Goal: Information Seeking & Learning: Find contact information

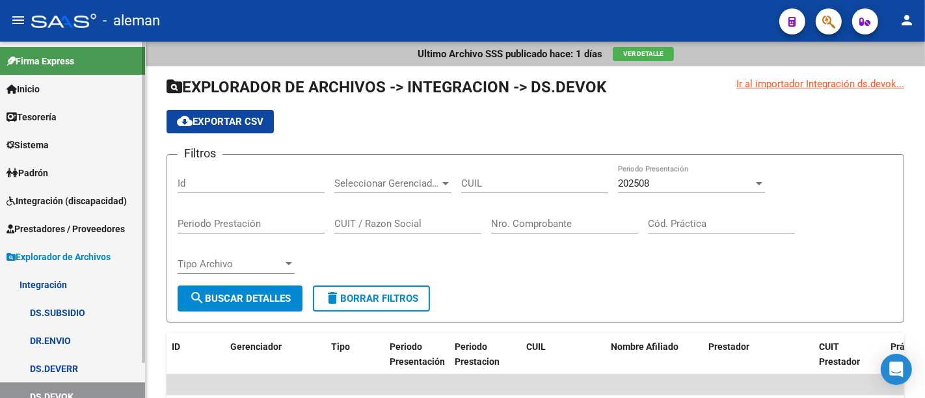
click at [84, 202] on span "Integración (discapacidad)" at bounding box center [67, 201] width 120 height 14
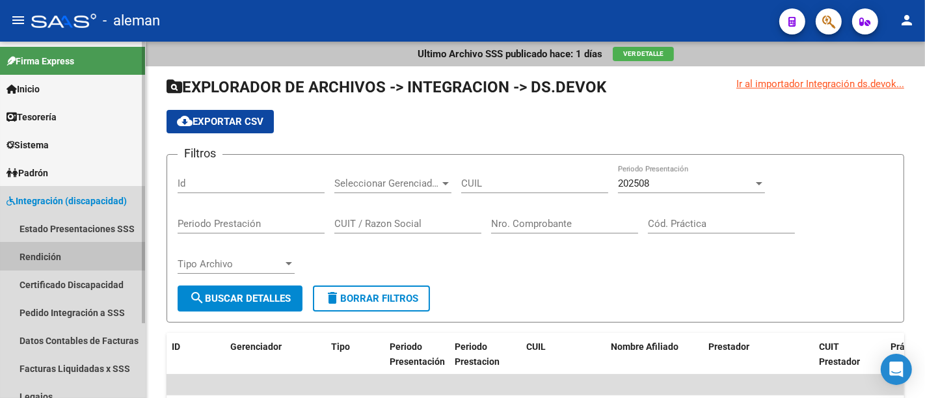
click at [82, 246] on link "Rendición" at bounding box center [72, 257] width 145 height 28
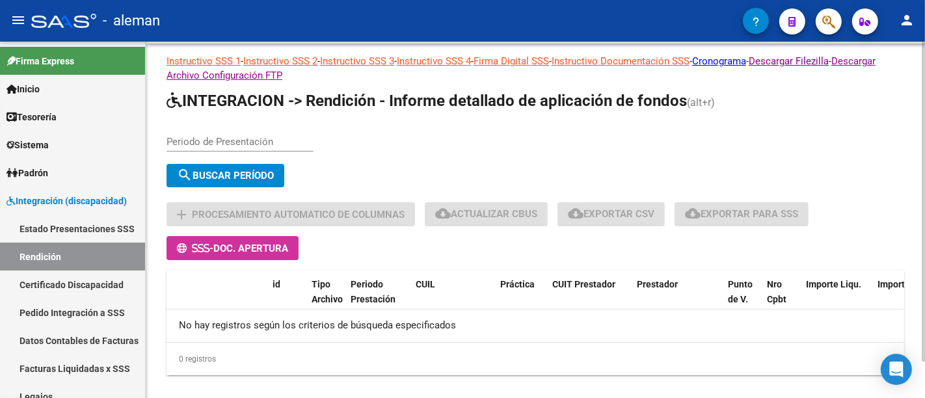
scroll to position [42, 0]
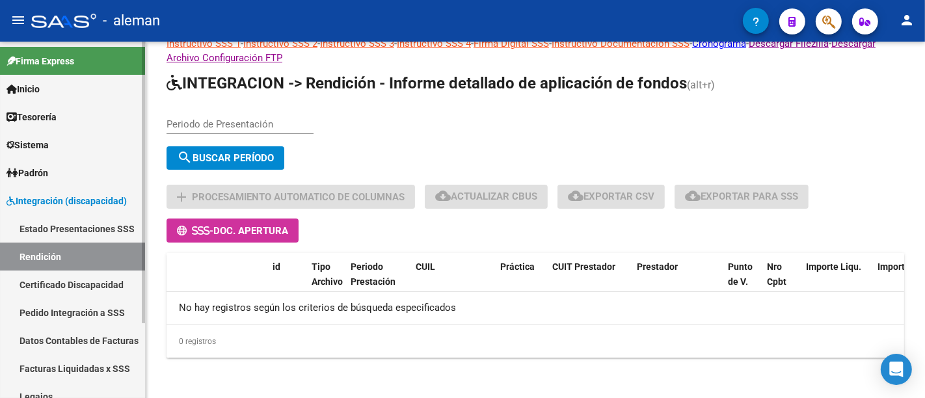
click at [63, 229] on link "Estado Presentaciones SSS" at bounding box center [72, 229] width 145 height 28
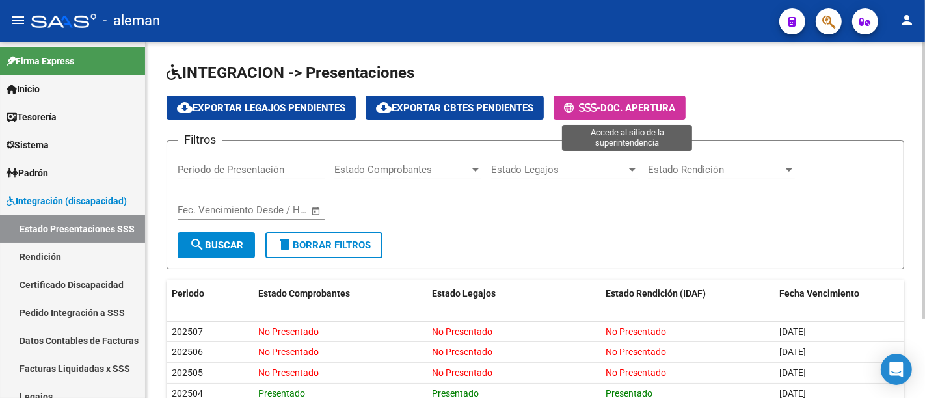
click at [675, 102] on span "Doc. Apertura" at bounding box center [638, 108] width 75 height 12
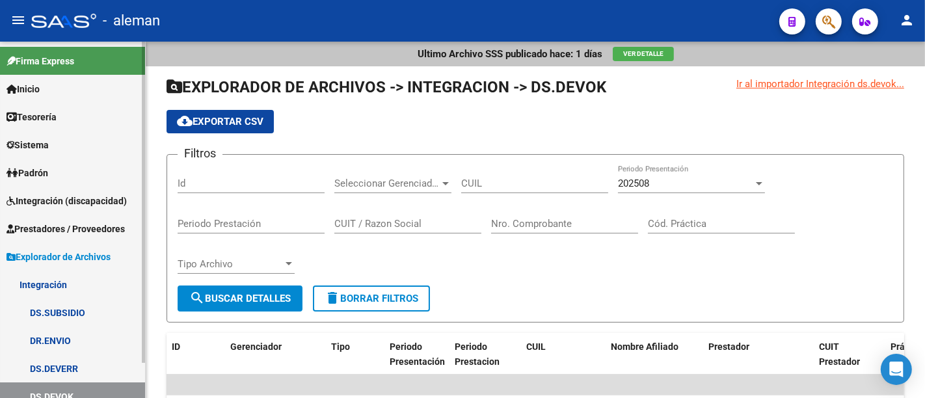
click at [87, 222] on span "Prestadores / Proveedores" at bounding box center [66, 229] width 118 height 14
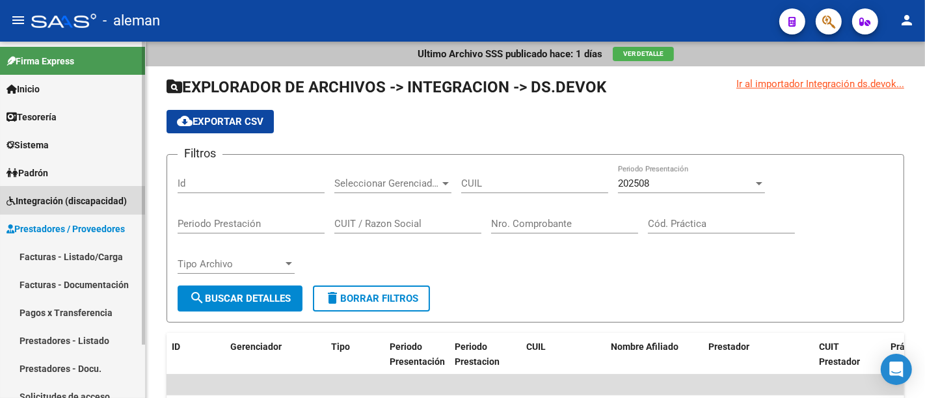
click at [87, 200] on span "Integración (discapacidad)" at bounding box center [67, 201] width 120 height 14
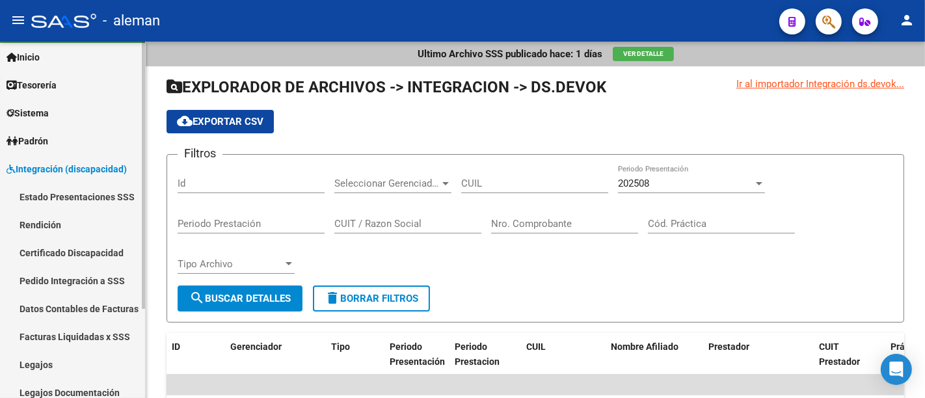
scroll to position [96, 0]
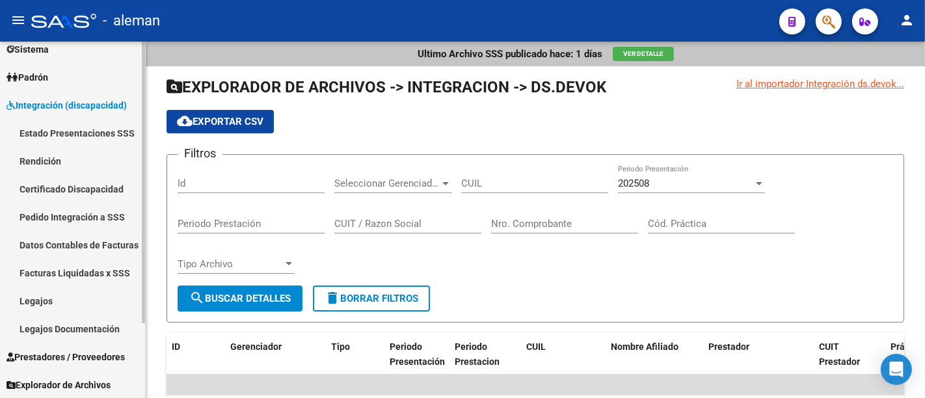
click at [68, 297] on link "Legajos" at bounding box center [72, 301] width 145 height 28
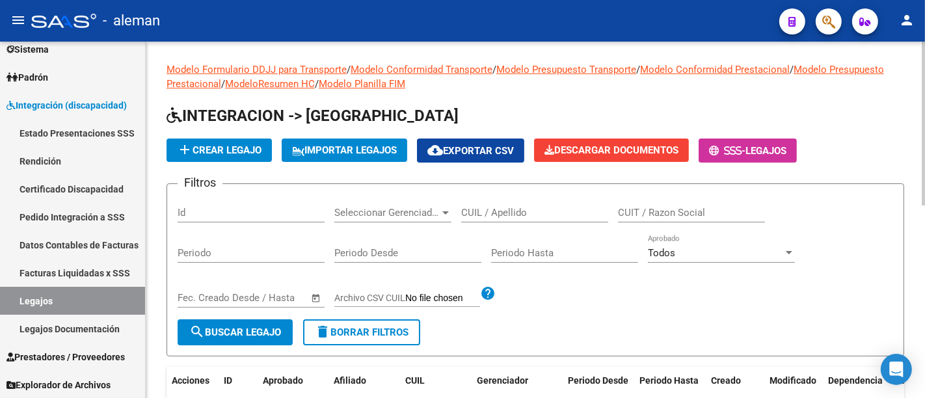
click at [487, 213] on input "CUIL / Apellido" at bounding box center [534, 213] width 147 height 12
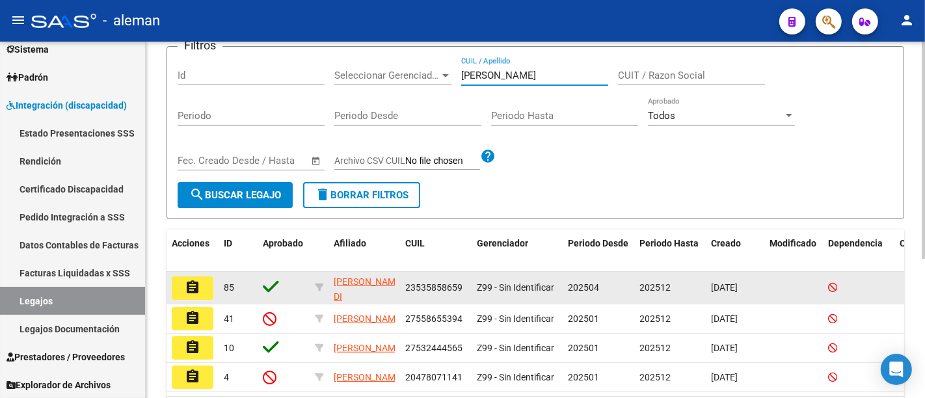
scroll to position [144, 0]
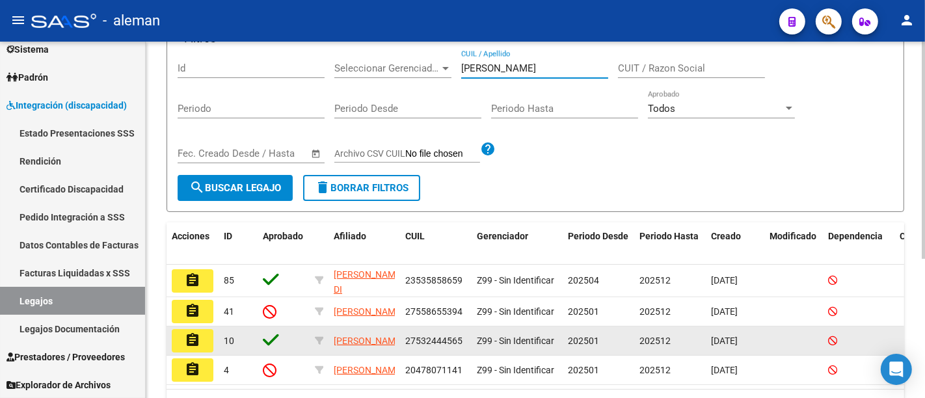
type input "gonzalez"
click at [195, 345] on mat-icon "assignment" at bounding box center [193, 340] width 16 height 16
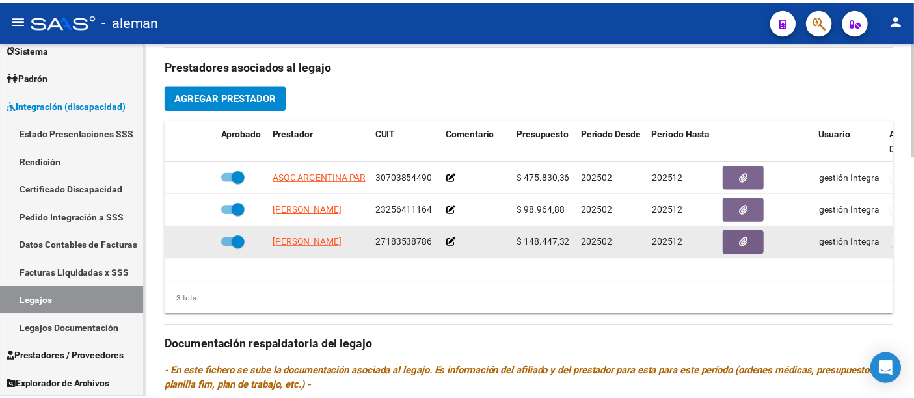
scroll to position [506, 0]
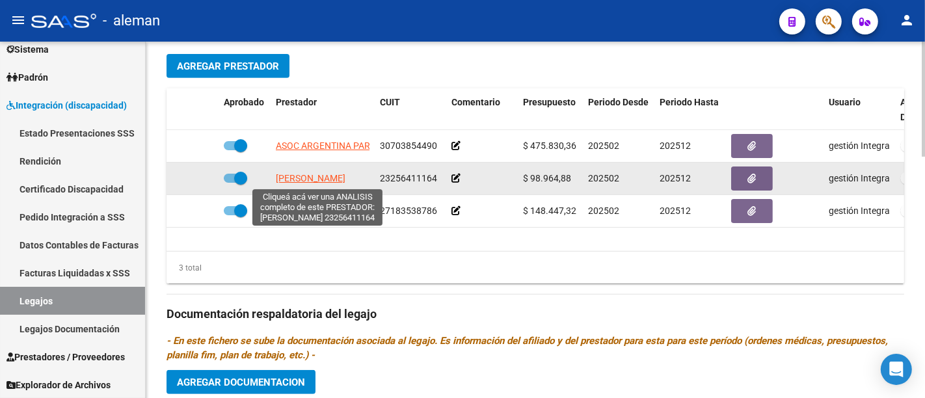
click at [299, 179] on span "NEWTON VERONICA" at bounding box center [311, 178] width 70 height 10
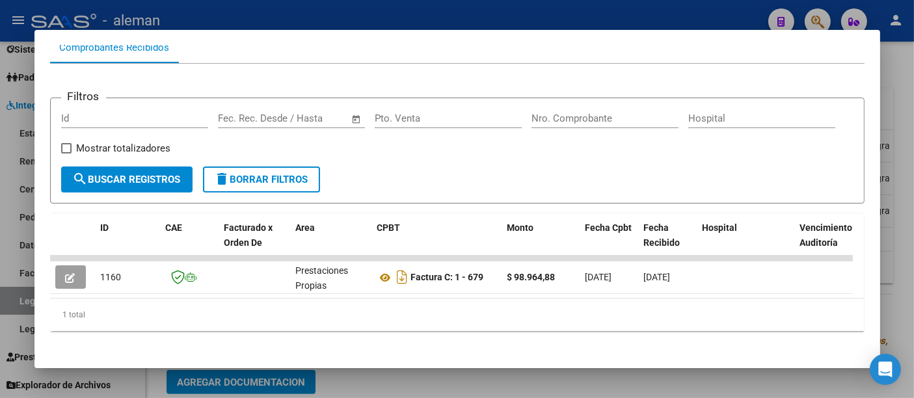
scroll to position [159, 0]
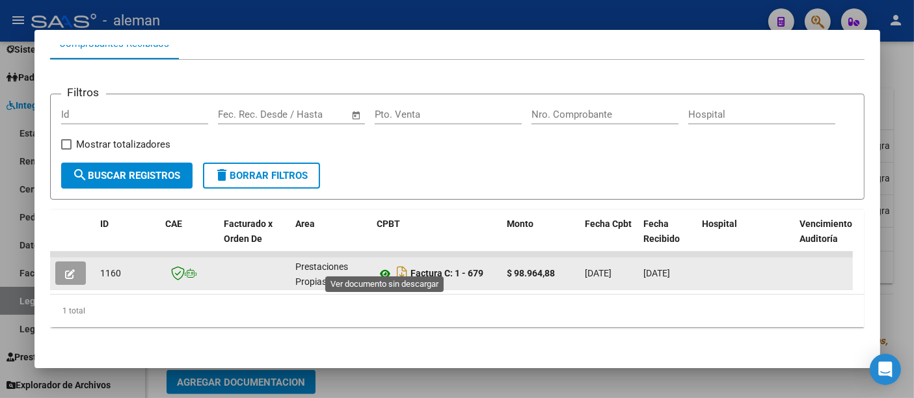
click at [383, 267] on icon at bounding box center [385, 274] width 17 height 16
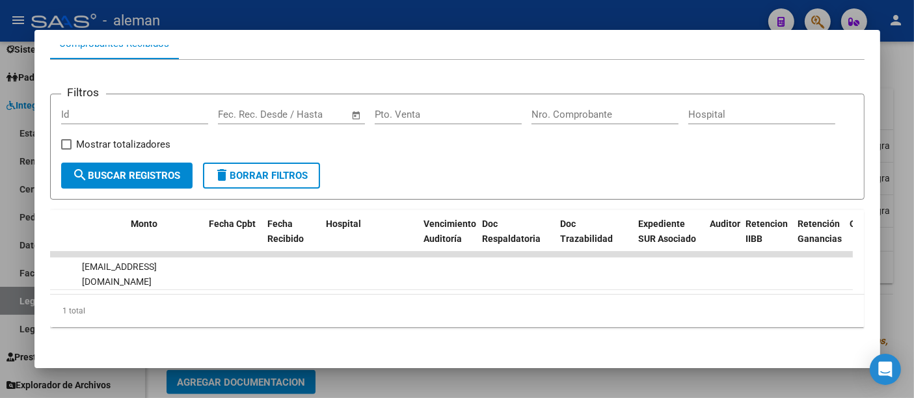
scroll to position [0, 0]
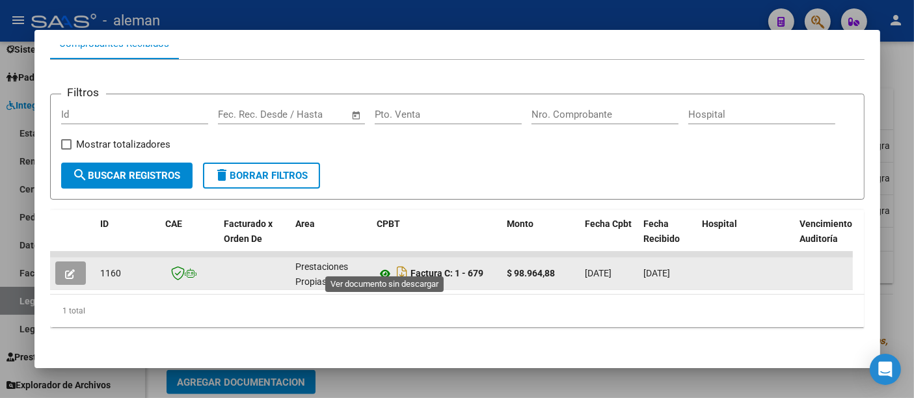
click at [385, 266] on icon at bounding box center [385, 274] width 17 height 16
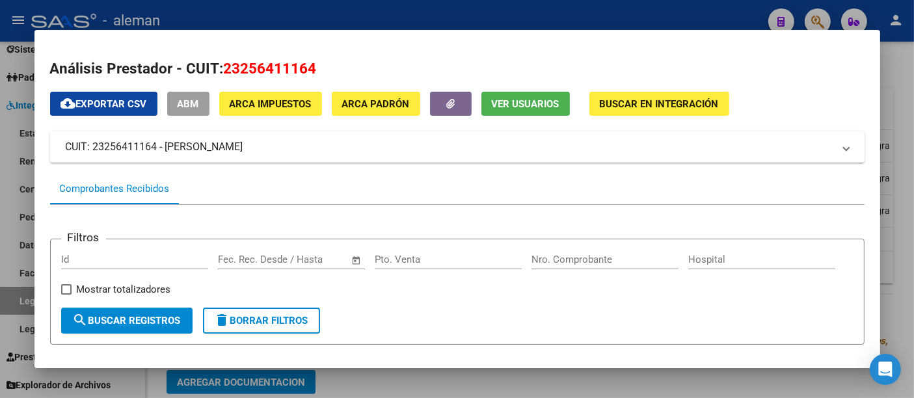
click at [904, 135] on div at bounding box center [457, 199] width 914 height 398
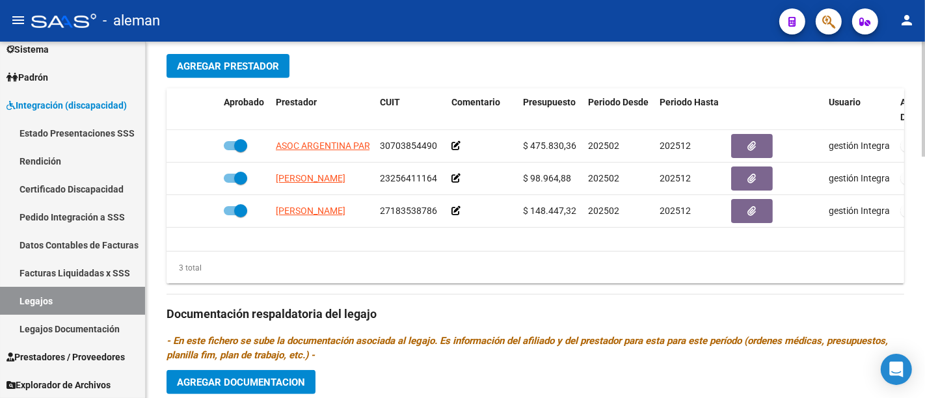
click at [68, 154] on link "Rendición" at bounding box center [72, 161] width 145 height 28
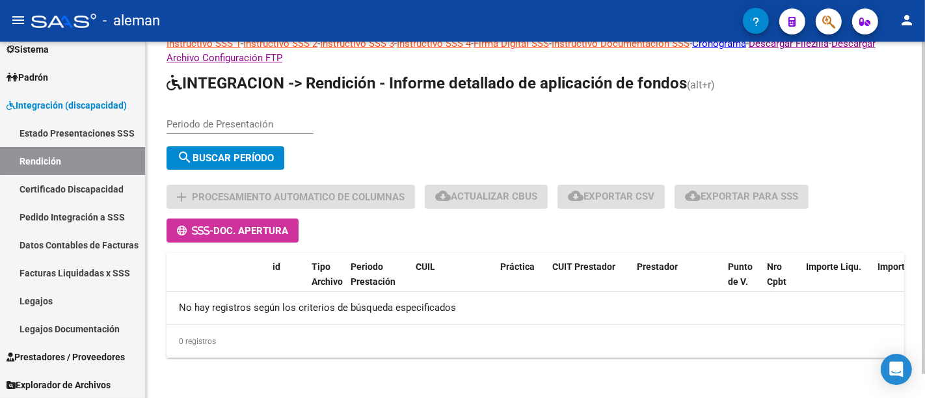
scroll to position [42, 0]
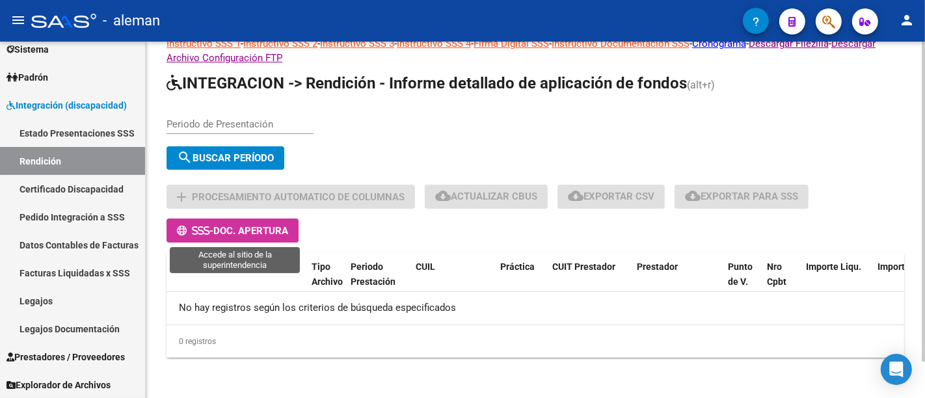
click at [270, 224] on span "- Doc. Apertura" at bounding box center [232, 230] width 111 height 12
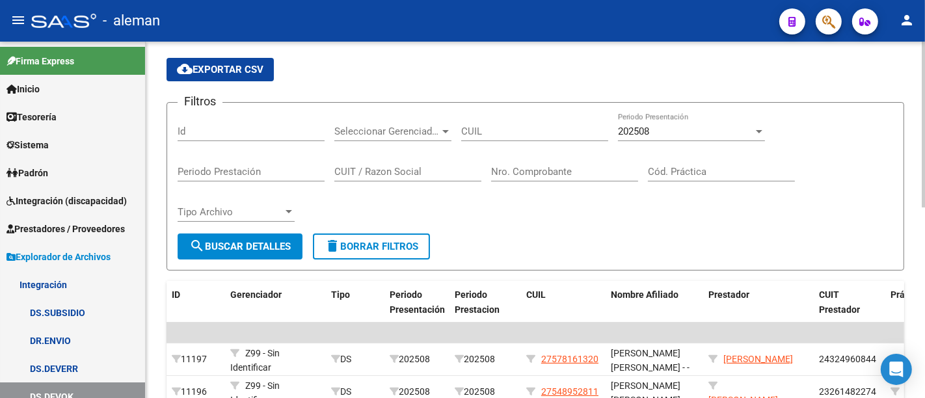
scroll to position [72, 0]
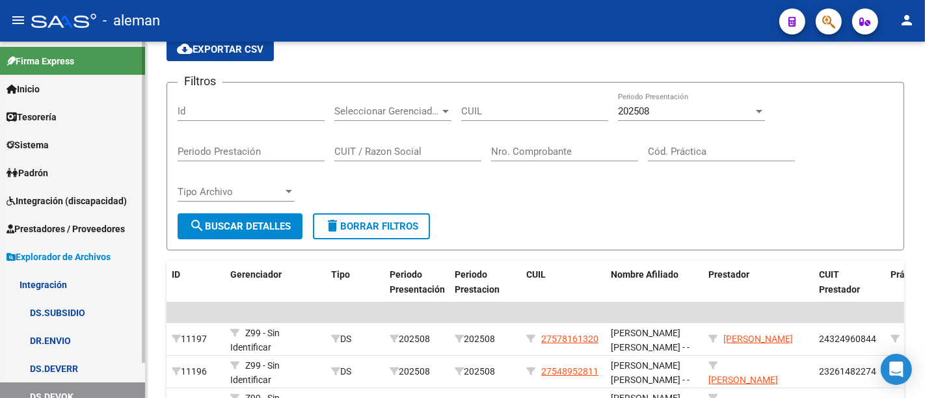
click at [91, 196] on span "Integración (discapacidad)" at bounding box center [67, 201] width 120 height 14
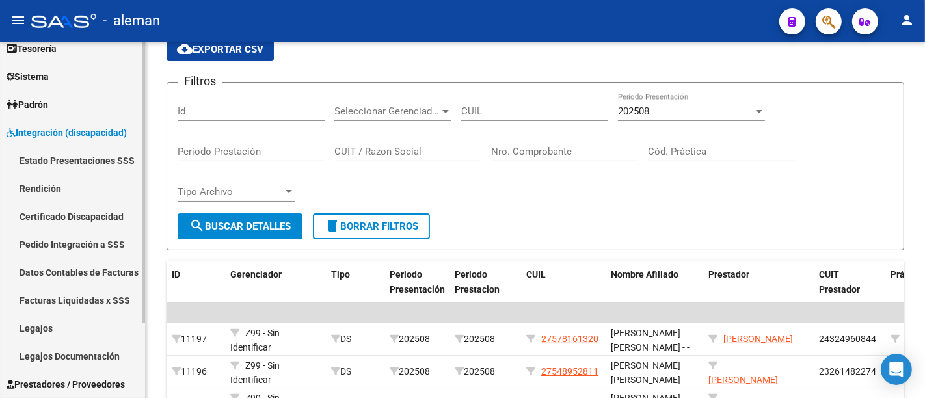
scroll to position [96, 0]
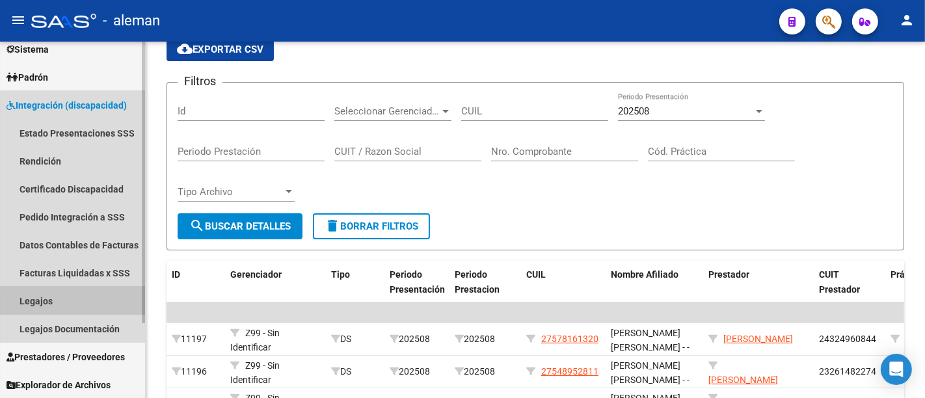
click at [85, 307] on link "Legajos" at bounding box center [72, 301] width 145 height 28
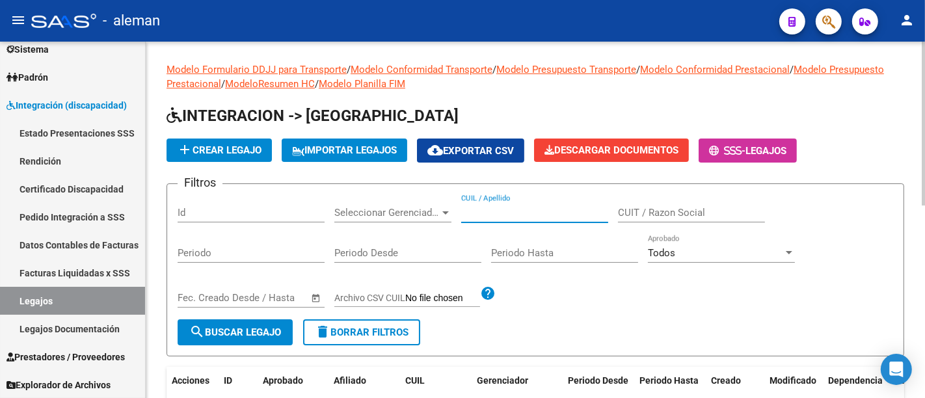
click at [524, 208] on input "CUIL / Apellido" at bounding box center [534, 213] width 147 height 12
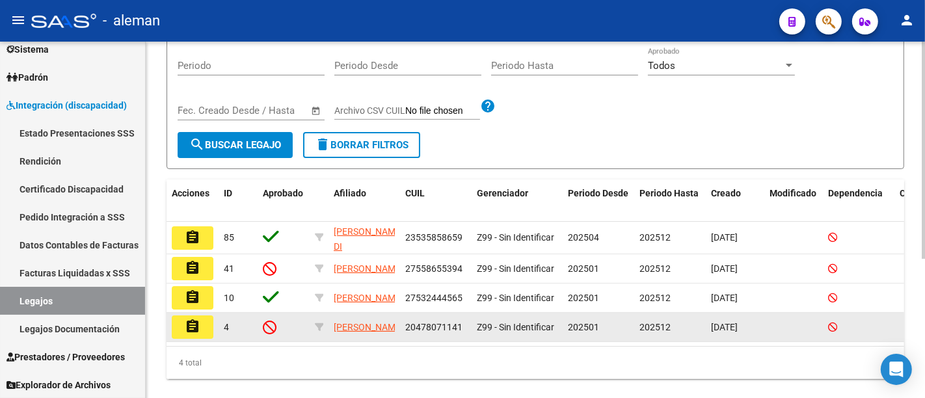
scroll to position [217, 0]
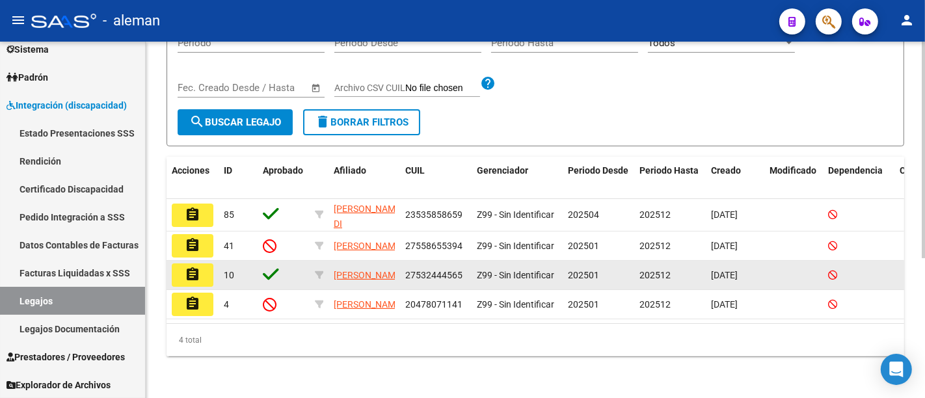
type input "gonzalez"
click at [198, 275] on mat-icon "assignment" at bounding box center [193, 275] width 16 height 16
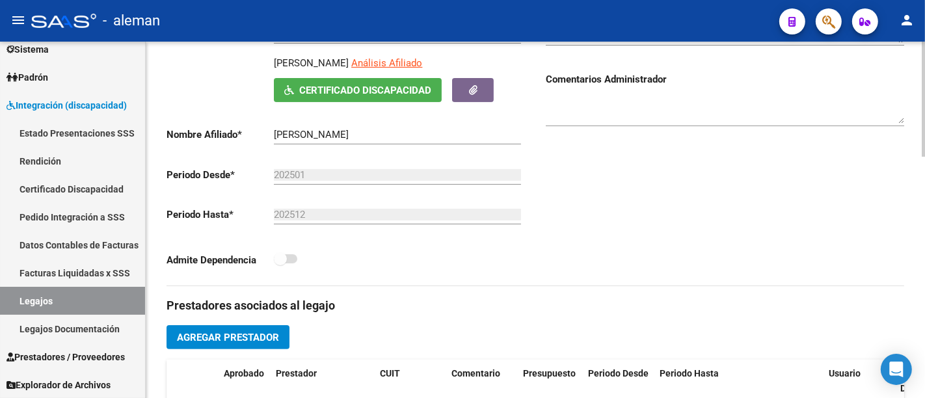
scroll to position [144, 0]
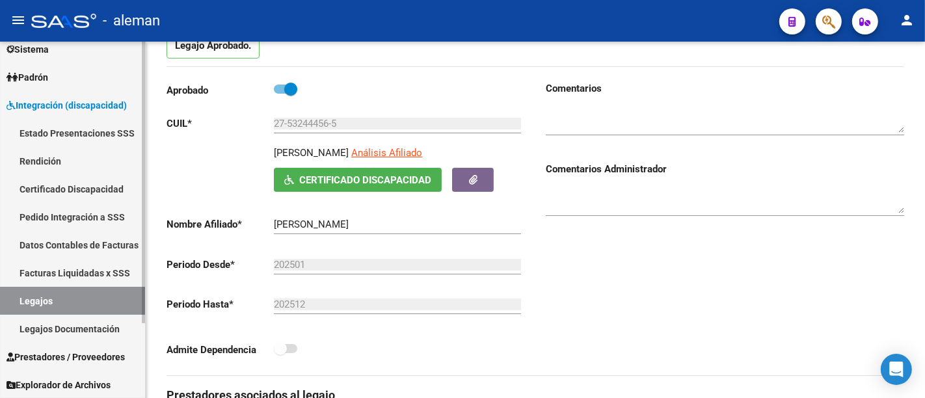
click at [90, 183] on link "Certificado Discapacidad" at bounding box center [72, 189] width 145 height 28
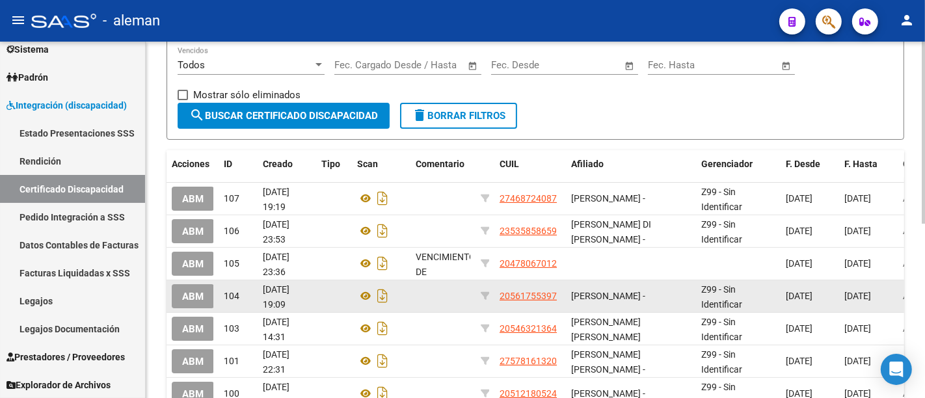
scroll to position [1, 0]
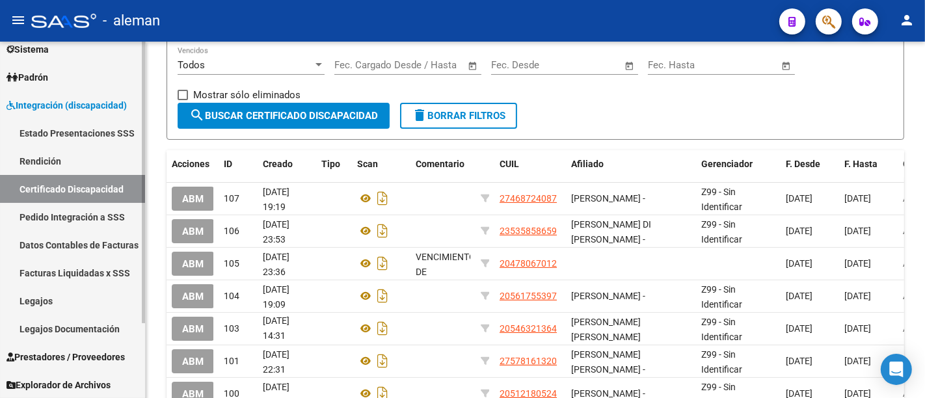
drag, startPoint x: 86, startPoint y: 298, endPoint x: 142, endPoint y: 281, distance: 59.1
click at [86, 299] on link "Legajos" at bounding box center [72, 301] width 145 height 28
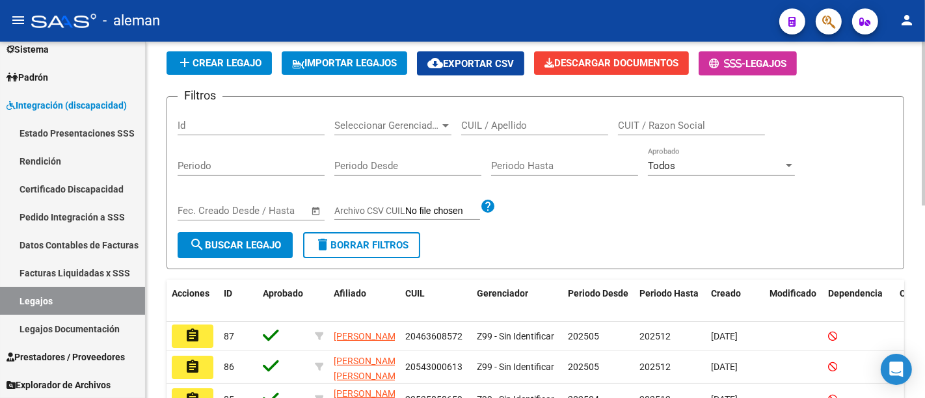
scroll to position [144, 0]
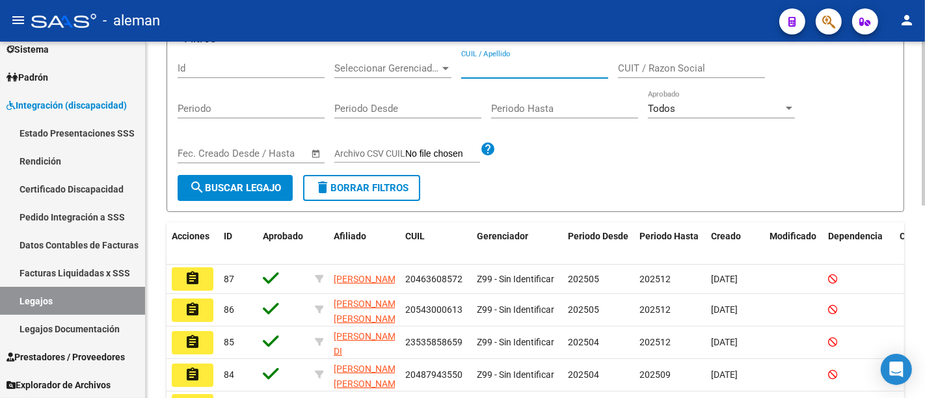
click at [552, 72] on input "CUIL / Apellido" at bounding box center [534, 68] width 147 height 12
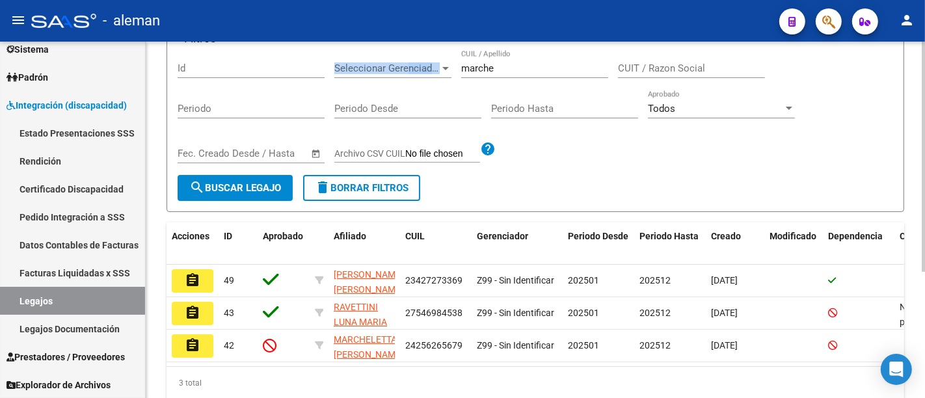
drag, startPoint x: 490, startPoint y: 72, endPoint x: 409, endPoint y: 65, distance: 81.6
click at [409, 65] on div "Filtros Id Seleccionar Gerenciador Seleccionar Gerenciador marche CUIL / Apelli…" at bounding box center [536, 112] width 716 height 125
drag, startPoint x: 528, startPoint y: 60, endPoint x: 519, endPoint y: 64, distance: 10.2
click at [527, 60] on div "marche CUIL / Apellido" at bounding box center [534, 64] width 147 height 28
drag, startPoint x: 518, startPoint y: 64, endPoint x: 413, endPoint y: 73, distance: 105.7
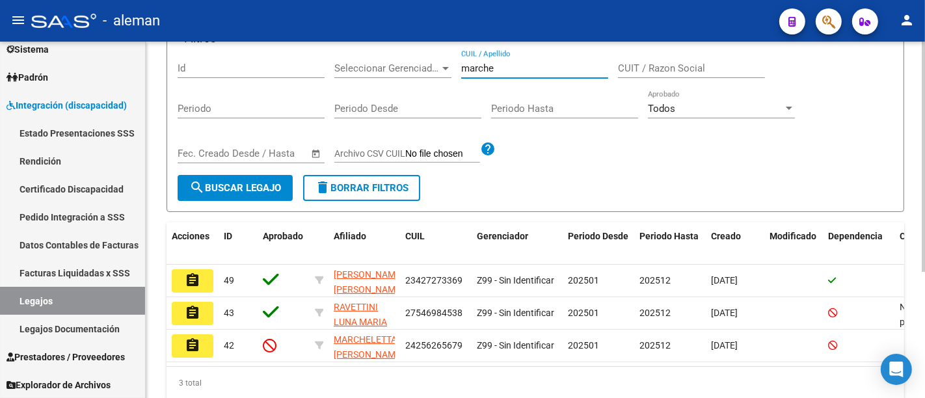
click at [418, 66] on div "Filtros Id Seleccionar Gerenciador Seleccionar Gerenciador marche CUIL / Apelli…" at bounding box center [536, 112] width 716 height 125
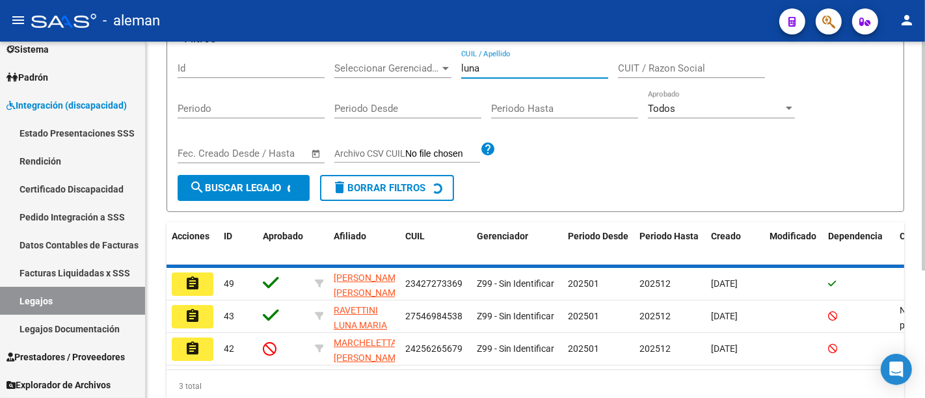
scroll to position [132, 0]
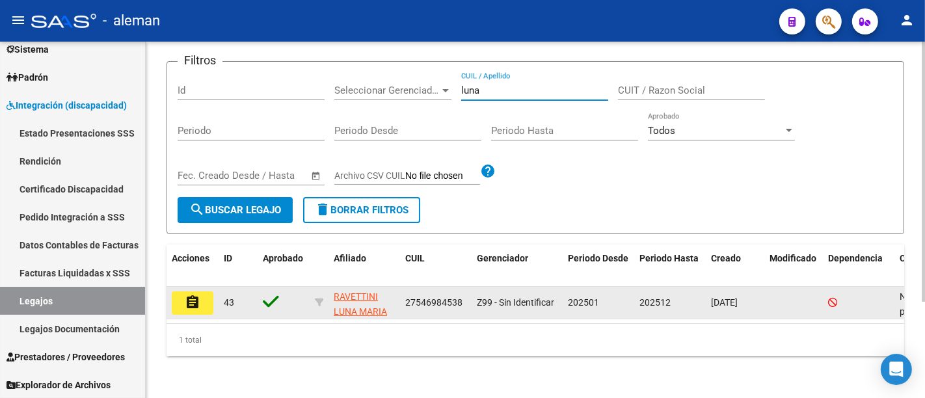
type input "luna"
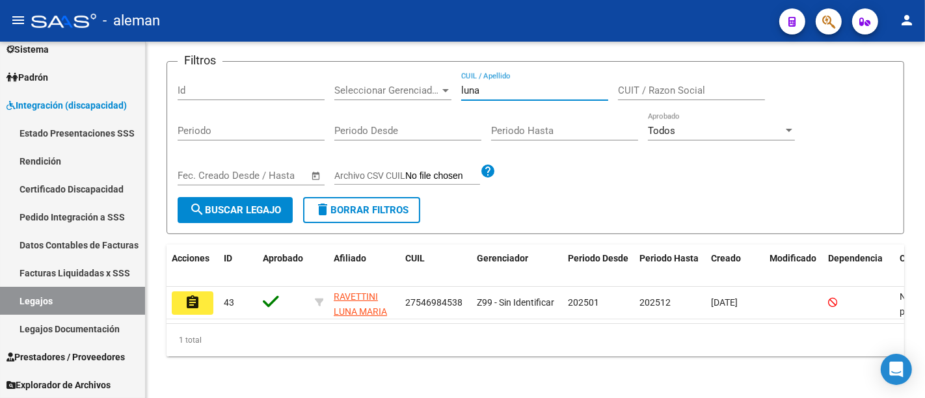
click at [180, 291] on button "assignment" at bounding box center [193, 302] width 42 height 23
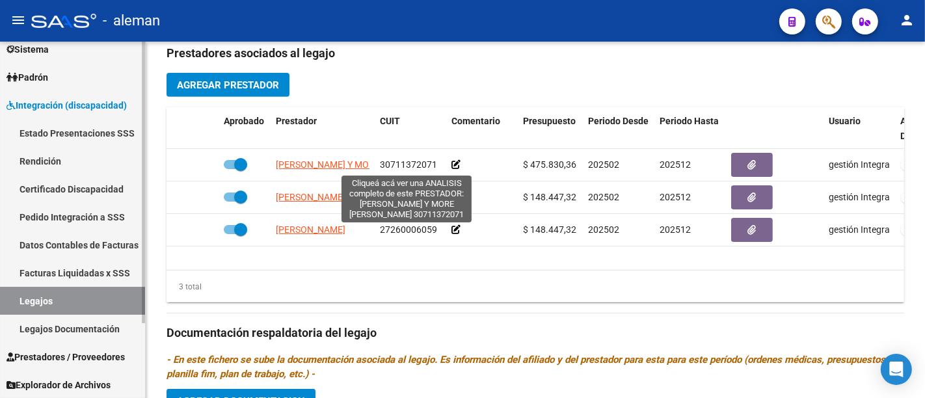
scroll to position [506, 0]
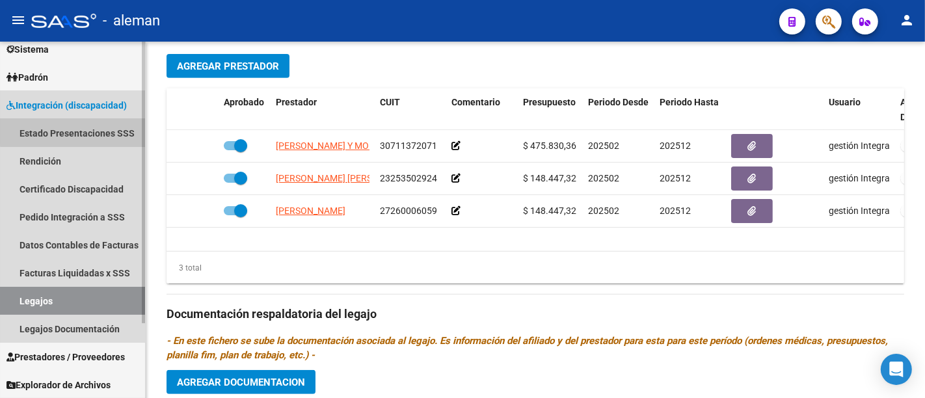
click at [86, 131] on link "Estado Presentaciones SSS" at bounding box center [72, 133] width 145 height 28
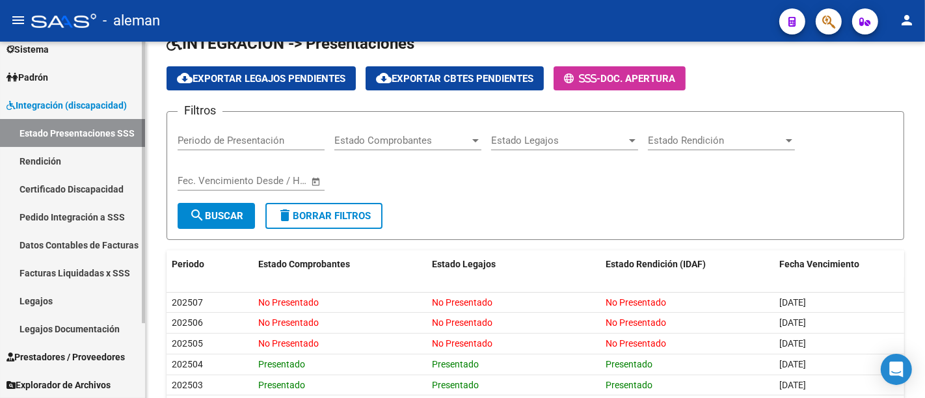
scroll to position [103, 0]
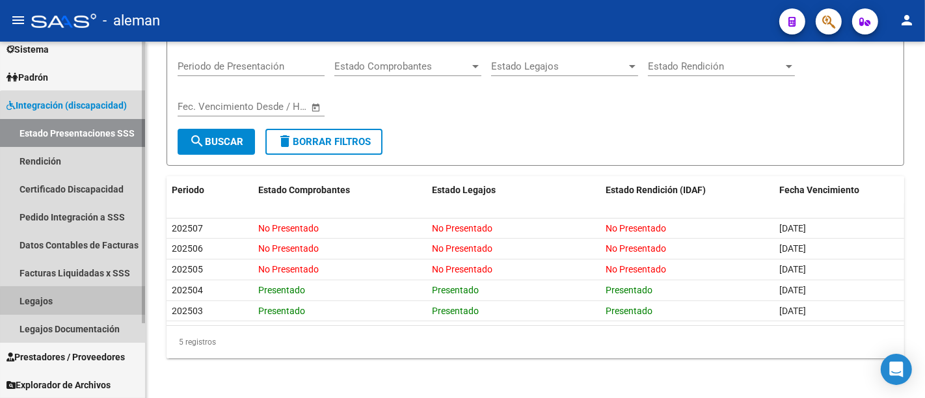
click at [88, 302] on link "Legajos" at bounding box center [72, 301] width 145 height 28
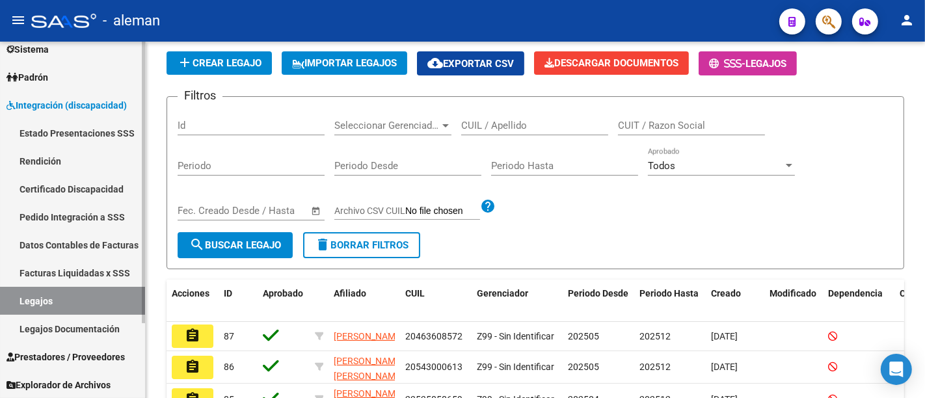
scroll to position [422, 0]
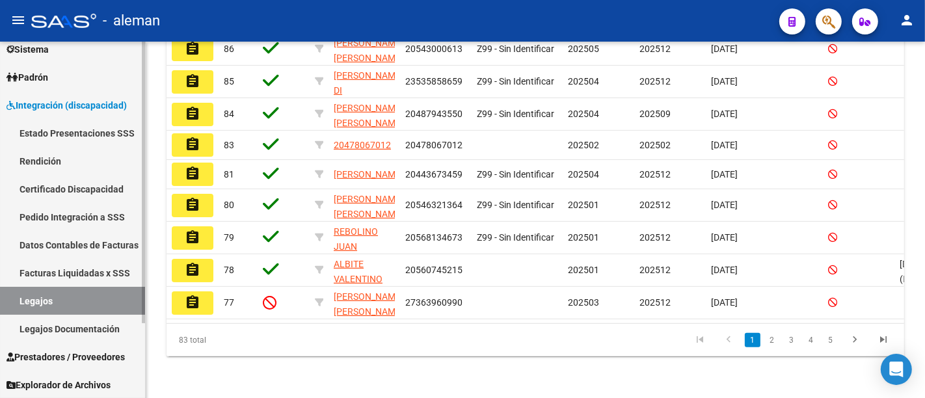
click at [85, 119] on link "Estado Presentaciones SSS" at bounding box center [72, 133] width 145 height 28
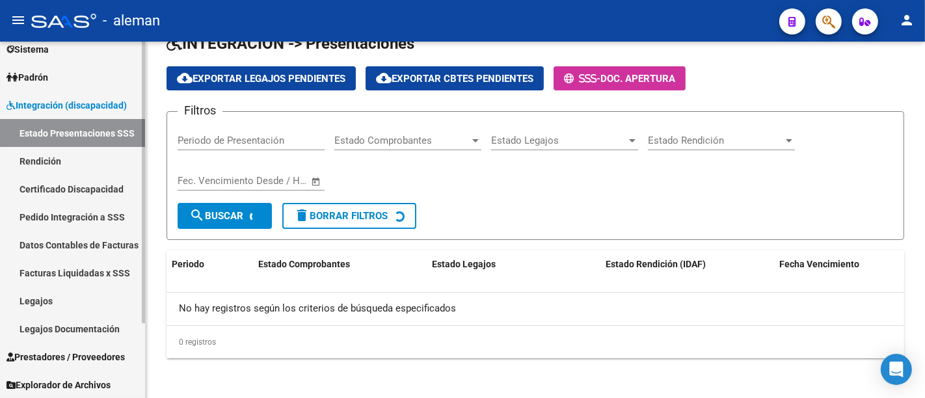
scroll to position [103, 0]
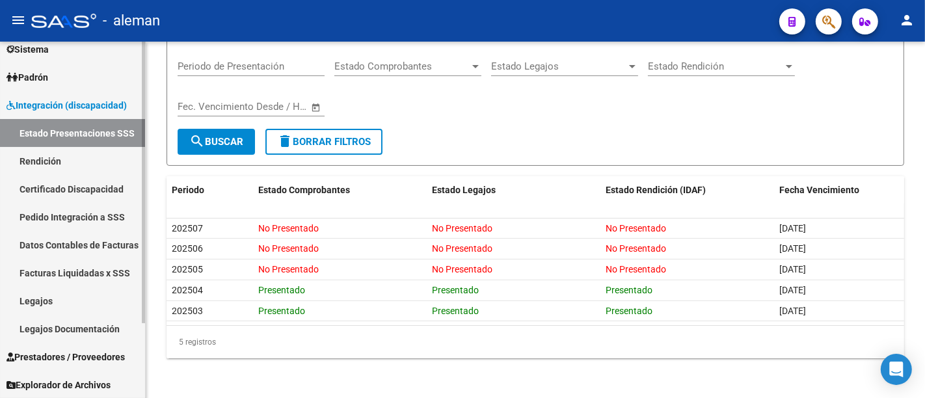
click at [81, 348] on link "Prestadores / Proveedores" at bounding box center [72, 357] width 145 height 28
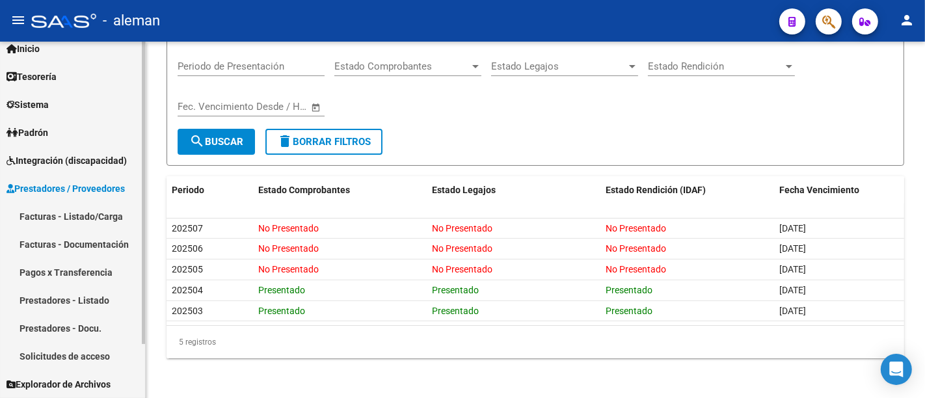
scroll to position [39, 0]
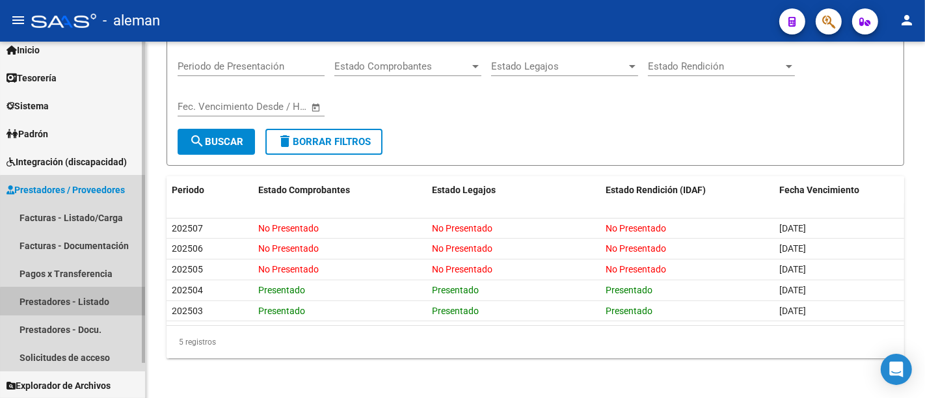
click at [85, 305] on link "Prestadores - Listado" at bounding box center [72, 302] width 145 height 28
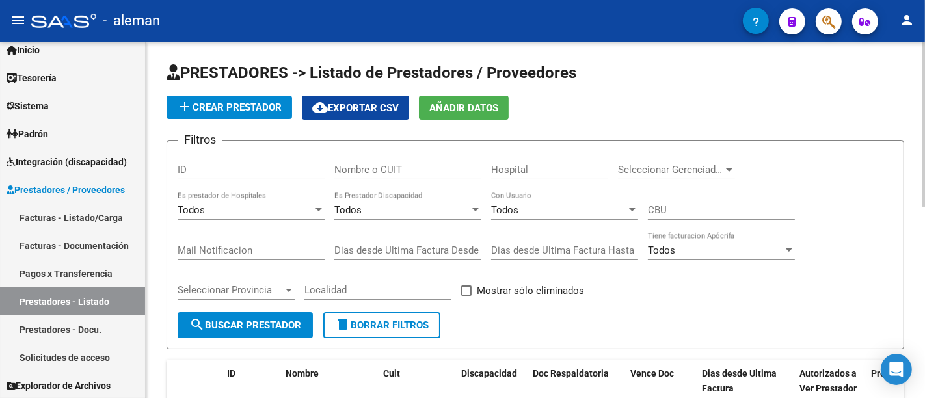
click at [370, 170] on input "Nombre o CUIT" at bounding box center [407, 170] width 147 height 12
type input "calvo"
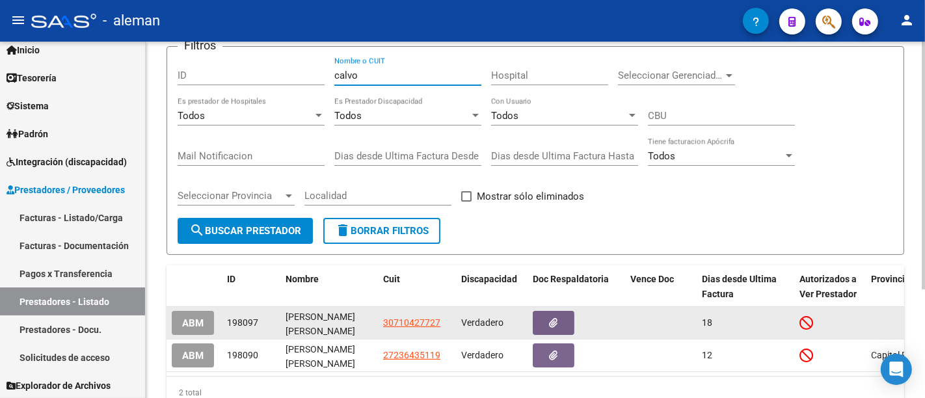
scroll to position [157, 0]
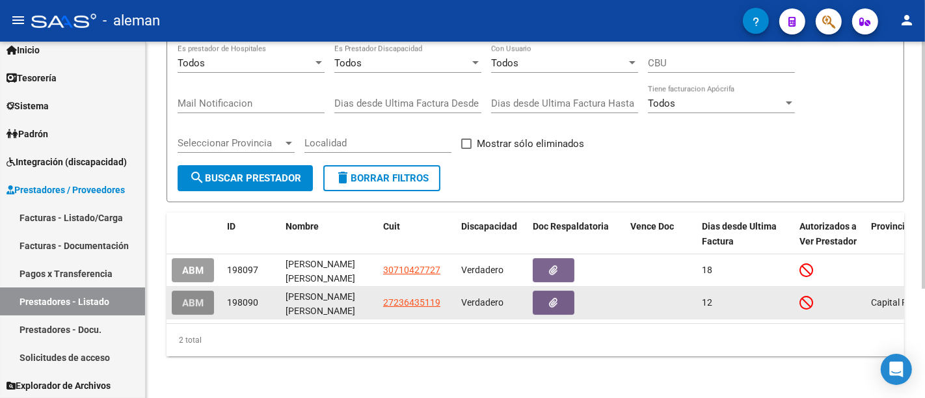
click at [196, 297] on span "ABM" at bounding box center [192, 303] width 21 height 12
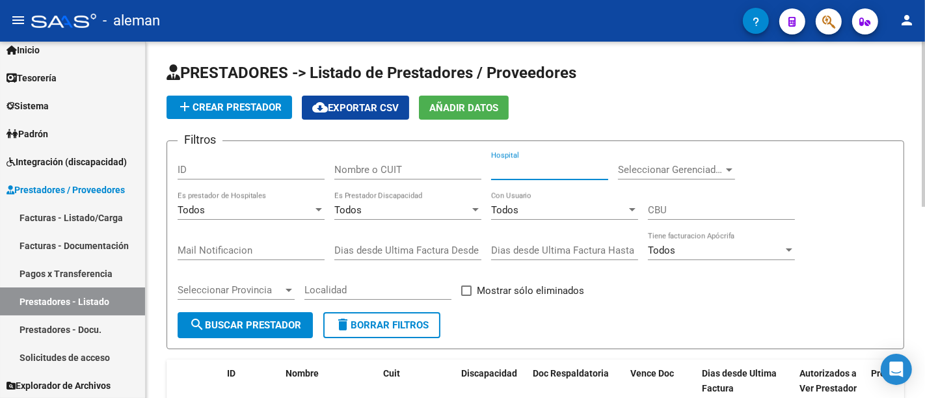
click at [533, 165] on input "Hospital" at bounding box center [549, 170] width 117 height 12
click at [424, 167] on input "Nombre o CUIT" at bounding box center [407, 170] width 147 height 12
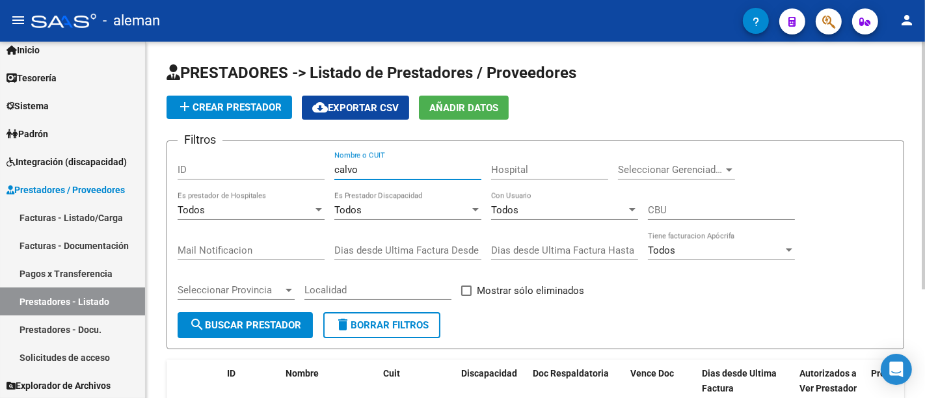
scroll to position [157, 0]
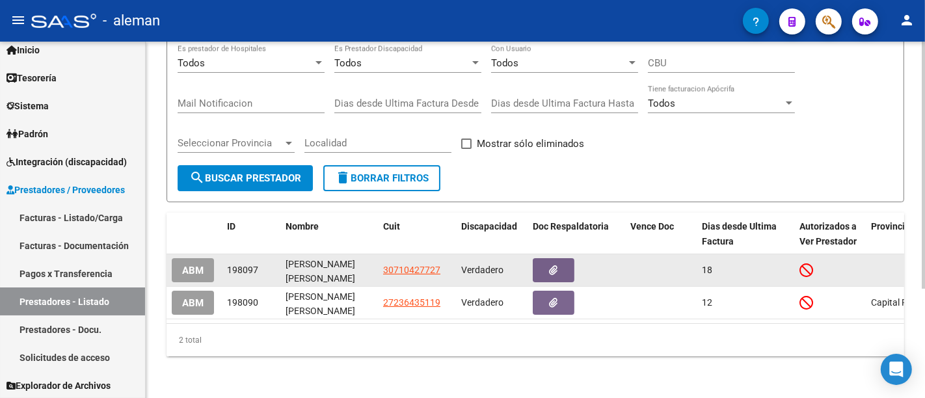
type input "calvo"
click at [185, 265] on span "ABM" at bounding box center [192, 271] width 21 height 12
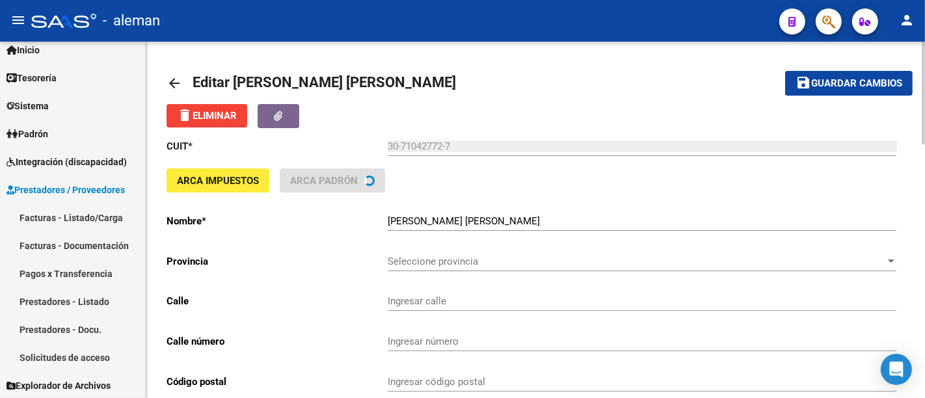
type input "MALABIA"
type input "2387"
type input "1425"
type input "CABA"
type input "869090"
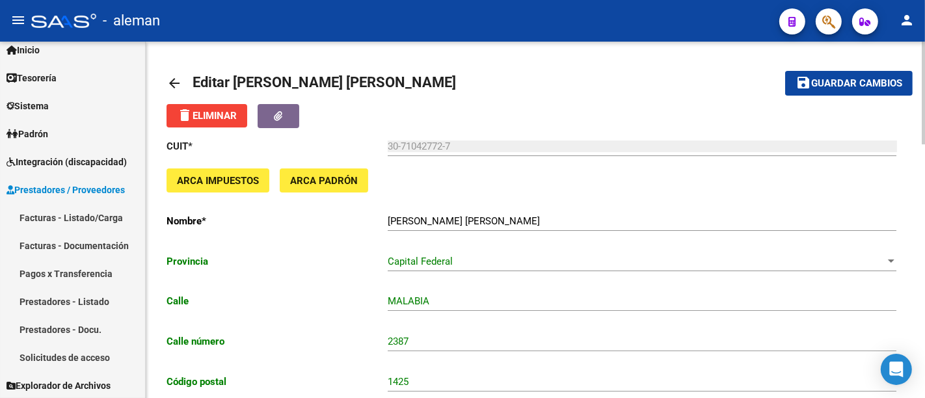
click at [174, 83] on mat-icon "arrow_back" at bounding box center [175, 83] width 16 height 16
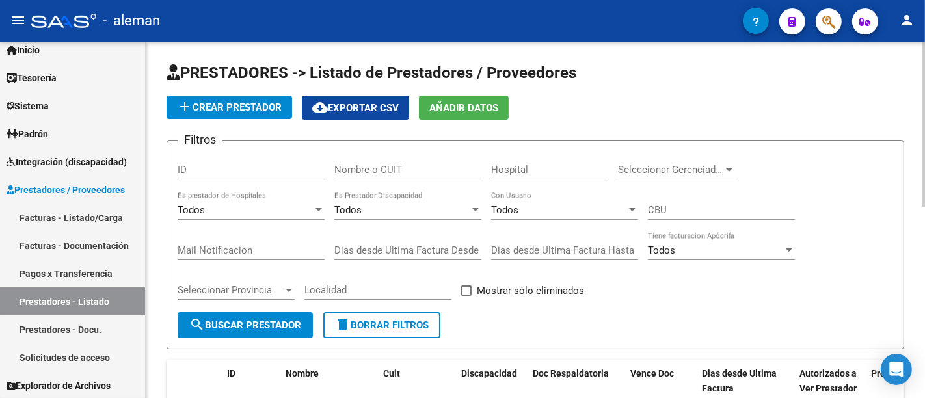
click at [391, 173] on input "Nombre o CUIT" at bounding box center [407, 170] width 147 height 12
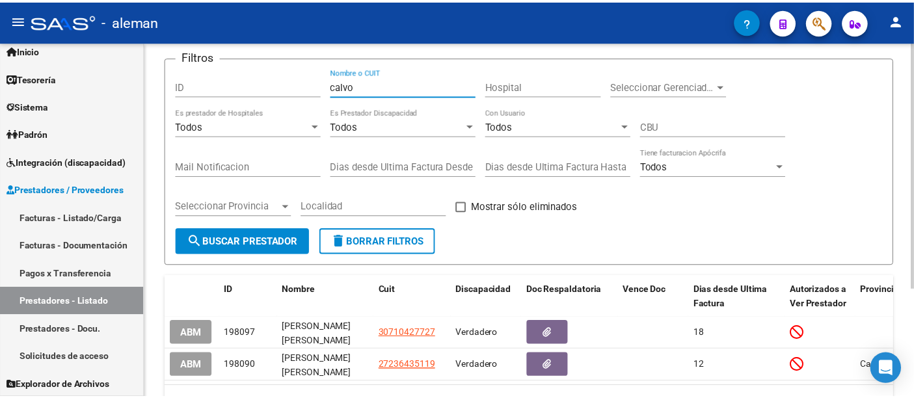
scroll to position [157, 0]
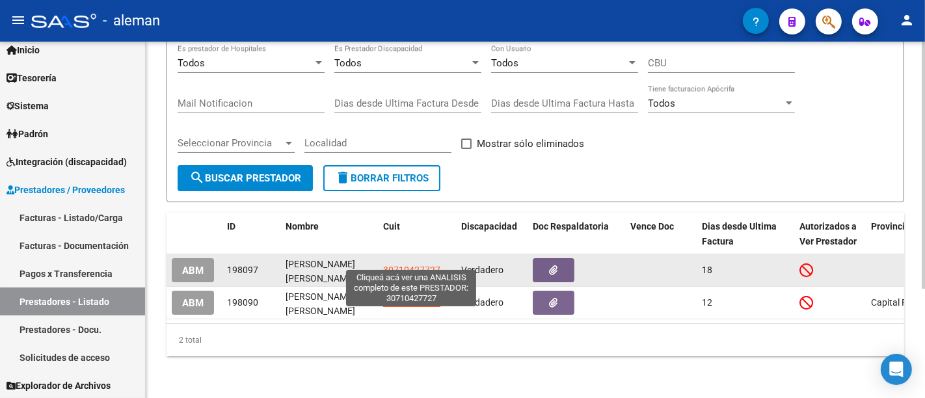
type input "calvo"
click at [401, 265] on span "30710427727" at bounding box center [411, 270] width 57 height 10
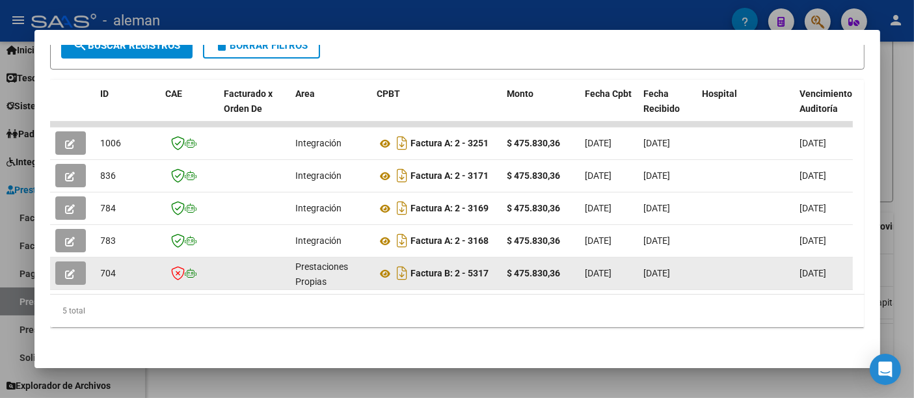
scroll to position [290, 0]
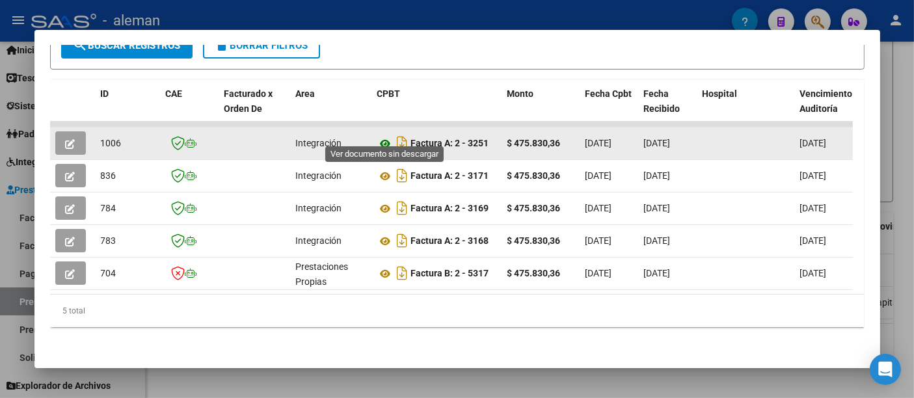
click at [385, 136] on icon at bounding box center [385, 144] width 17 height 16
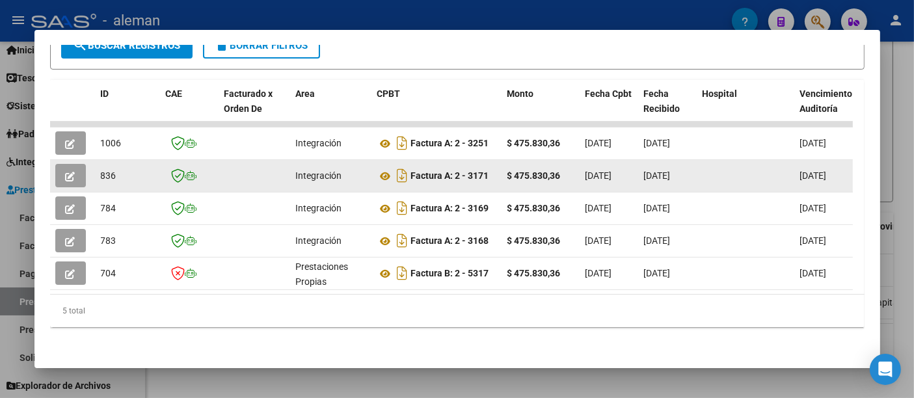
scroll to position [0, 0]
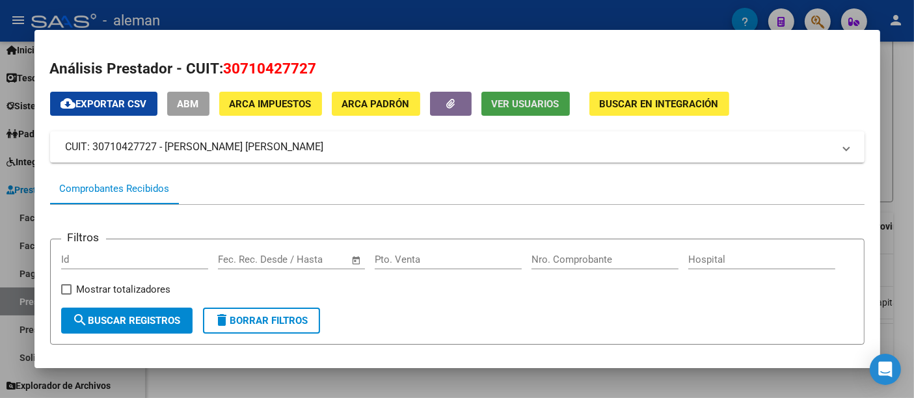
click at [500, 93] on button "Ver Usuarios" at bounding box center [525, 104] width 88 height 24
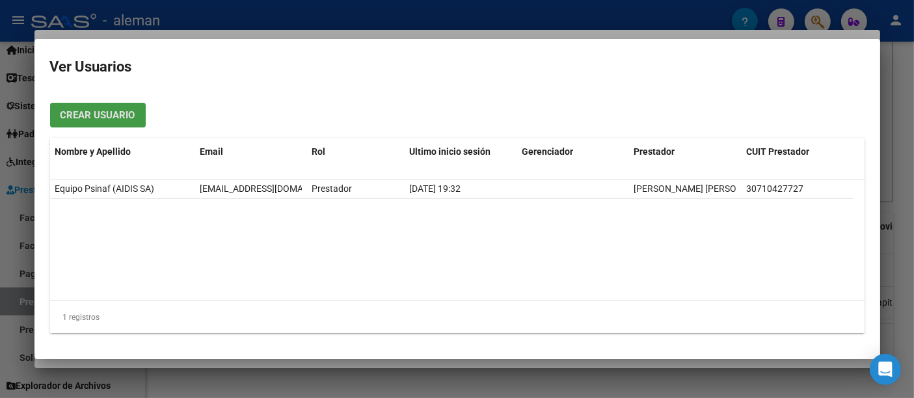
click at [894, 118] on div at bounding box center [457, 199] width 914 height 398
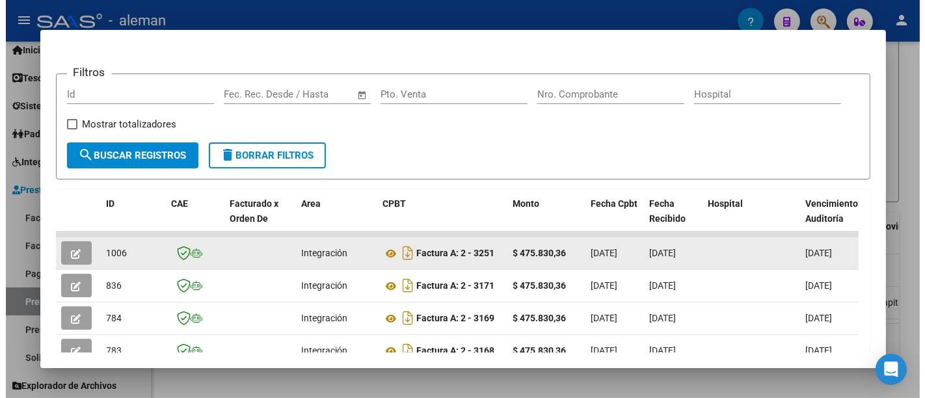
scroll to position [217, 0]
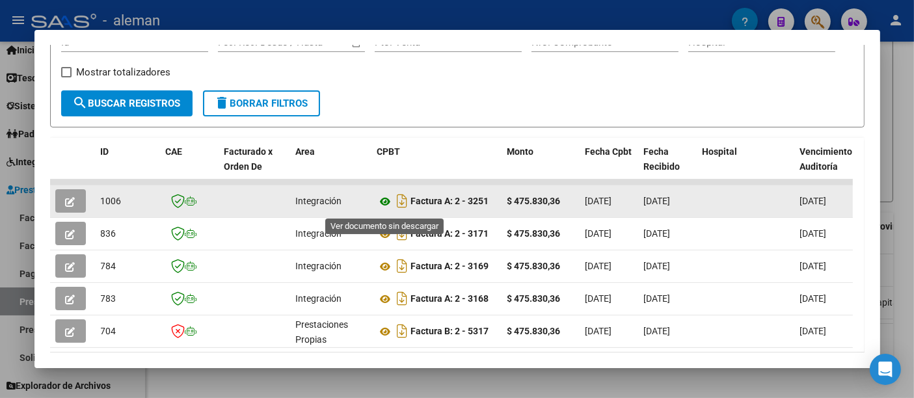
click at [383, 204] on icon at bounding box center [385, 202] width 17 height 16
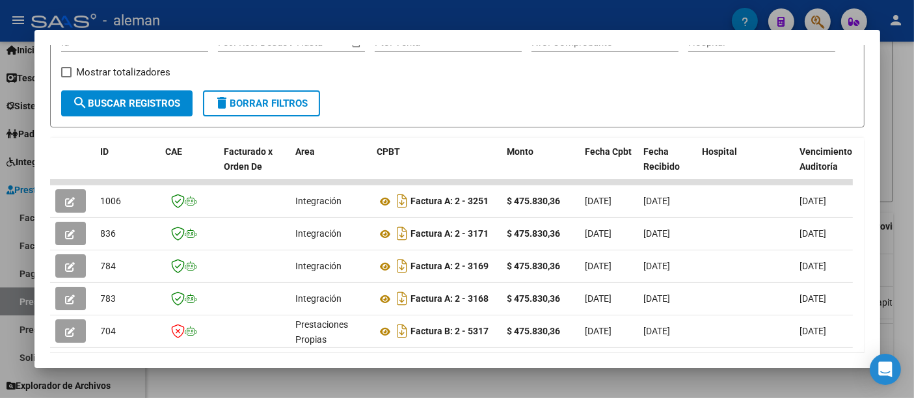
click at [899, 105] on div at bounding box center [457, 199] width 914 height 398
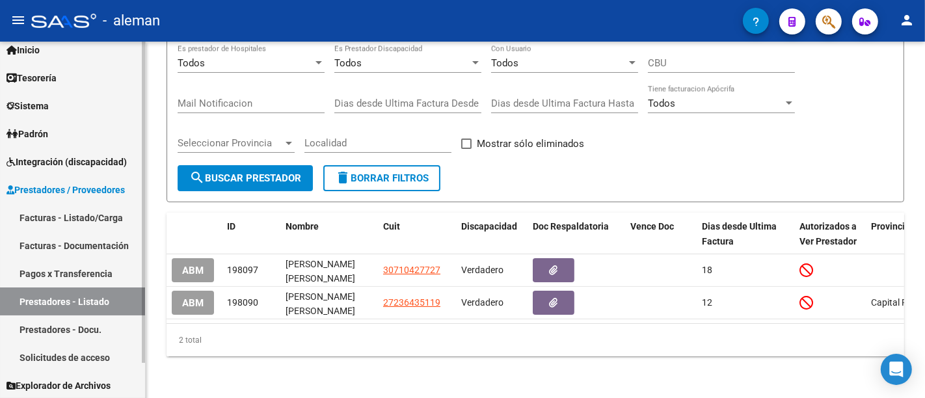
scroll to position [0, 0]
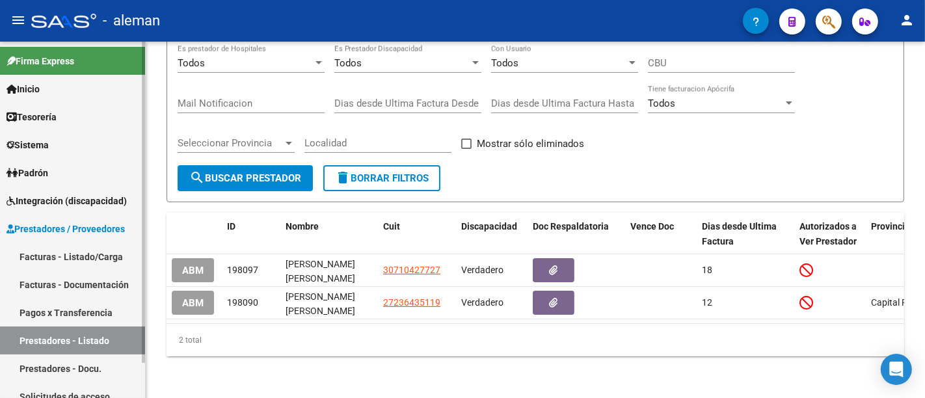
click at [68, 88] on link "Inicio" at bounding box center [72, 89] width 145 height 28
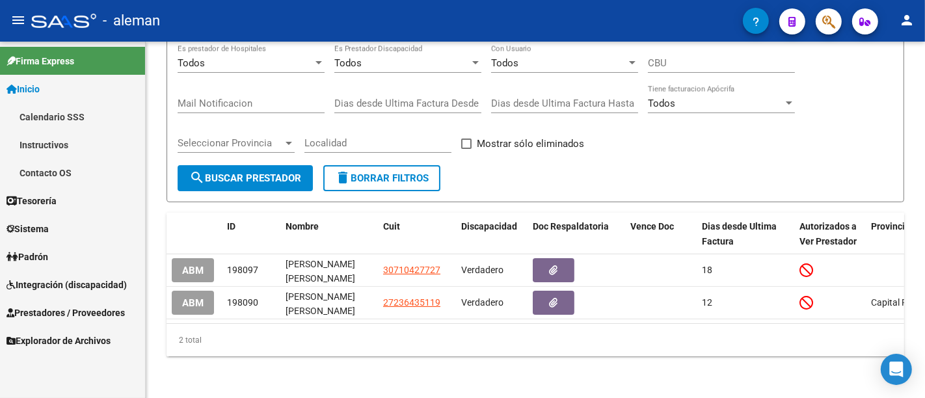
click at [78, 105] on link "Calendario SSS" at bounding box center [72, 117] width 145 height 28
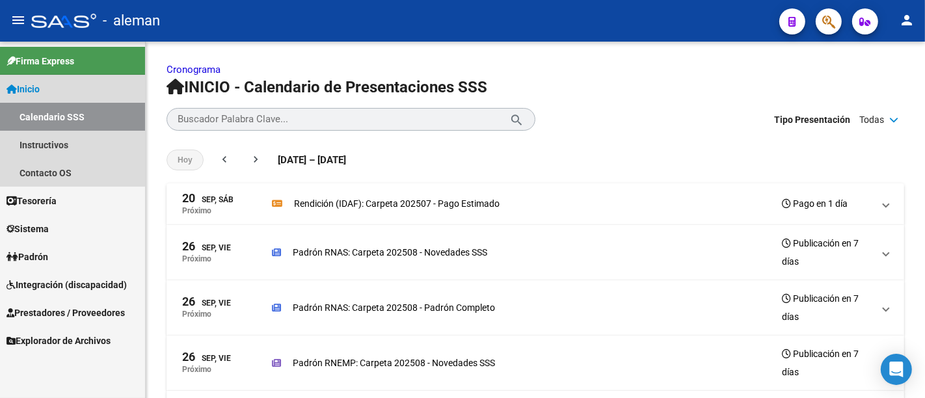
click at [65, 87] on link "Inicio" at bounding box center [72, 89] width 145 height 28
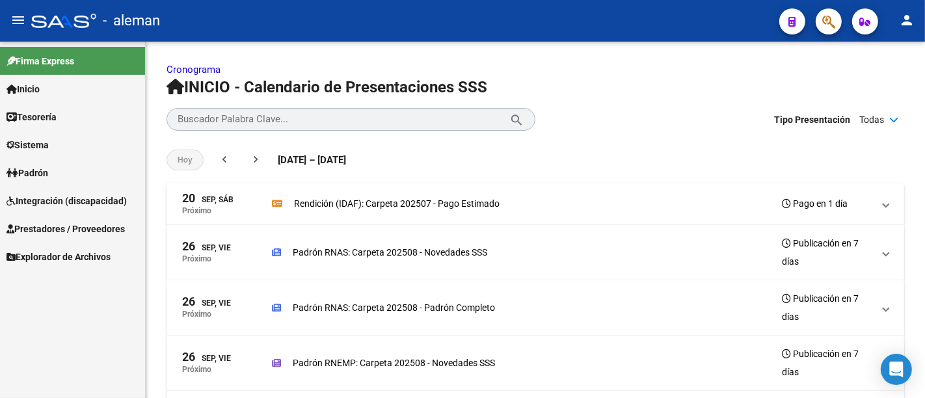
click at [61, 89] on link "Inicio" at bounding box center [72, 89] width 145 height 28
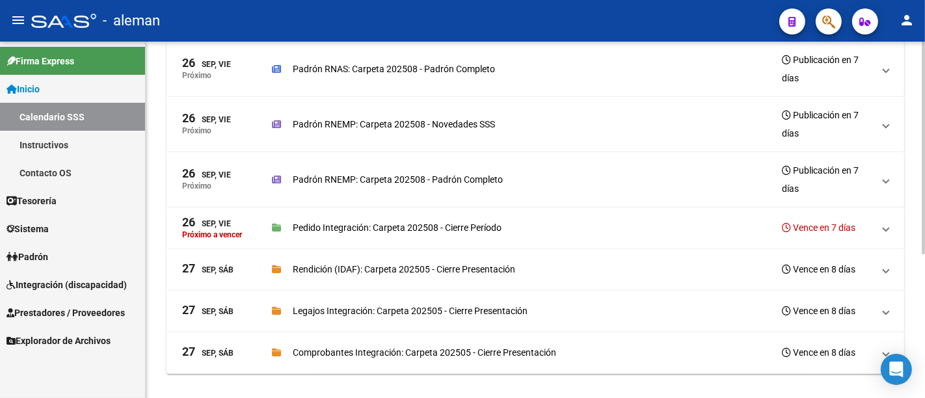
scroll to position [243, 0]
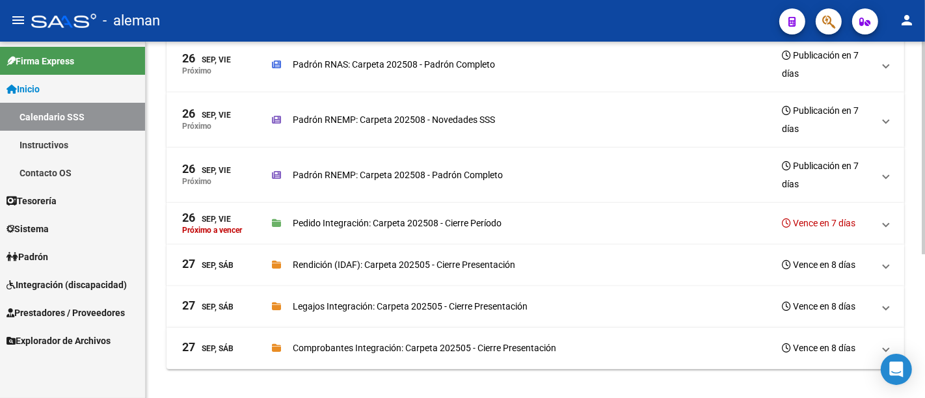
click at [882, 267] on span "27 Sep, Sáb Rendición (IDAF): Carpeta 202505 - Cierre Presentación Vence en 8 d…" at bounding box center [532, 265] width 701 height 18
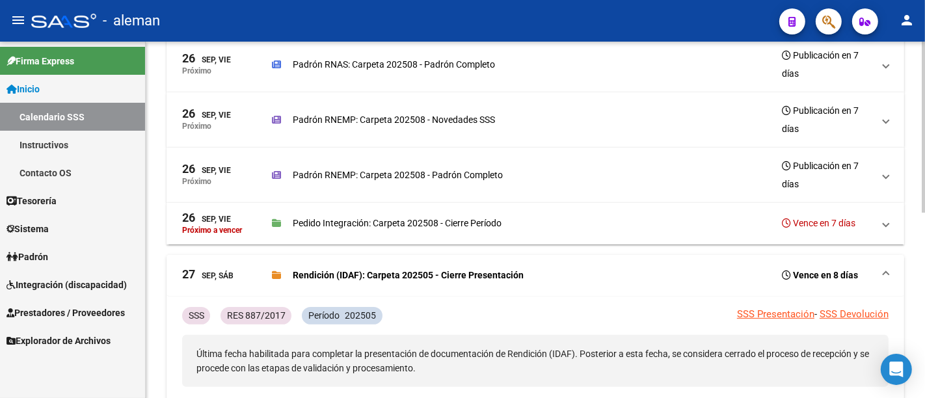
scroll to position [316, 0]
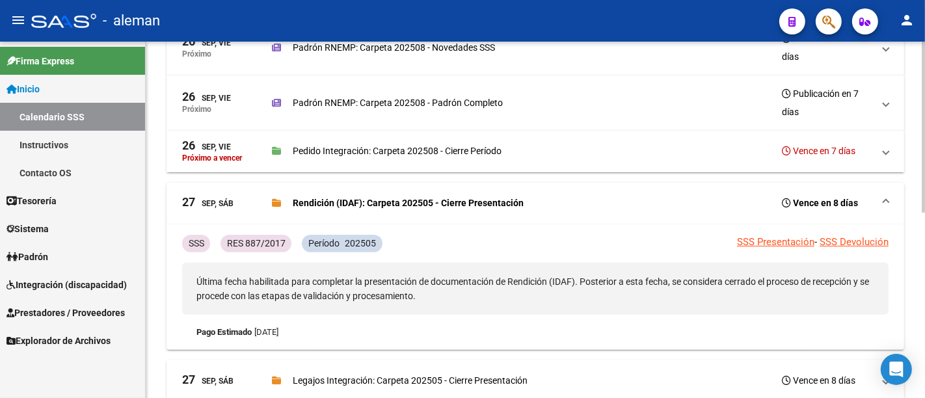
click at [858, 243] on link "SSS Devolución" at bounding box center [854, 242] width 69 height 12
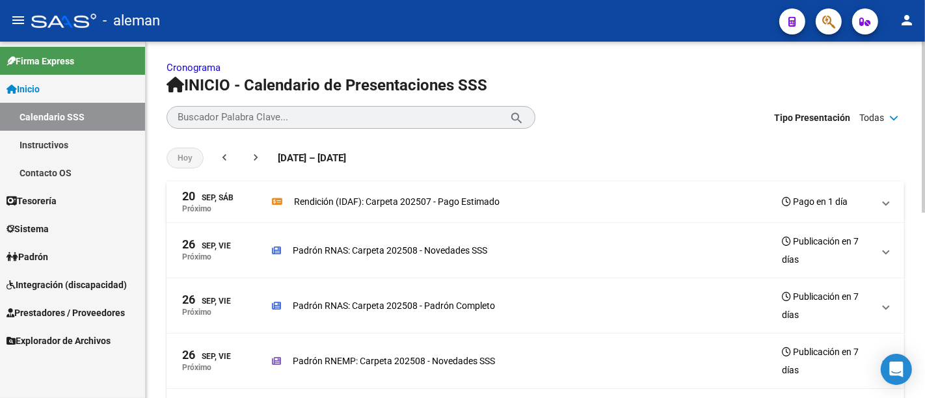
scroll to position [0, 0]
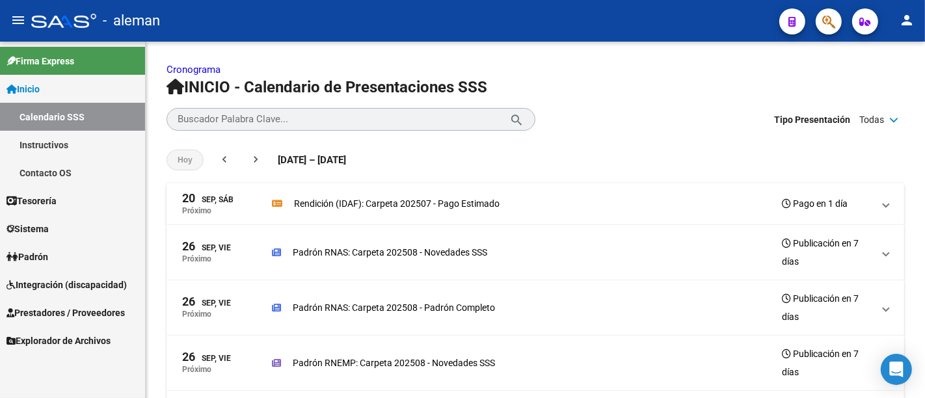
click at [72, 252] on link "Padrón" at bounding box center [72, 257] width 145 height 28
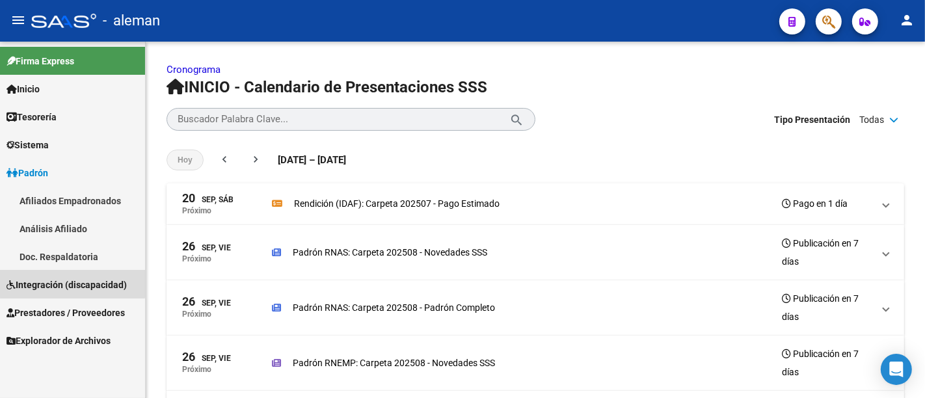
click at [72, 281] on span "Integración (discapacidad)" at bounding box center [67, 285] width 120 height 14
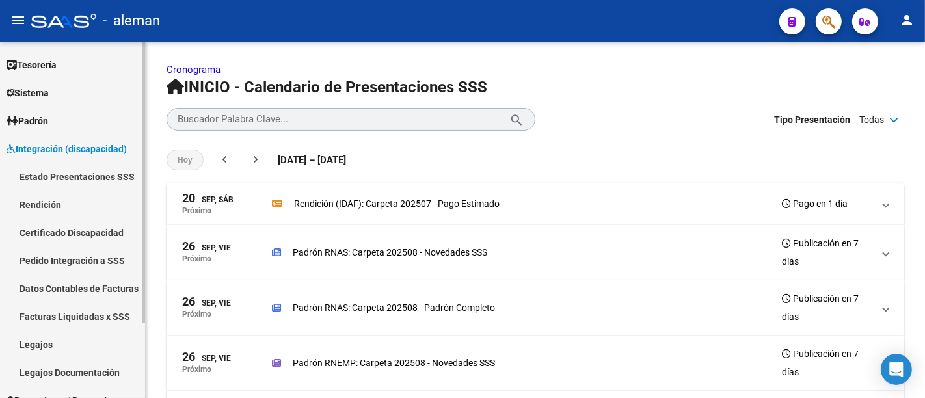
scroll to position [72, 0]
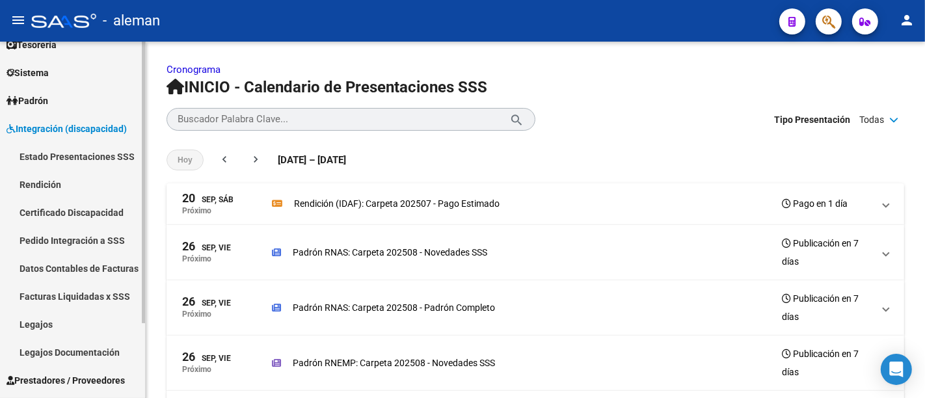
click at [54, 320] on link "Legajos" at bounding box center [72, 324] width 145 height 28
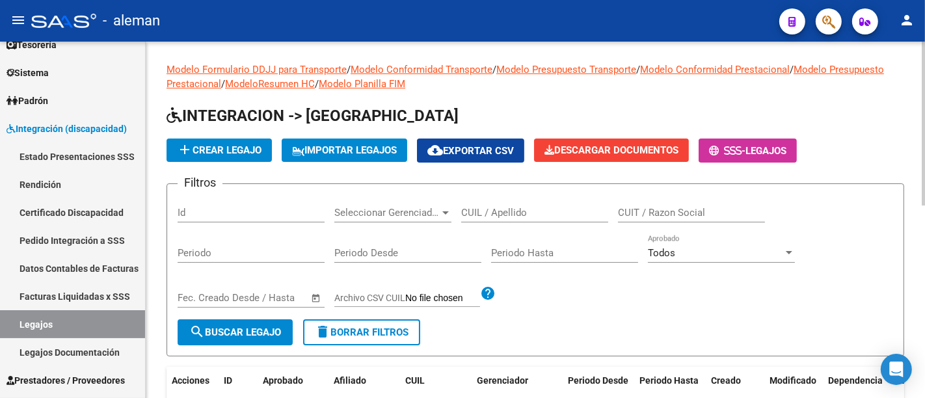
click at [493, 209] on input "CUIL / Apellido" at bounding box center [534, 213] width 147 height 12
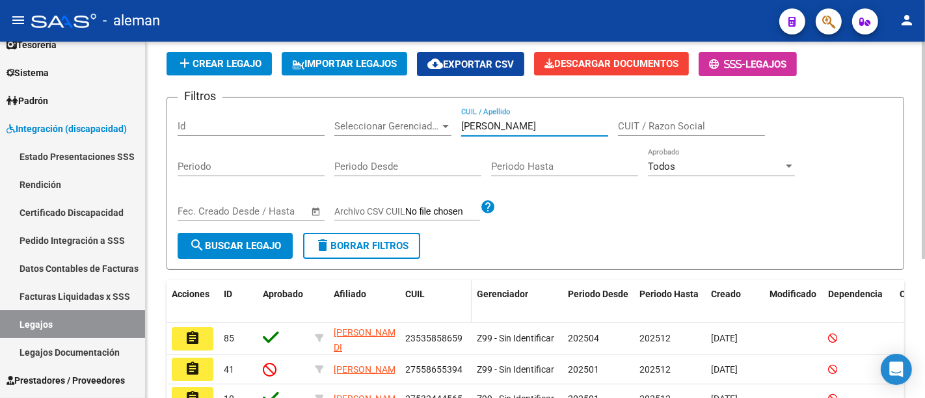
scroll to position [144, 0]
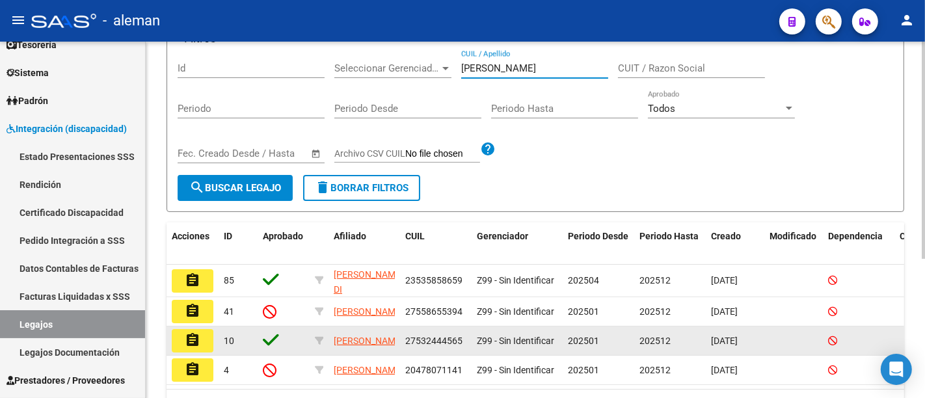
type input "gonzalez"
click at [195, 347] on mat-icon "assignment" at bounding box center [193, 340] width 16 height 16
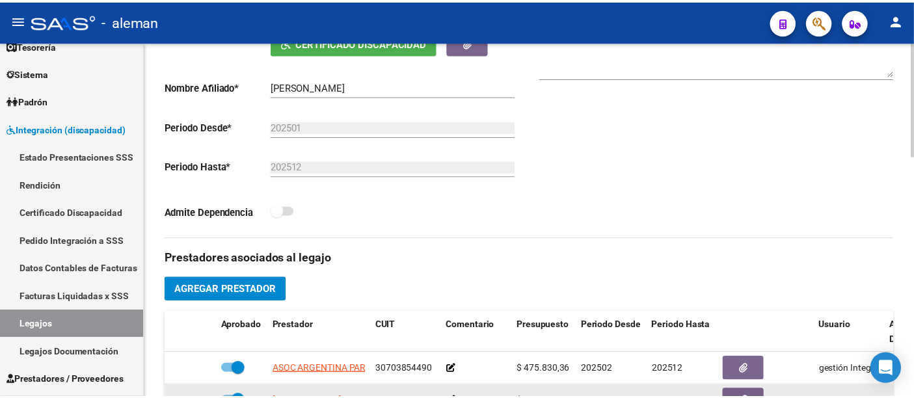
scroll to position [433, 0]
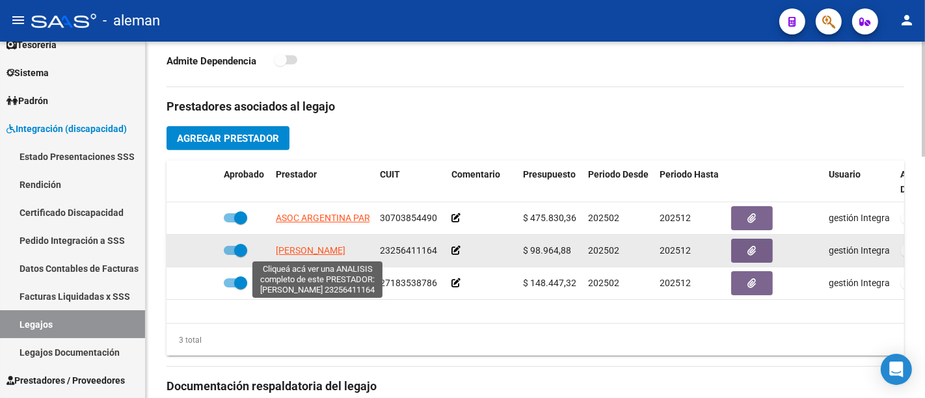
click at [331, 254] on span "[PERSON_NAME]" at bounding box center [311, 250] width 70 height 10
type textarea "23256411164"
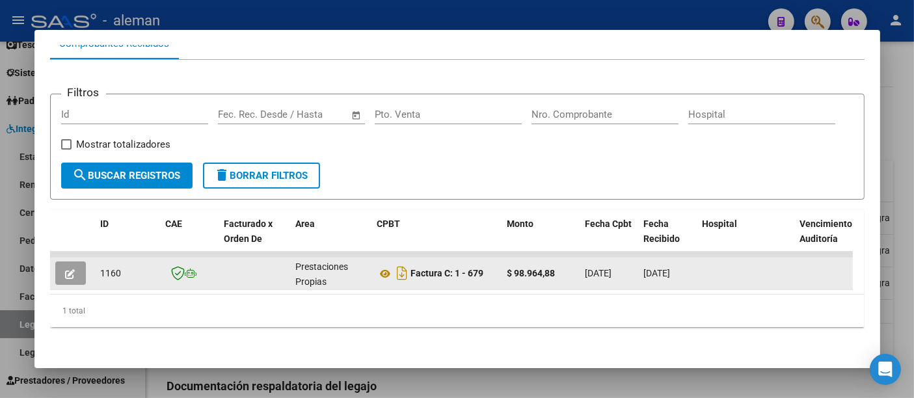
scroll to position [14, 0]
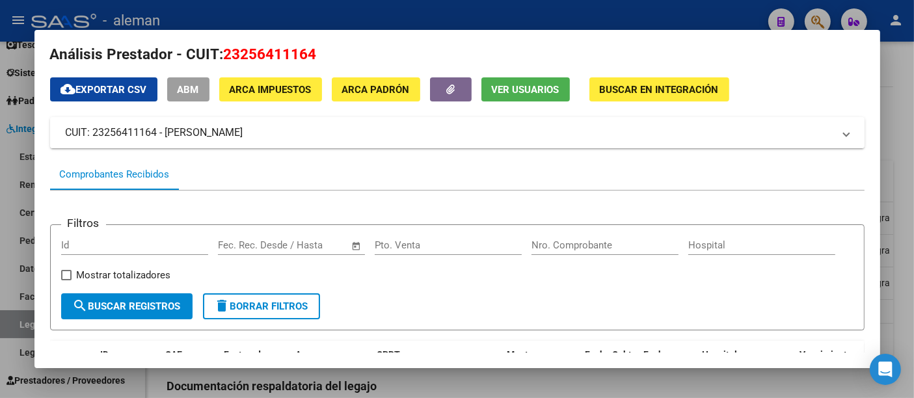
click at [170, 133] on mat-panel-title "CUIT: 23256411164 - NEWTON VERONICA" at bounding box center [450, 133] width 768 height 16
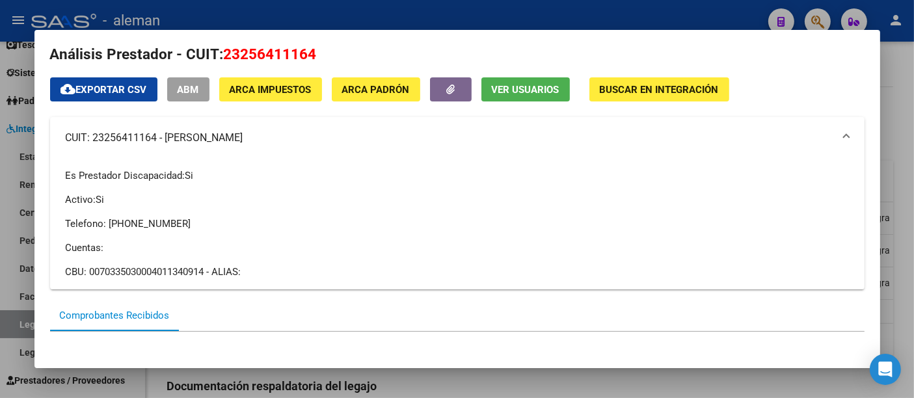
click at [191, 90] on span "ABM" at bounding box center [188, 90] width 21 height 12
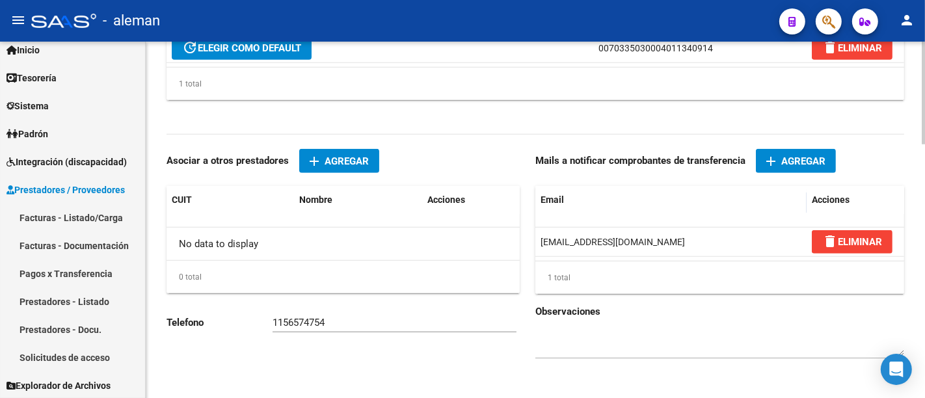
scroll to position [883, 0]
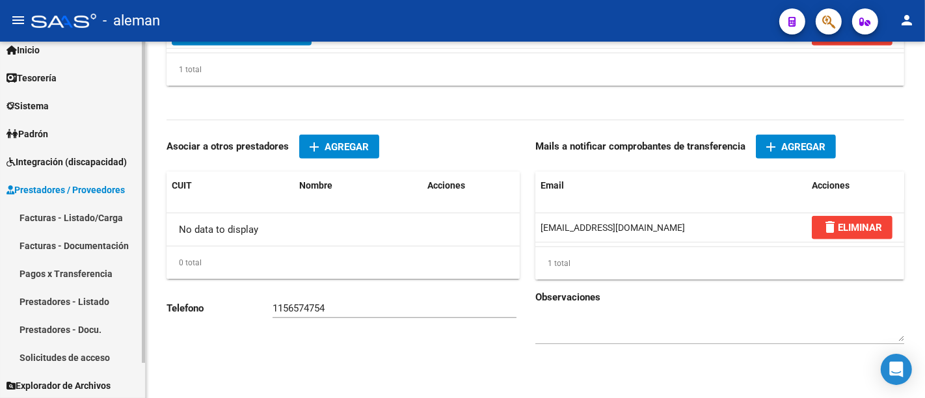
click at [84, 215] on link "Facturas - Listado/Carga" at bounding box center [72, 218] width 145 height 28
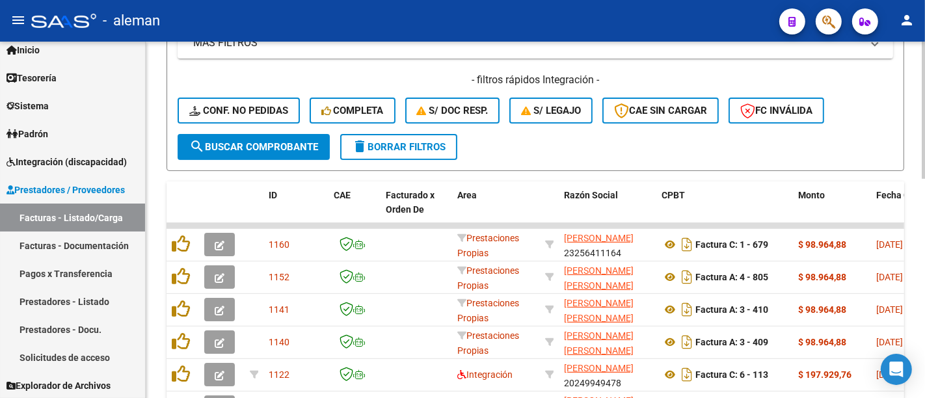
scroll to position [289, 0]
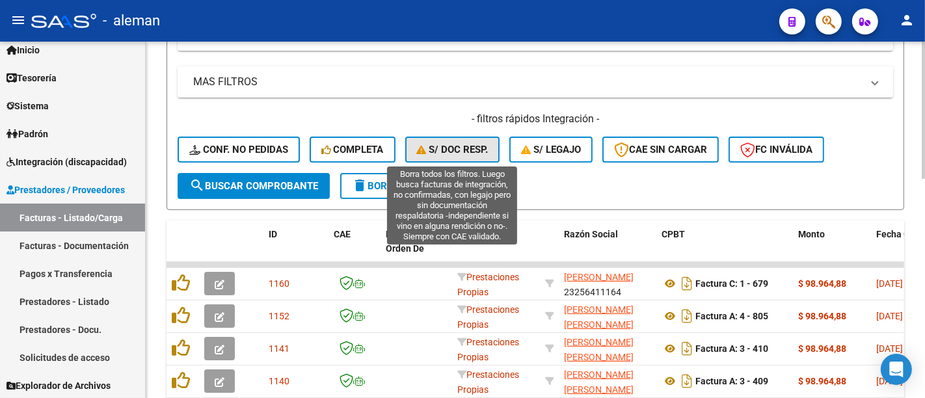
click at [450, 150] on span "S/ Doc Resp." at bounding box center [453, 150] width 72 height 12
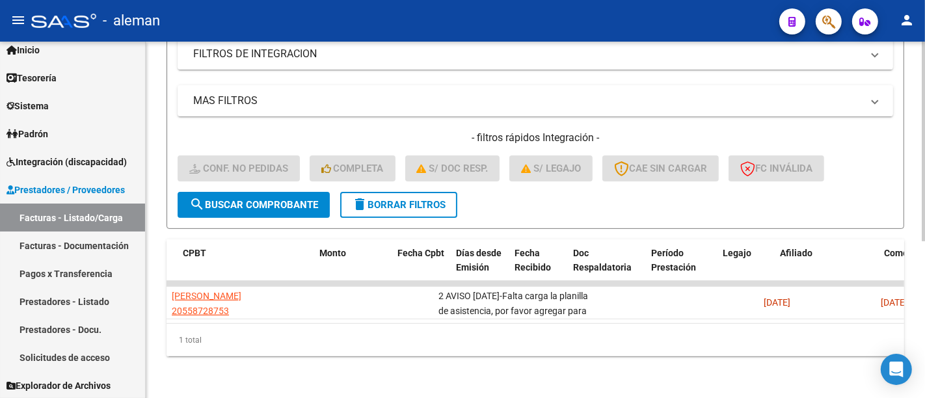
scroll to position [0, 0]
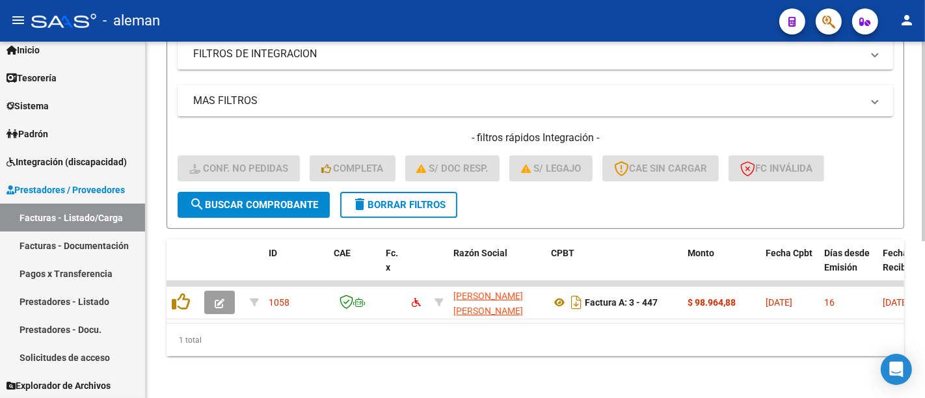
click at [443, 199] on span "delete Borrar Filtros" at bounding box center [399, 205] width 94 height 12
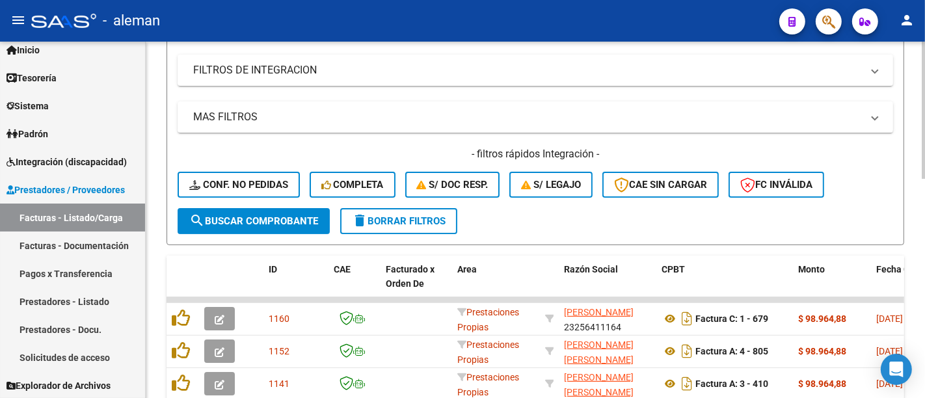
scroll to position [278, 0]
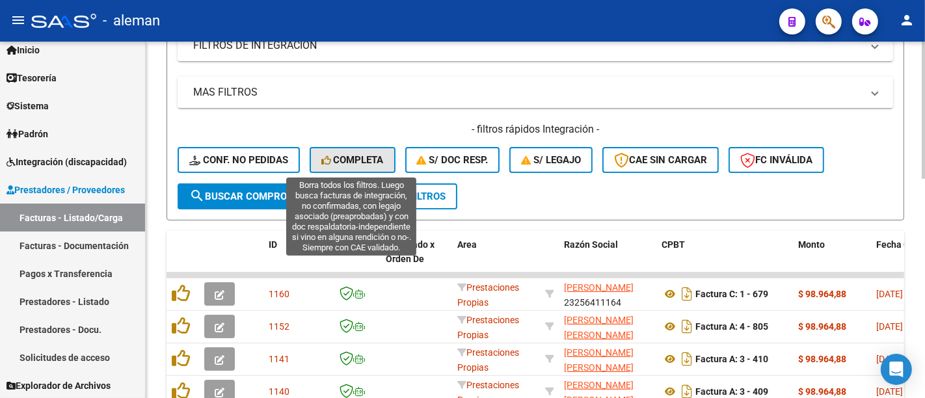
click at [364, 159] on span "Completa" at bounding box center [352, 160] width 62 height 12
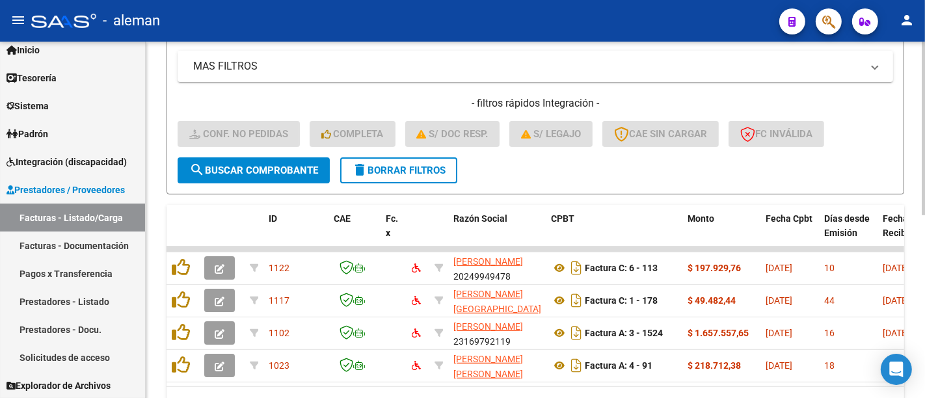
scroll to position [232, 0]
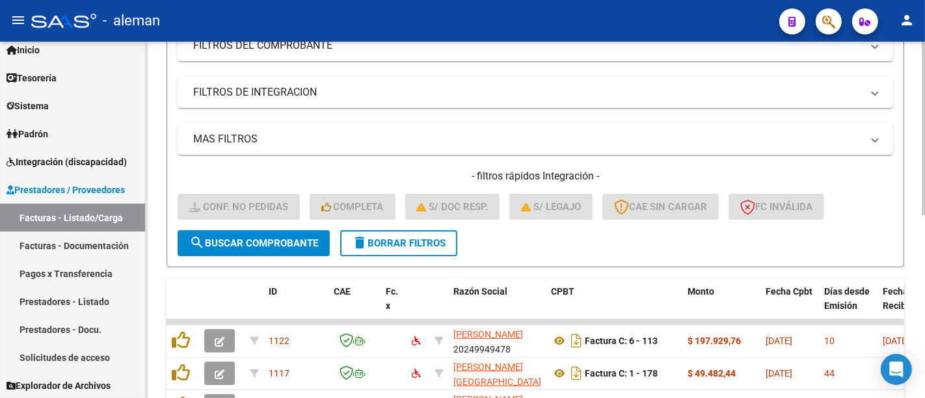
click at [291, 239] on span "search Buscar Comprobante" at bounding box center [253, 243] width 129 height 12
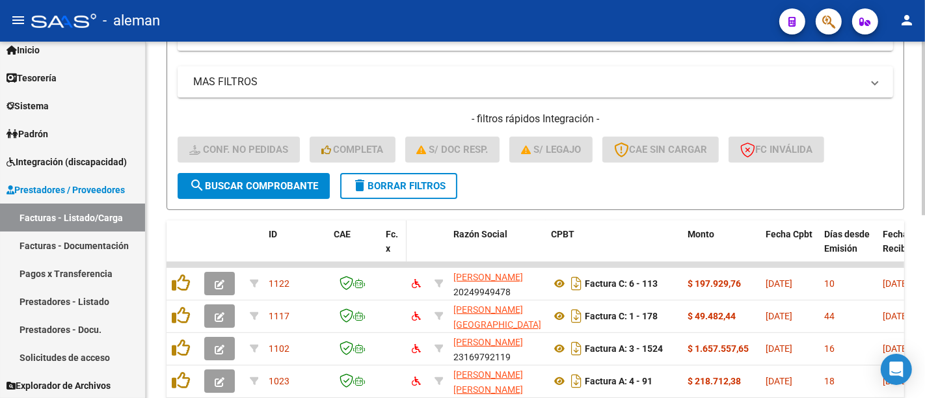
scroll to position [376, 0]
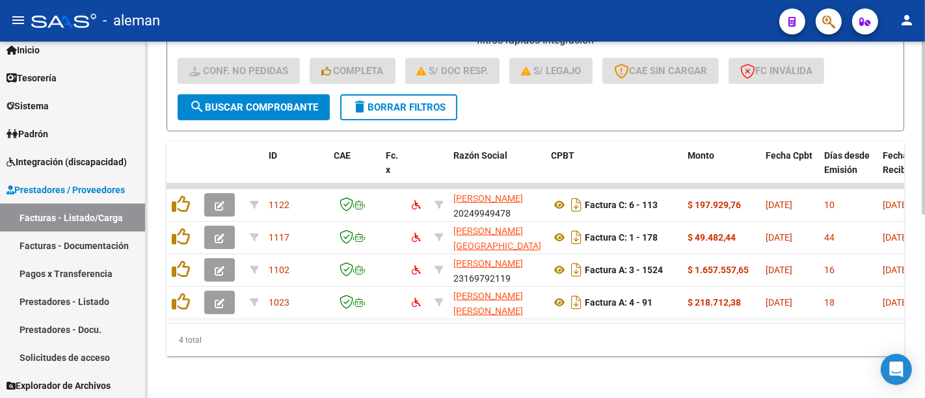
click at [382, 101] on span "delete Borrar Filtros" at bounding box center [399, 107] width 94 height 12
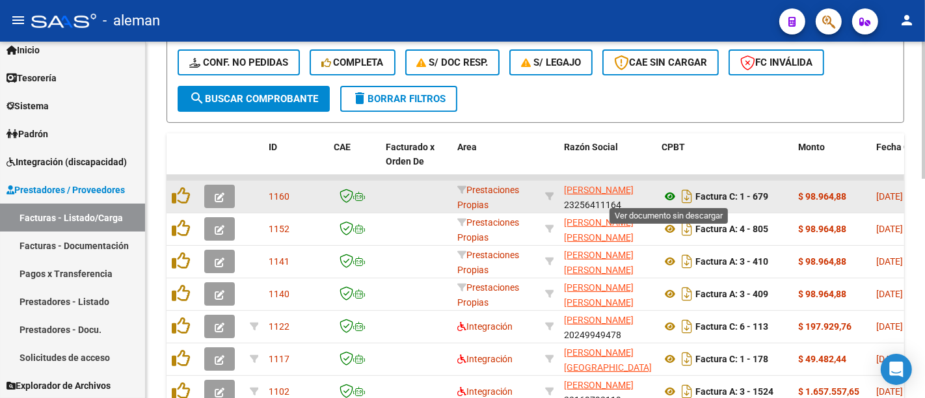
click at [666, 196] on icon at bounding box center [670, 197] width 17 height 16
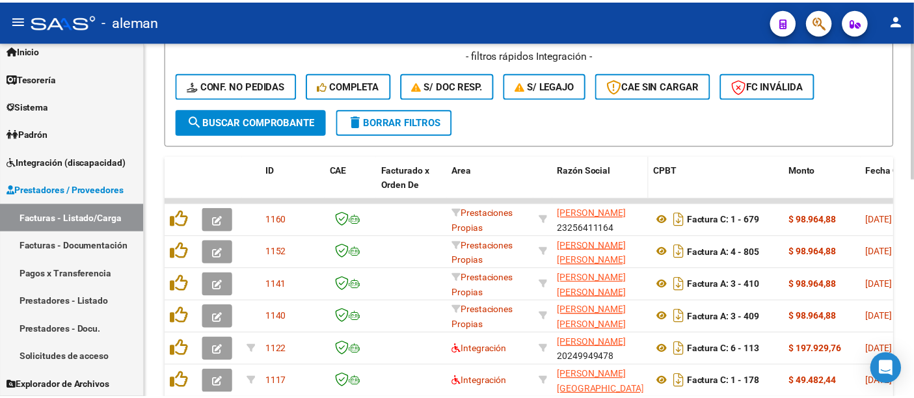
scroll to position [282, 0]
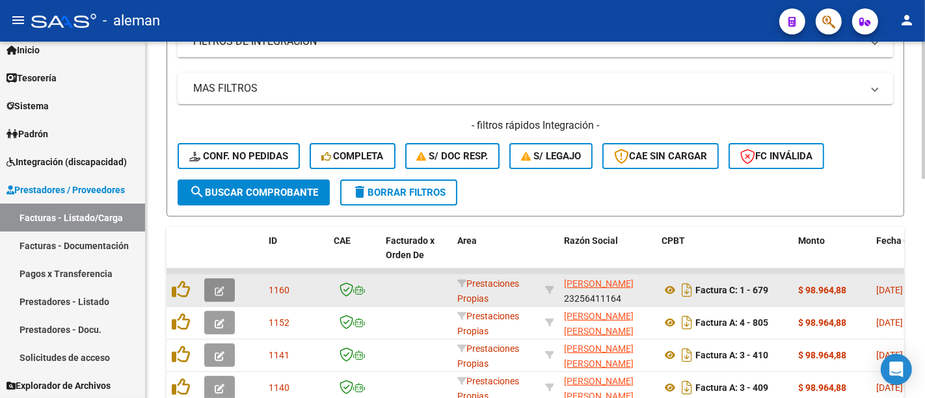
click at [217, 289] on icon "button" at bounding box center [220, 291] width 10 height 10
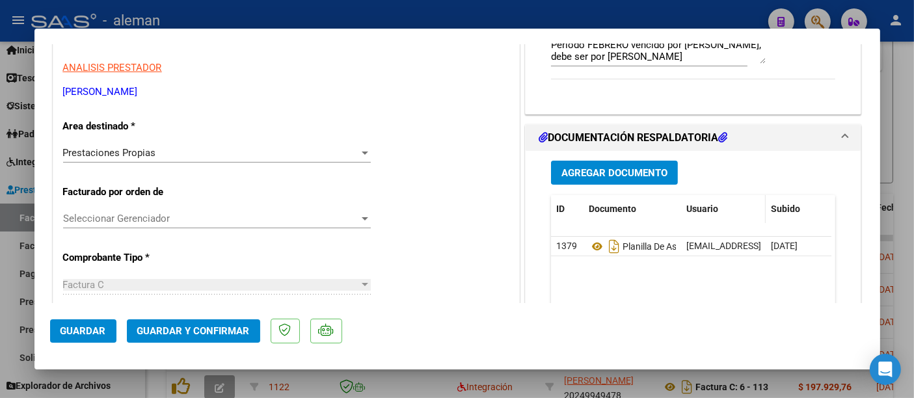
scroll to position [217, 0]
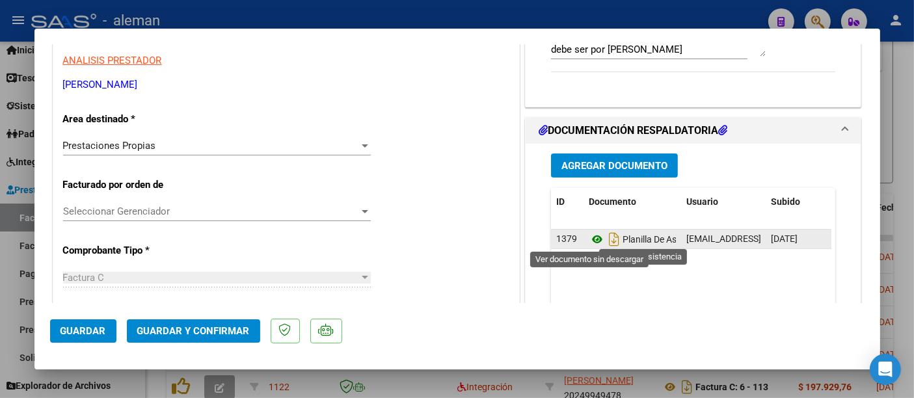
click at [589, 241] on icon at bounding box center [597, 240] width 17 height 16
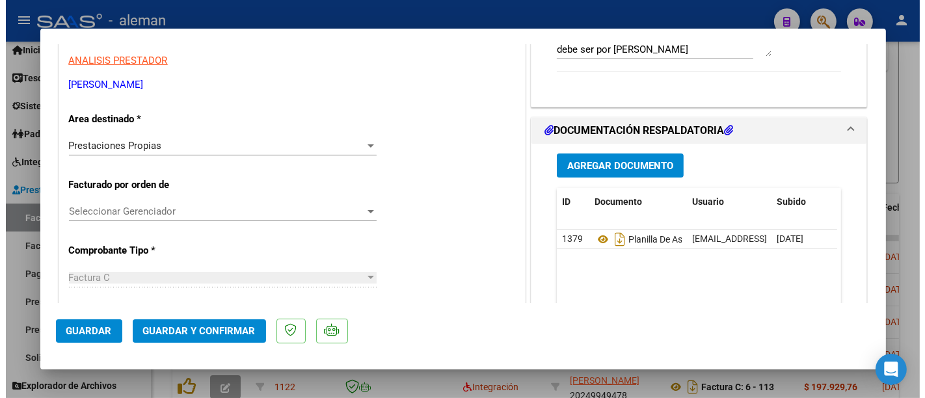
scroll to position [0, 0]
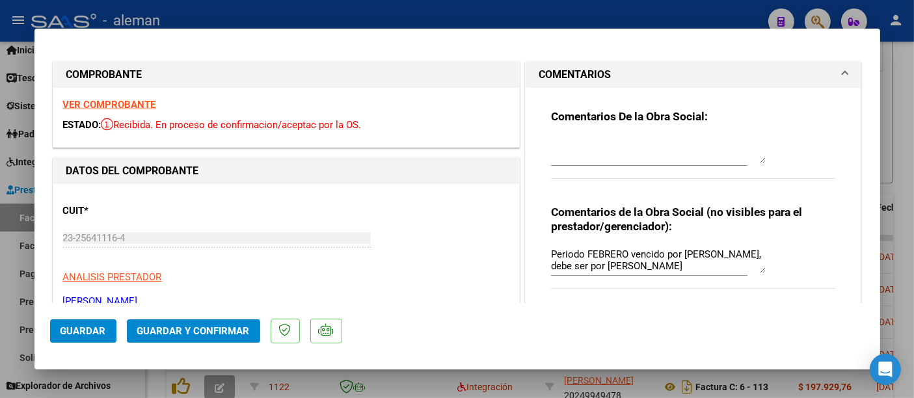
click at [894, 129] on div at bounding box center [457, 199] width 914 height 398
type input "$ 0,00"
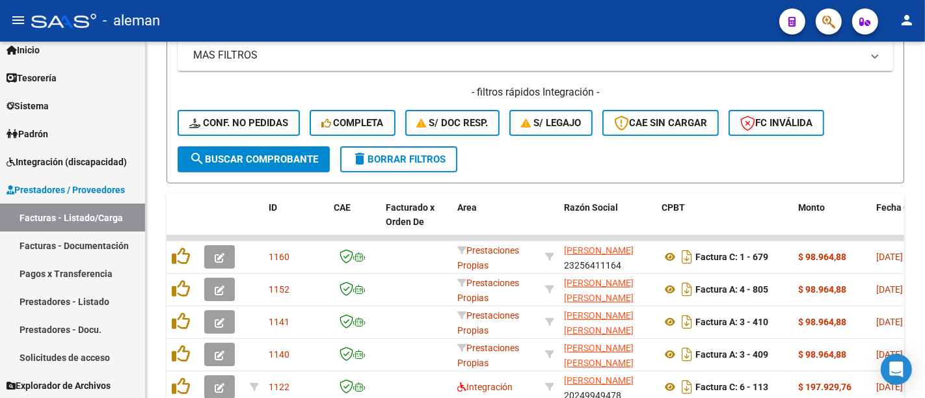
scroll to position [282, 0]
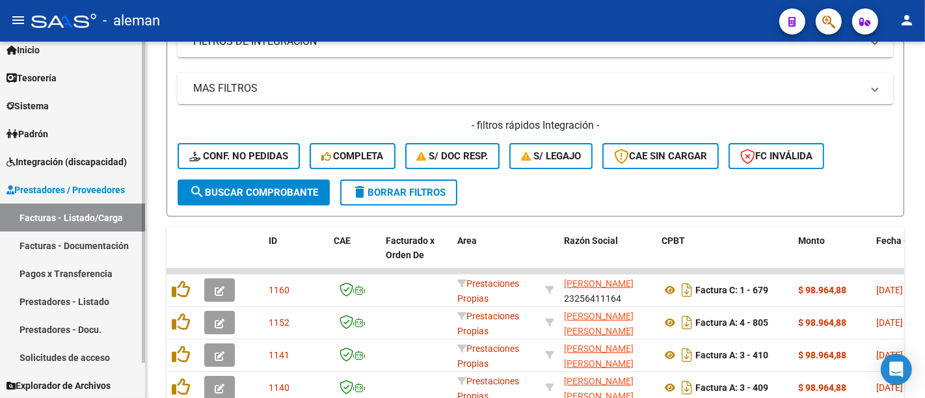
click at [90, 167] on span "Integración (discapacidad)" at bounding box center [67, 162] width 120 height 14
click at [83, 189] on span "Prestadores / Proveedores" at bounding box center [66, 190] width 118 height 14
click at [78, 296] on link "Prestadores - Listado" at bounding box center [72, 302] width 145 height 28
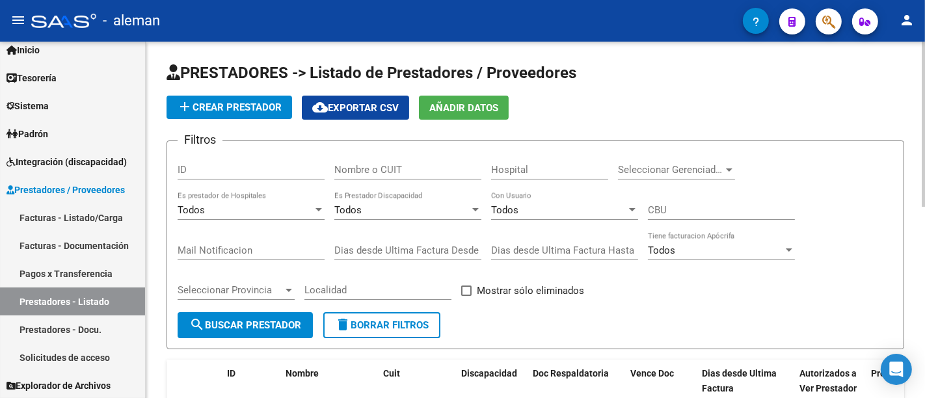
click at [400, 157] on div "Nombre o CUIT" at bounding box center [407, 166] width 147 height 28
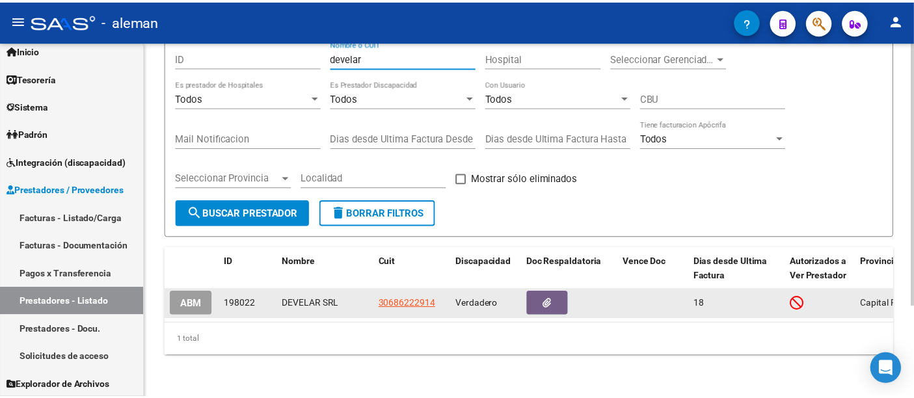
scroll to position [122, 0]
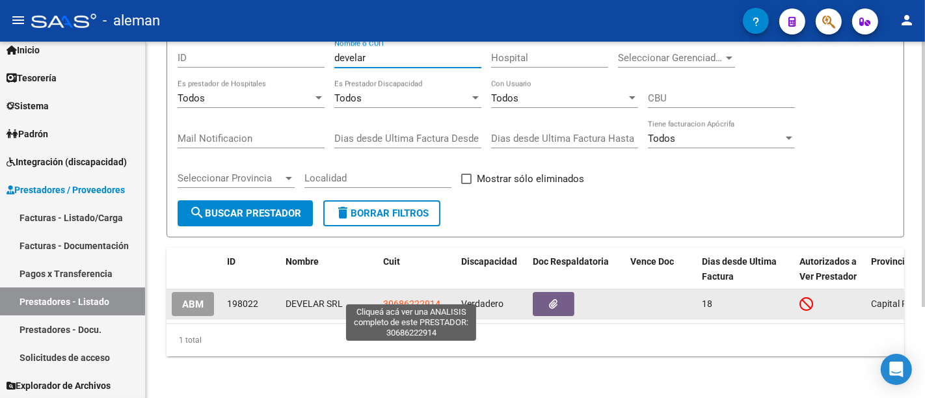
type input "develar"
click at [425, 299] on span "30686222914" at bounding box center [411, 304] width 57 height 10
type textarea "30686222914"
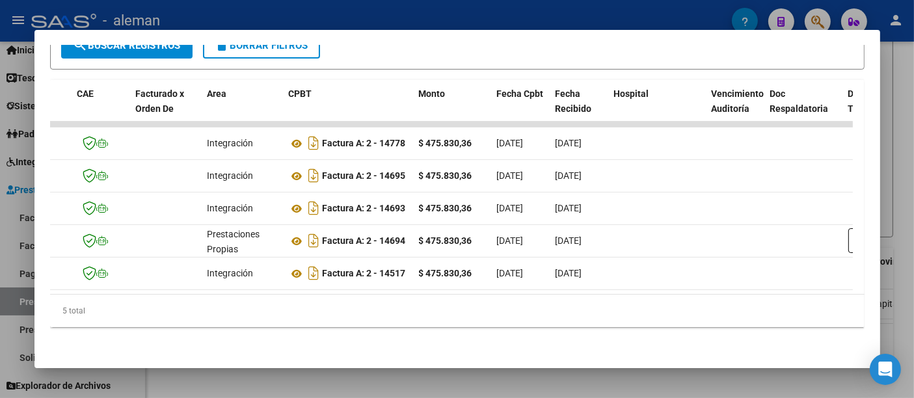
scroll to position [0, 0]
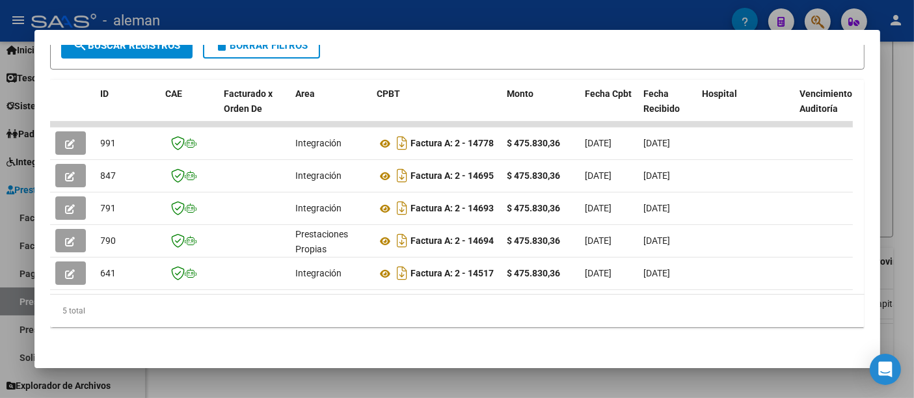
drag, startPoint x: 239, startPoint y: 283, endPoint x: 925, endPoint y: 281, distance: 685.1
click at [914, 281] on html "menu - aleman person Firma Express Inicio Calendario SSS Instructivos Contacto …" at bounding box center [457, 199] width 914 height 398
drag, startPoint x: 388, startPoint y: 350, endPoint x: 405, endPoint y: 321, distance: 32.9
click at [388, 349] on div "Análisis Prestador - CUIT: 30686222914 cloud_download Exportar CSV ABM ARCA Imp…" at bounding box center [457, 68] width 815 height 570
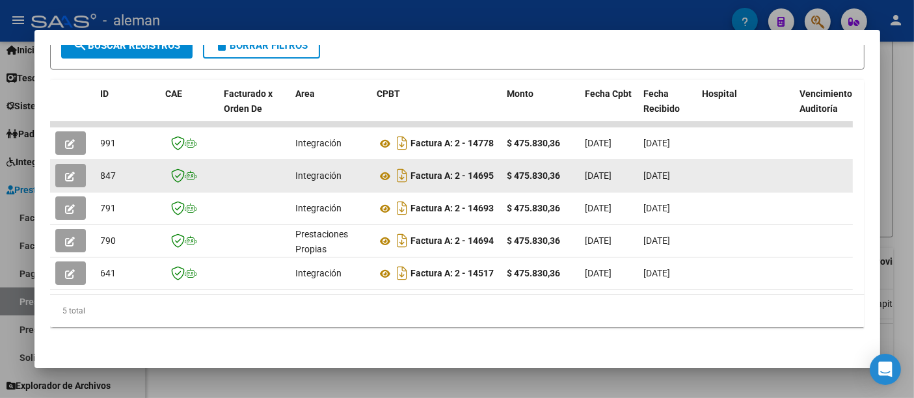
drag, startPoint x: 448, startPoint y: 170, endPoint x: 569, endPoint y: 170, distance: 121.0
copy div "Factura A: 2 - 14695 $ 475.830,36"
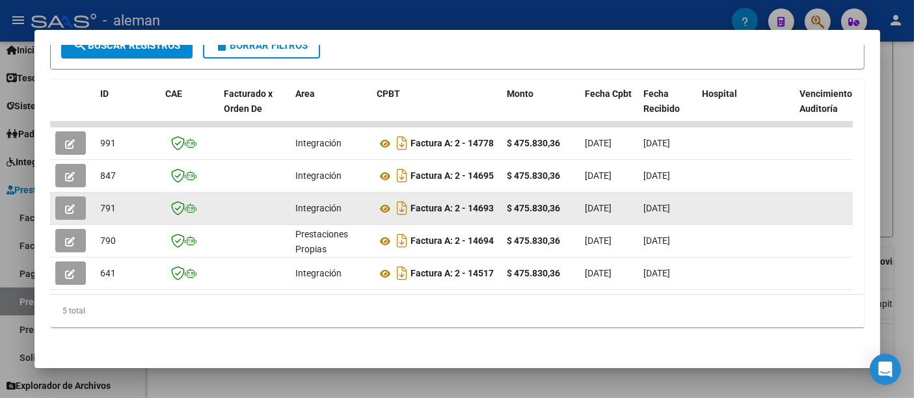
drag, startPoint x: 415, startPoint y: 199, endPoint x: 566, endPoint y: 208, distance: 151.2
copy div "Factura A: 2 - 14693 $ 475.830,36"
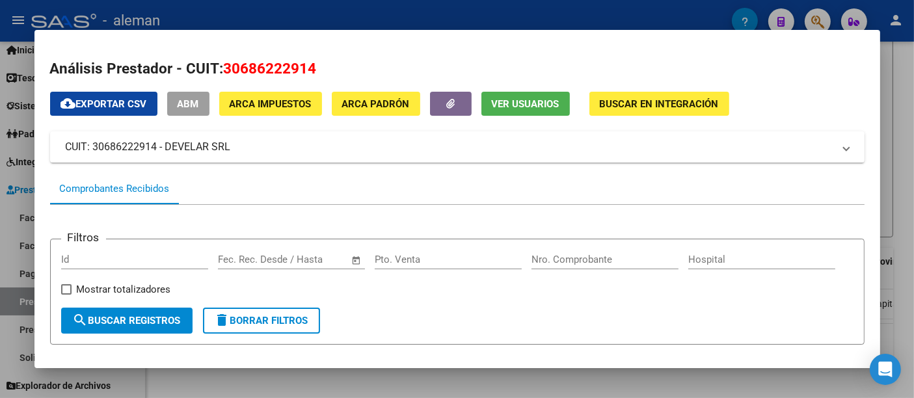
click at [900, 105] on div at bounding box center [457, 199] width 914 height 398
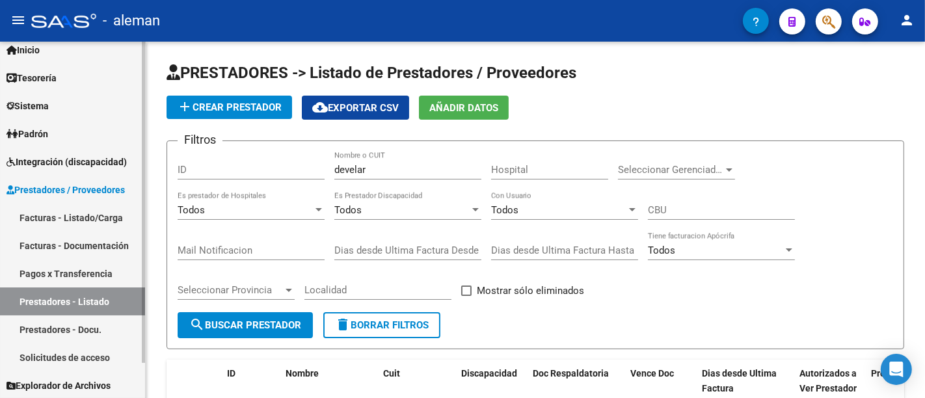
click at [74, 332] on link "Prestadores - Docu." at bounding box center [72, 330] width 145 height 28
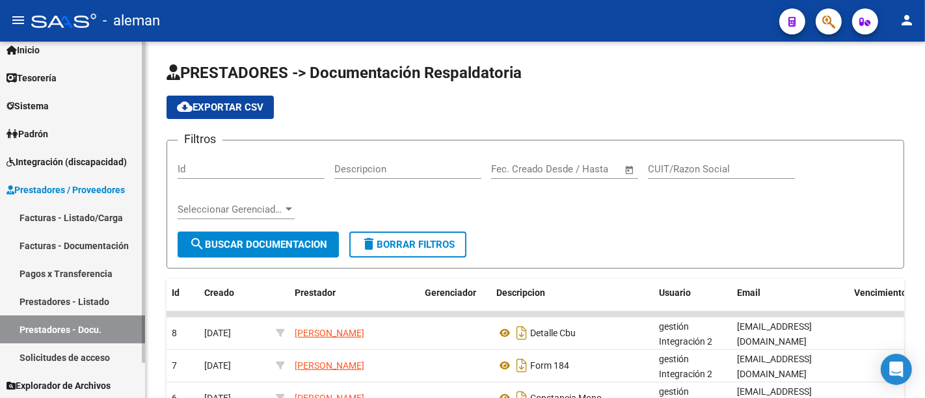
click at [85, 267] on link "Pagos x Transferencia" at bounding box center [72, 274] width 145 height 28
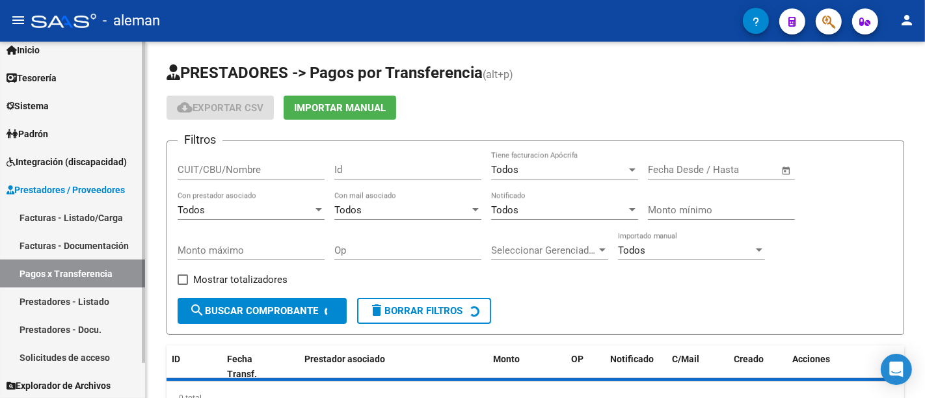
click at [92, 245] on link "Facturas - Documentación" at bounding box center [72, 246] width 145 height 28
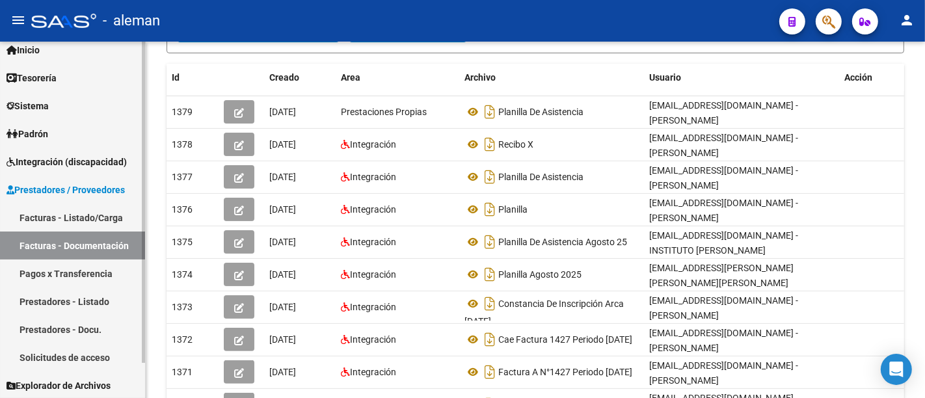
scroll to position [217, 0]
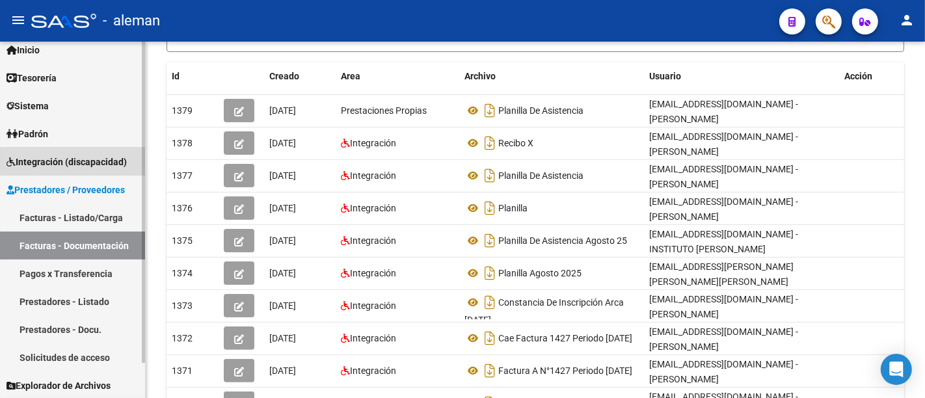
click at [90, 159] on span "Integración (discapacidad)" at bounding box center [67, 162] width 120 height 14
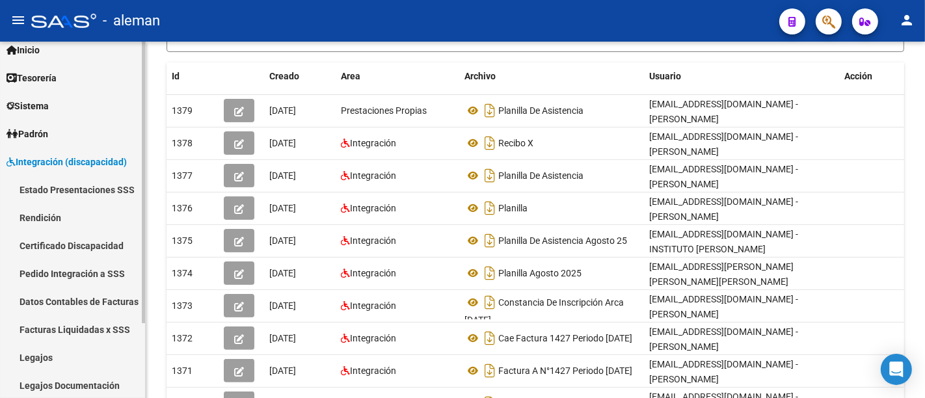
click at [65, 349] on link "Legajos" at bounding box center [72, 358] width 145 height 28
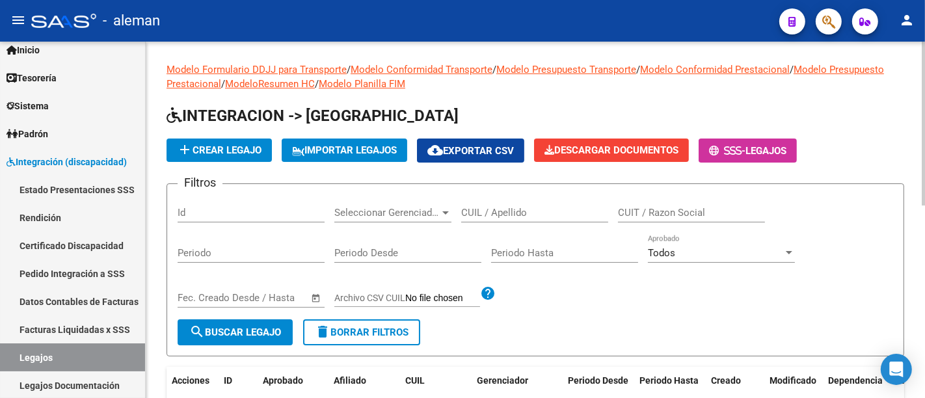
click at [528, 209] on input "CUIL / Apellido" at bounding box center [534, 213] width 147 height 12
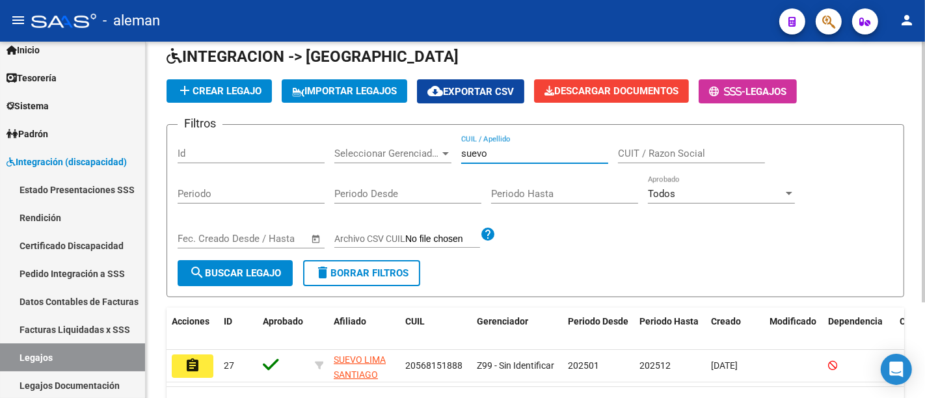
scroll to position [132, 0]
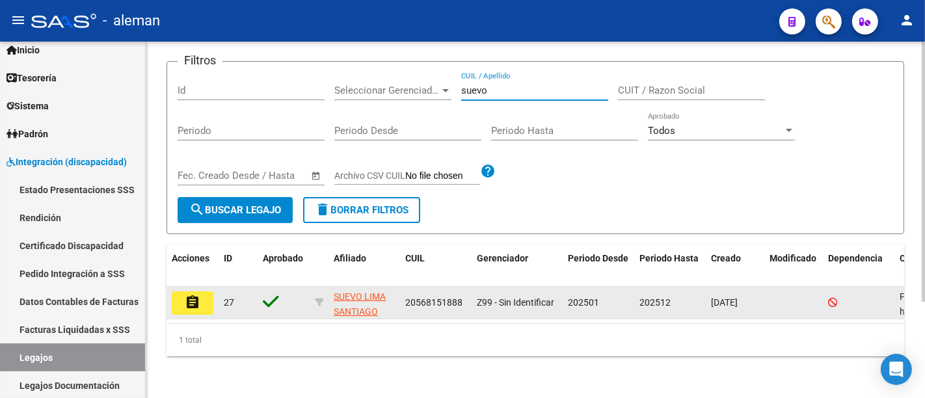
type input "suevo"
click at [201, 293] on button "assignment" at bounding box center [193, 302] width 42 height 23
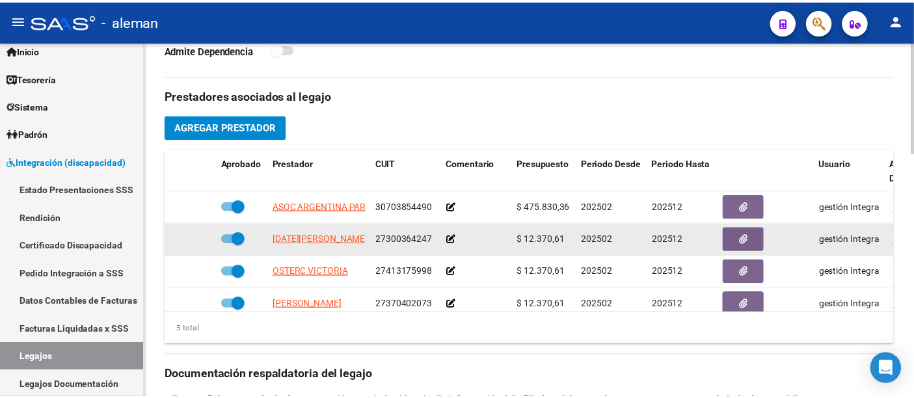
scroll to position [506, 0]
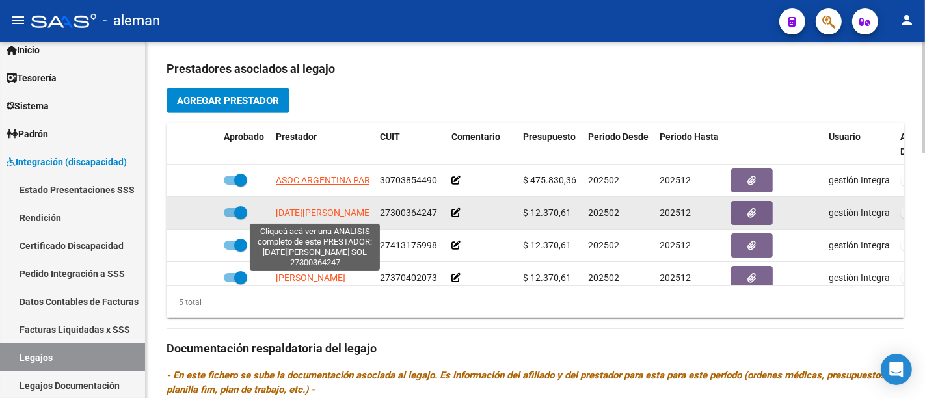
click at [331, 209] on span "NADAL MARIA SOL" at bounding box center [324, 213] width 96 height 10
type textarea "27300364247"
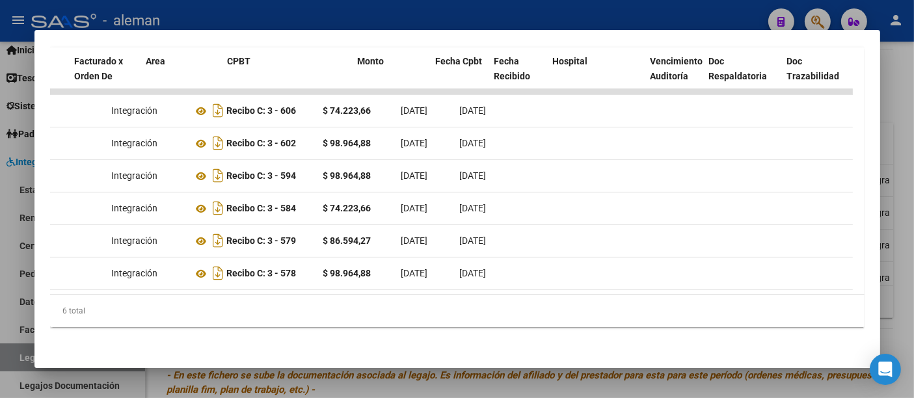
scroll to position [0, 0]
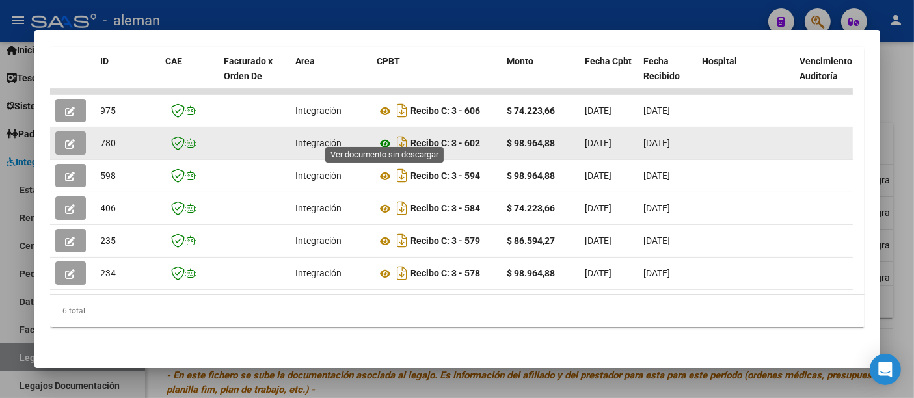
click at [385, 136] on icon at bounding box center [385, 144] width 17 height 16
drag, startPoint x: 495, startPoint y: 135, endPoint x: 407, endPoint y: 138, distance: 87.9
click at [407, 138] on div "Recibo C: 3 - 602" at bounding box center [437, 143] width 120 height 21
drag, startPoint x: 558, startPoint y: 133, endPoint x: 413, endPoint y: 140, distance: 145.3
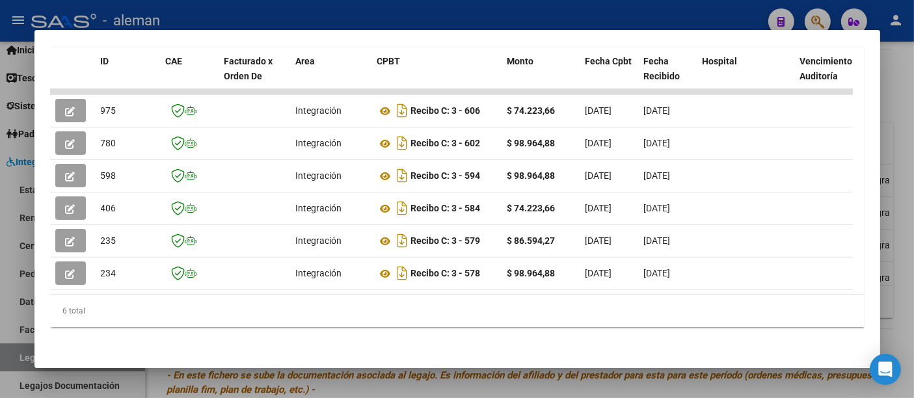
copy div "Recibo C: 3 - 602 $ 98.964,88"
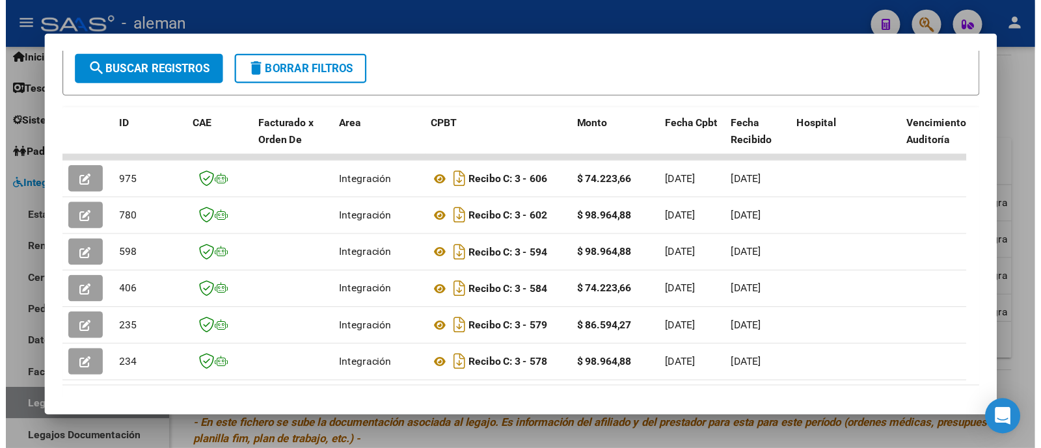
scroll to position [177, 0]
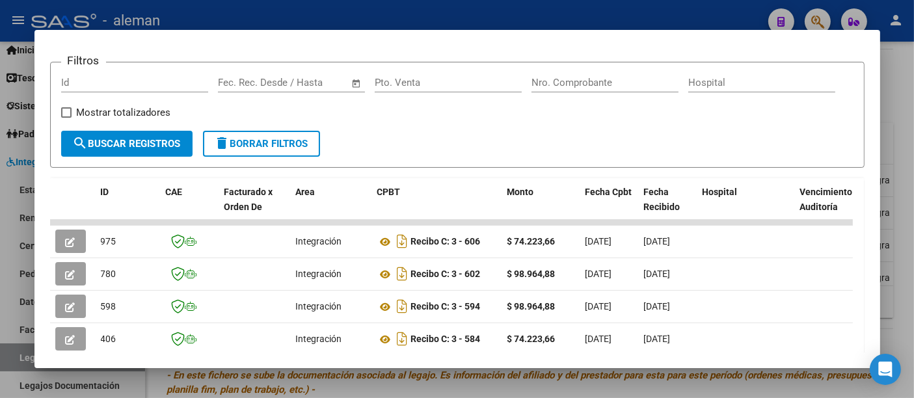
click at [899, 200] on div at bounding box center [457, 199] width 914 height 398
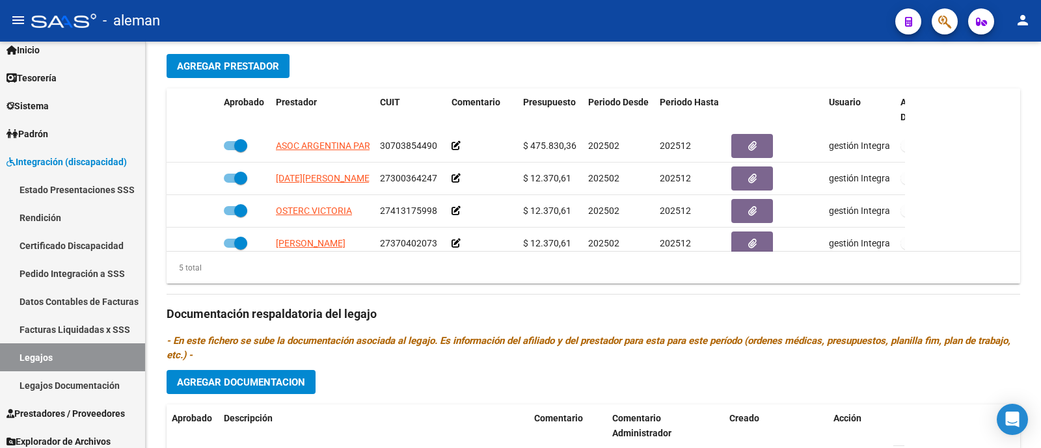
scroll to position [506, 0]
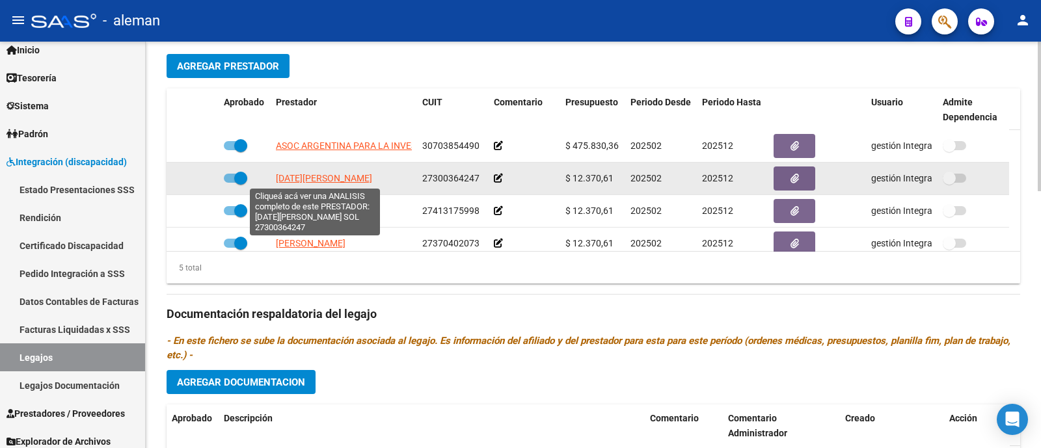
click at [327, 174] on span "NADAL MARIA SOL" at bounding box center [324, 178] width 96 height 10
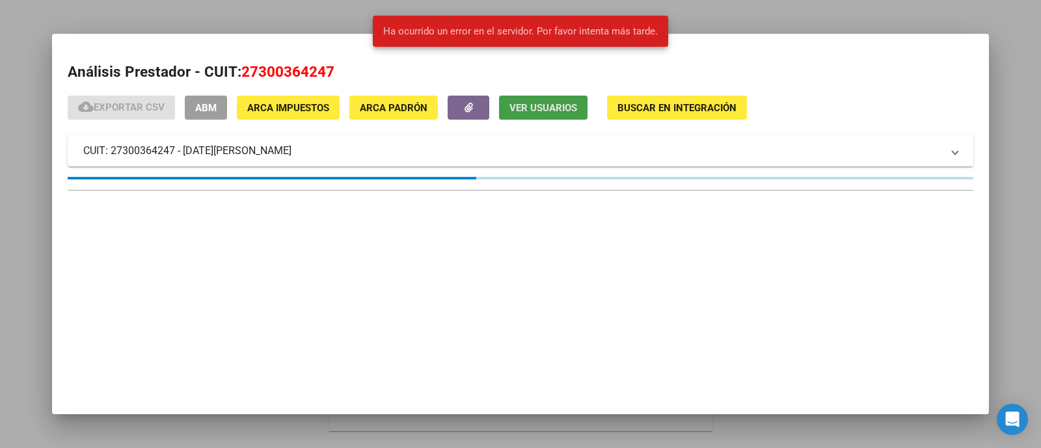
click at [537, 106] on span "Ver Usuarios" at bounding box center [543, 108] width 68 height 12
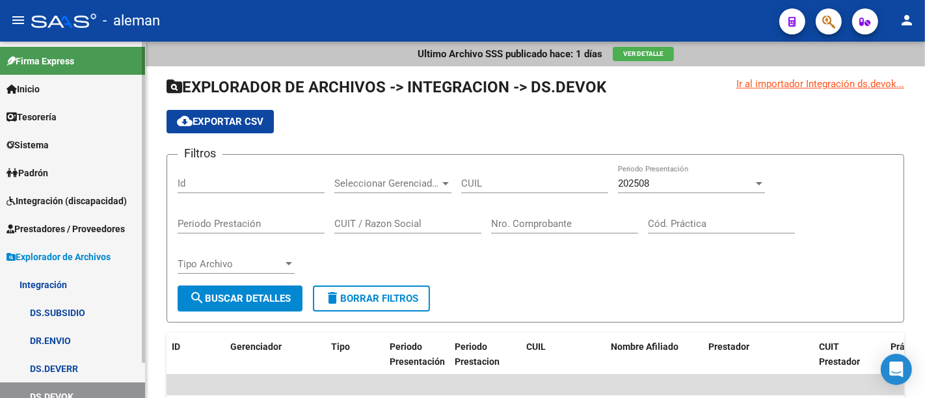
click at [103, 206] on span "Integración (discapacidad)" at bounding box center [67, 201] width 120 height 14
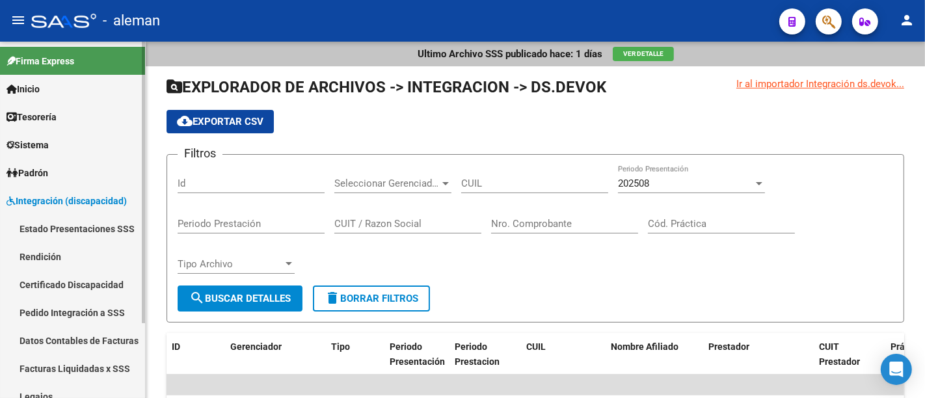
click at [85, 313] on link "Pedido Integración a SSS" at bounding box center [72, 313] width 145 height 28
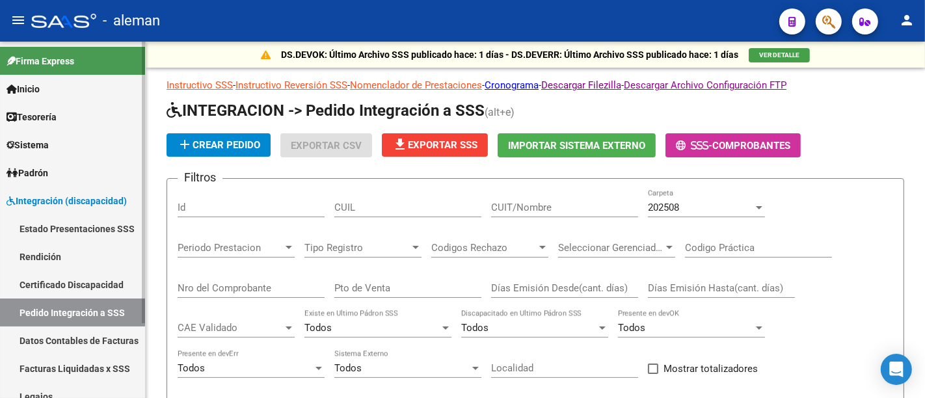
click at [71, 258] on link "Rendición" at bounding box center [72, 257] width 145 height 28
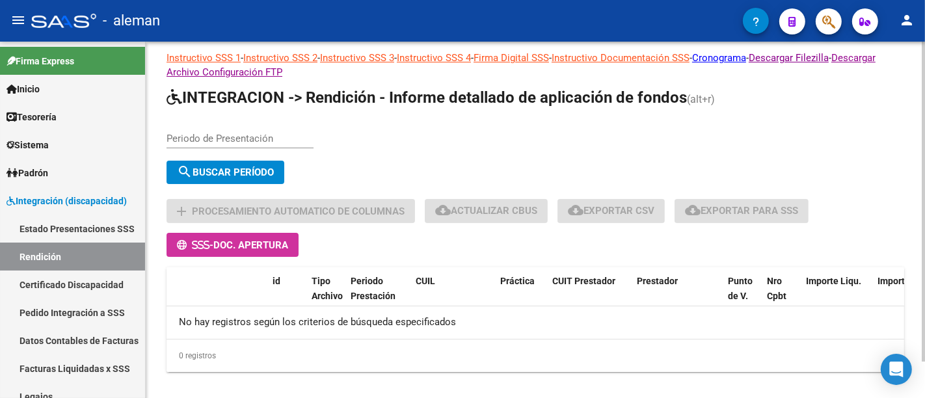
scroll to position [42, 0]
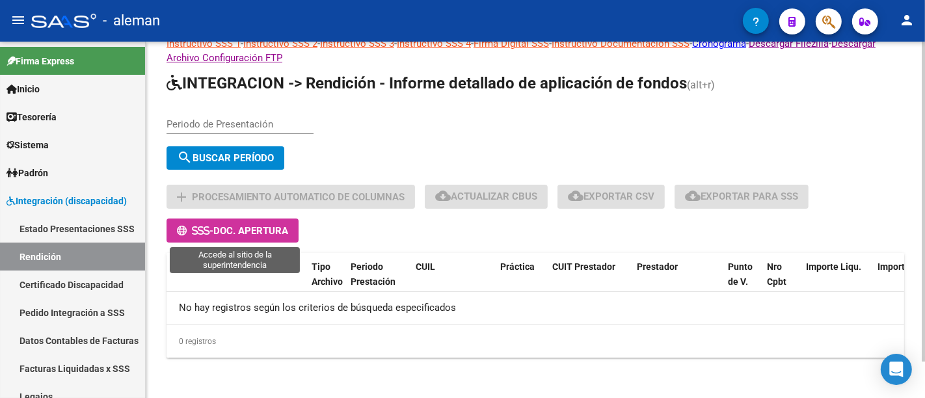
click at [259, 225] on span "Doc. Apertura" at bounding box center [250, 231] width 75 height 12
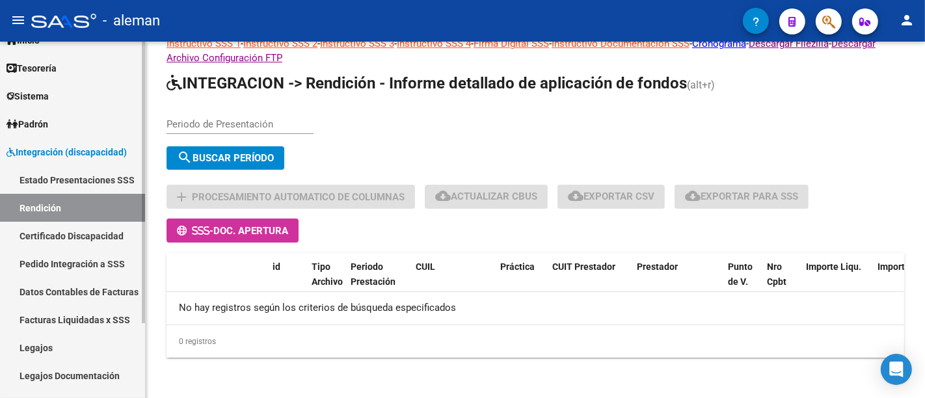
scroll to position [96, 0]
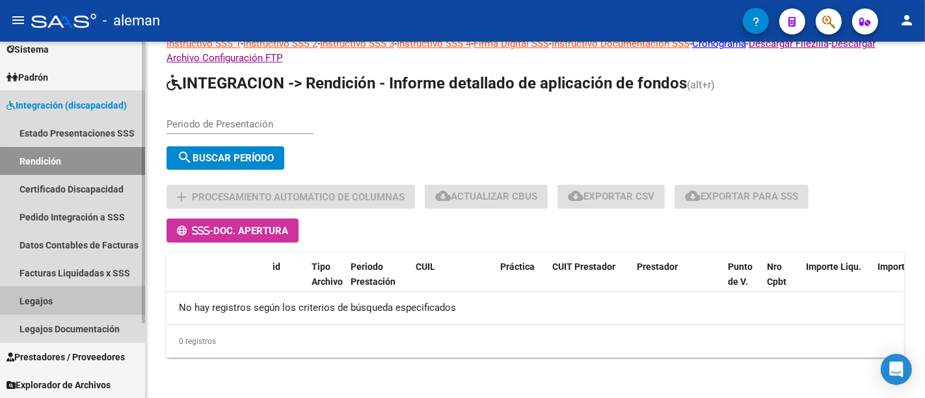
click at [62, 304] on link "Legajos" at bounding box center [72, 301] width 145 height 28
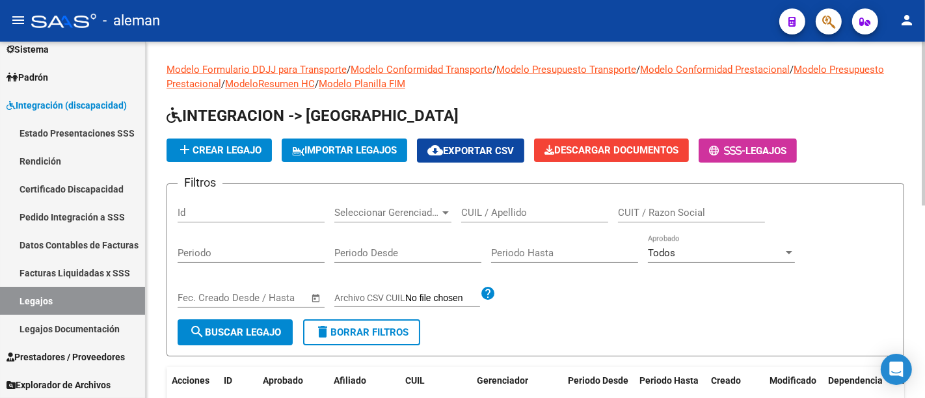
click at [517, 207] on input "CUIL / Apellido" at bounding box center [534, 213] width 147 height 12
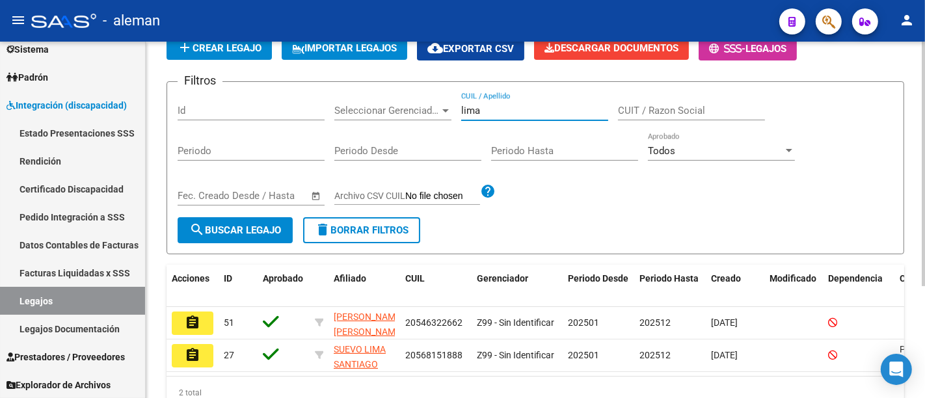
scroll to position [165, 0]
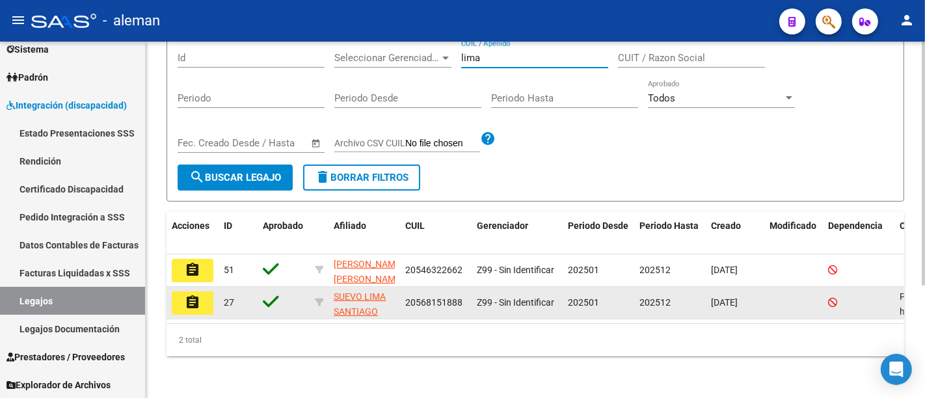
type input "lima"
click at [198, 295] on mat-icon "assignment" at bounding box center [193, 303] width 16 height 16
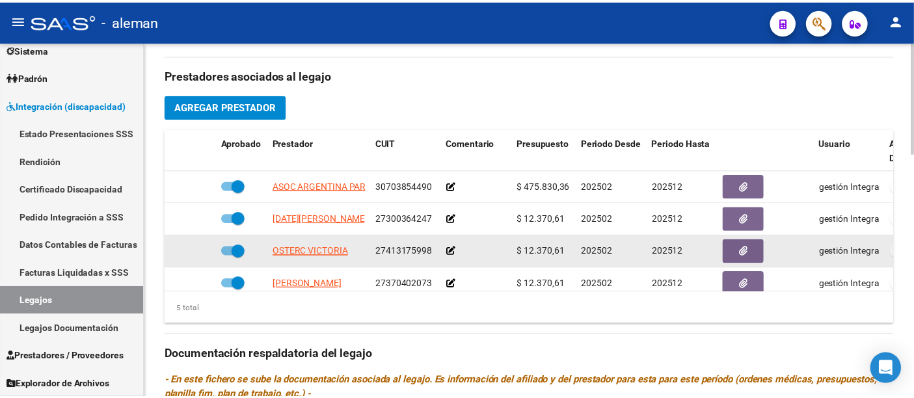
scroll to position [506, 0]
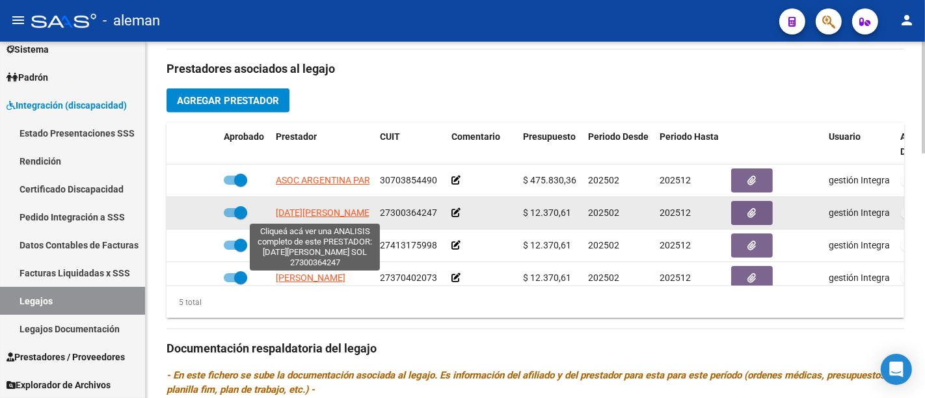
click at [319, 211] on span "NADAL MARIA SOL" at bounding box center [324, 213] width 96 height 10
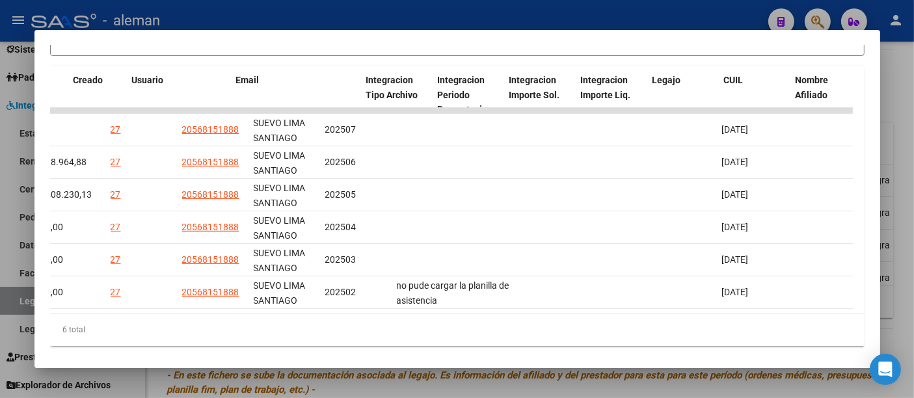
scroll to position [0, 0]
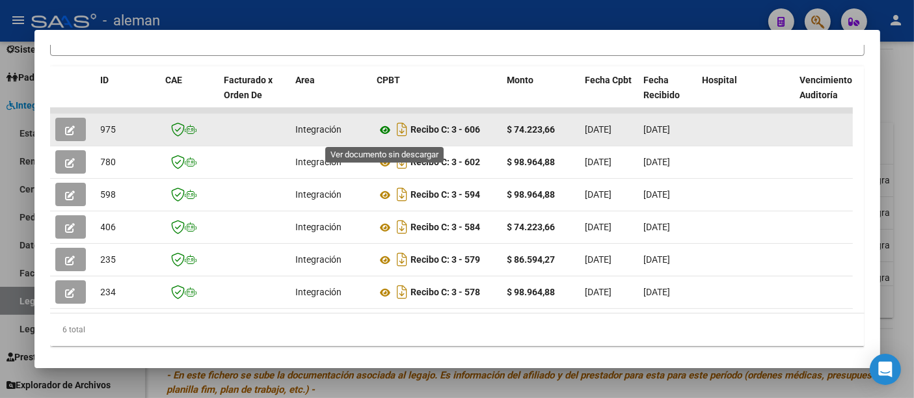
click at [384, 135] on icon at bounding box center [385, 130] width 17 height 16
click at [66, 133] on icon "button" at bounding box center [71, 131] width 10 height 10
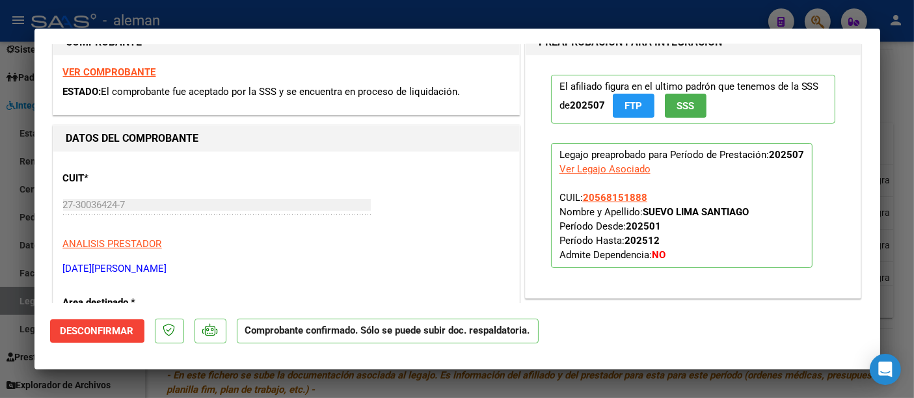
scroll to position [289, 0]
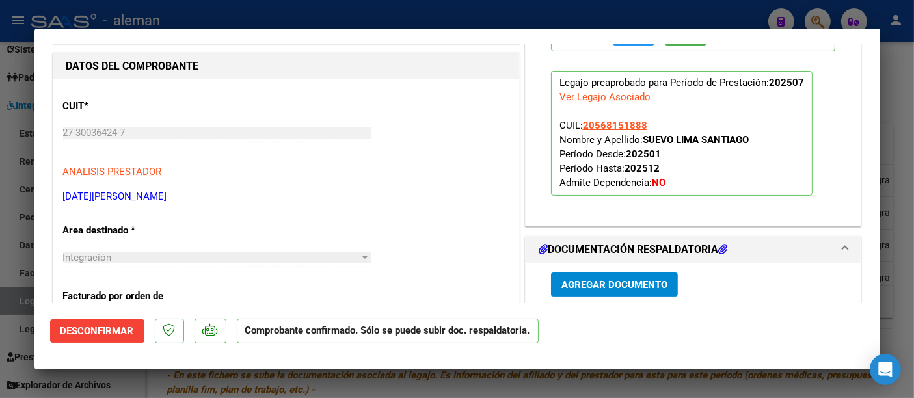
click at [889, 154] on div at bounding box center [457, 199] width 914 height 398
type input "$ 0,00"
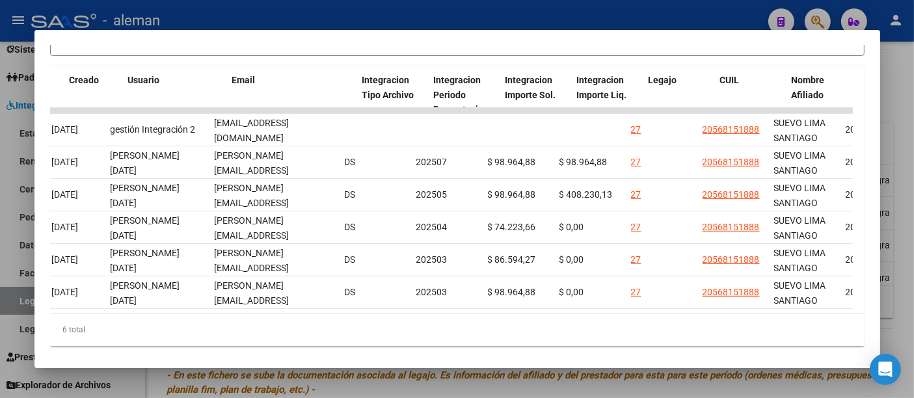
scroll to position [0, 0]
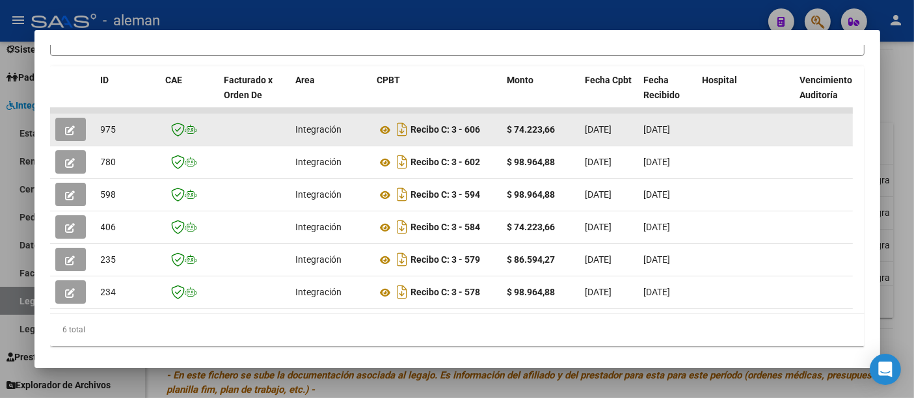
drag, startPoint x: 413, startPoint y: 135, endPoint x: 573, endPoint y: 138, distance: 160.7
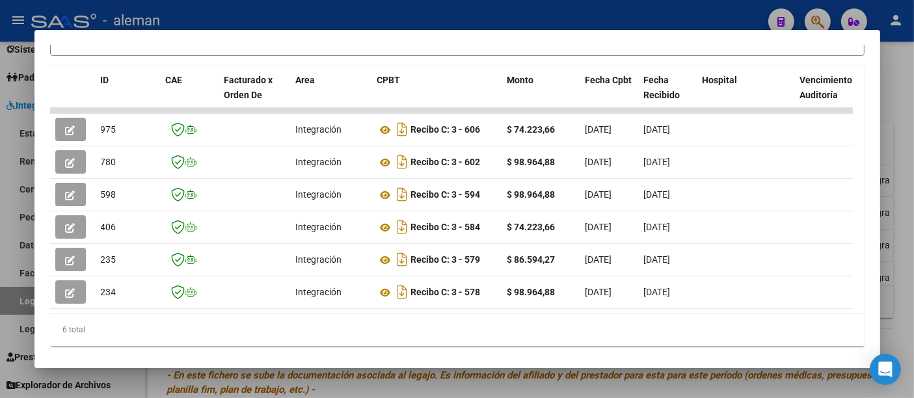
copy div "Recibo C: 3 - 606 $ 74.223,66"
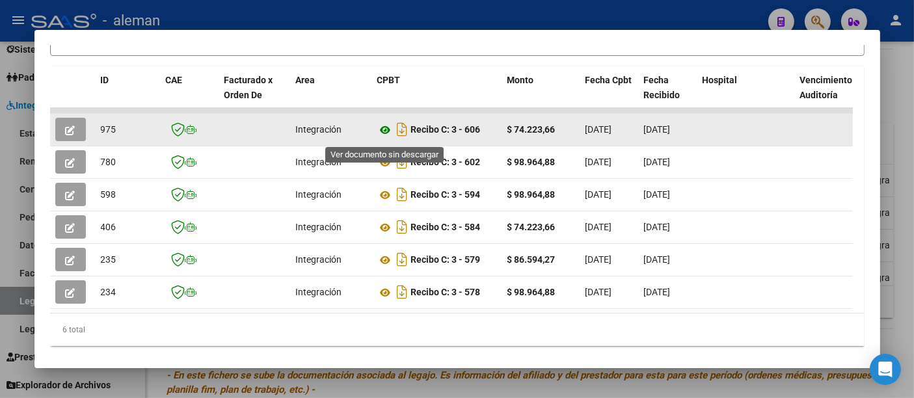
click at [383, 136] on icon at bounding box center [385, 130] width 17 height 16
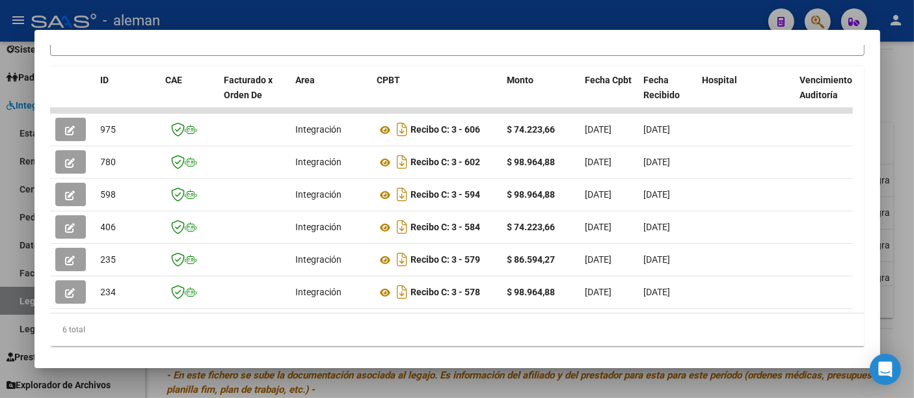
click at [894, 89] on div at bounding box center [457, 199] width 914 height 398
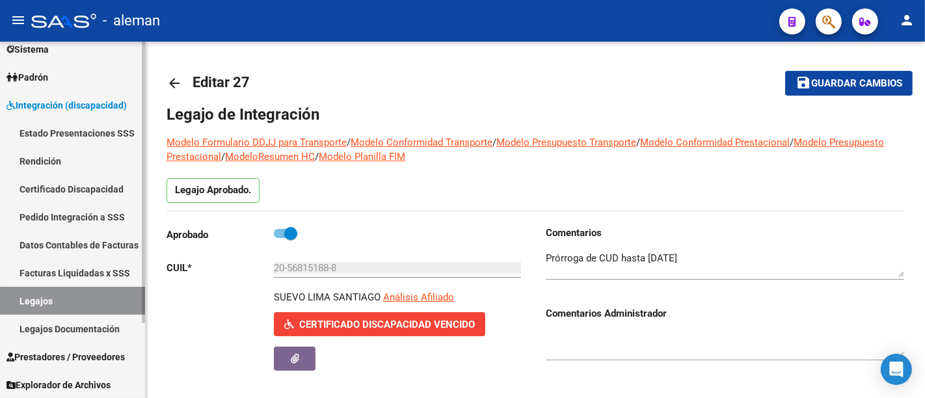
click at [79, 355] on span "Prestadores / Proveedores" at bounding box center [66, 357] width 118 height 14
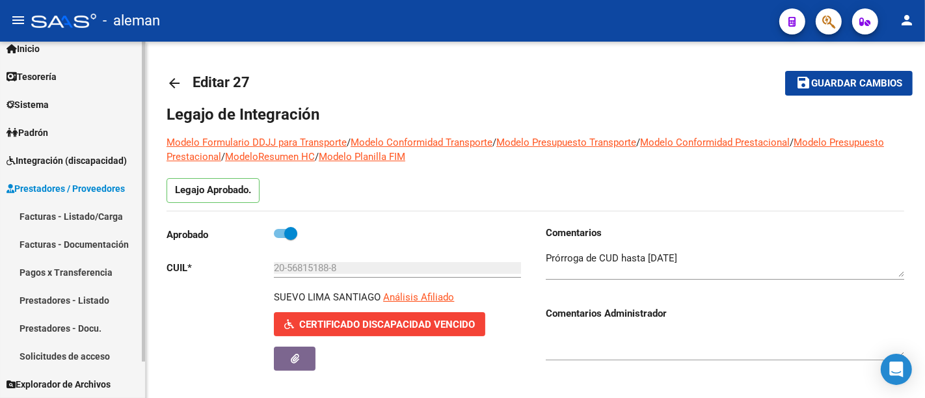
scroll to position [39, 0]
click at [92, 295] on link "Prestadores - Listado" at bounding box center [72, 302] width 145 height 28
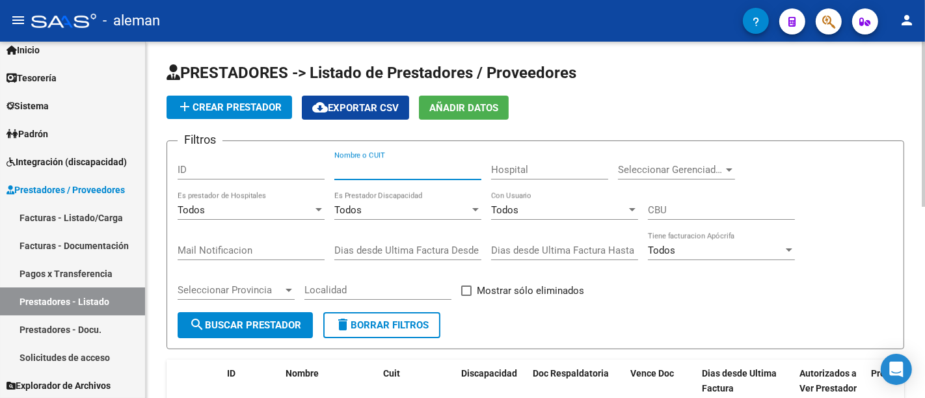
click at [393, 172] on input "Nombre o CUIT" at bounding box center [407, 170] width 147 height 12
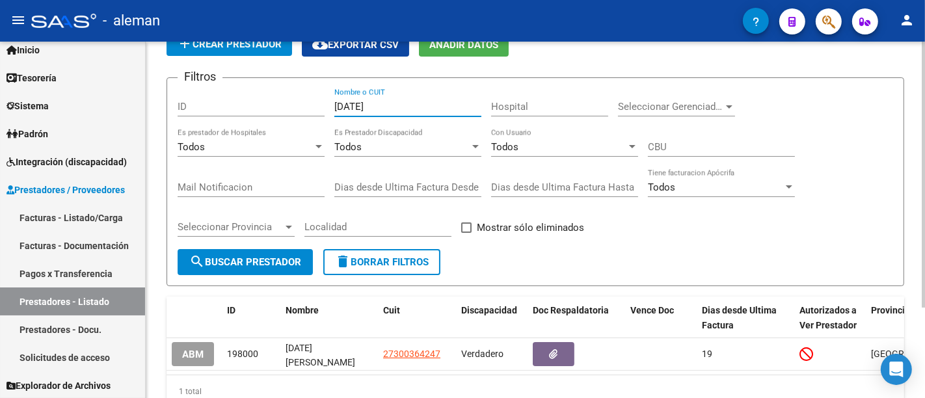
scroll to position [122, 0]
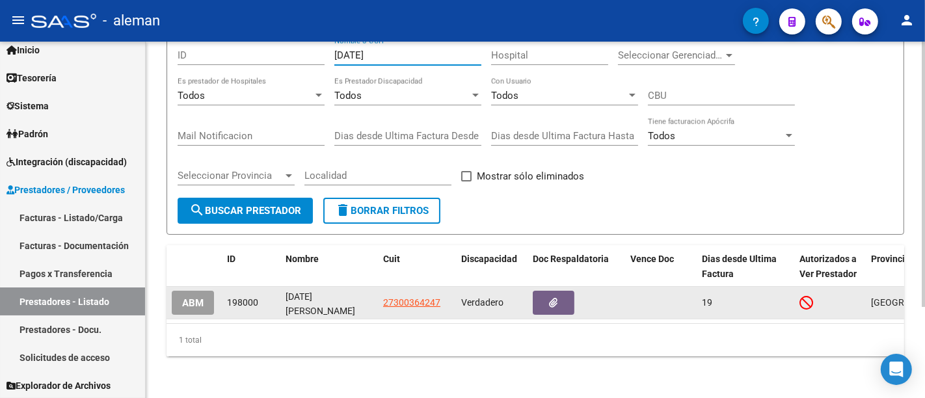
type input "nadal"
click at [189, 297] on span "ABM" at bounding box center [192, 303] width 21 height 12
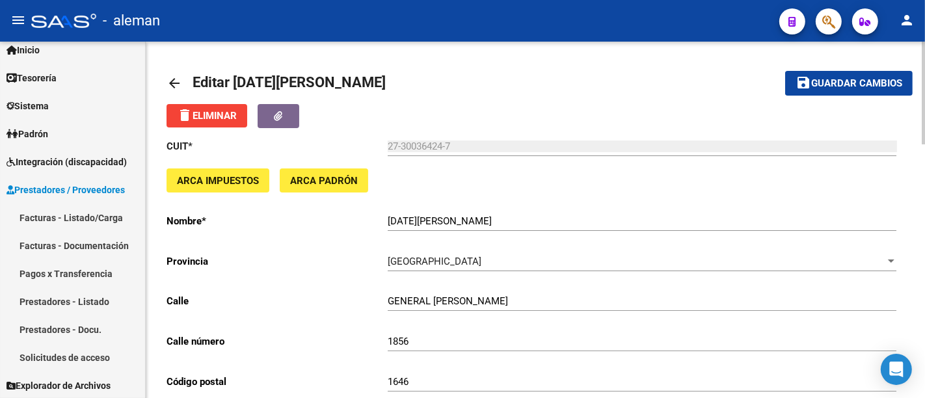
click at [174, 83] on mat-icon "arrow_back" at bounding box center [175, 83] width 16 height 16
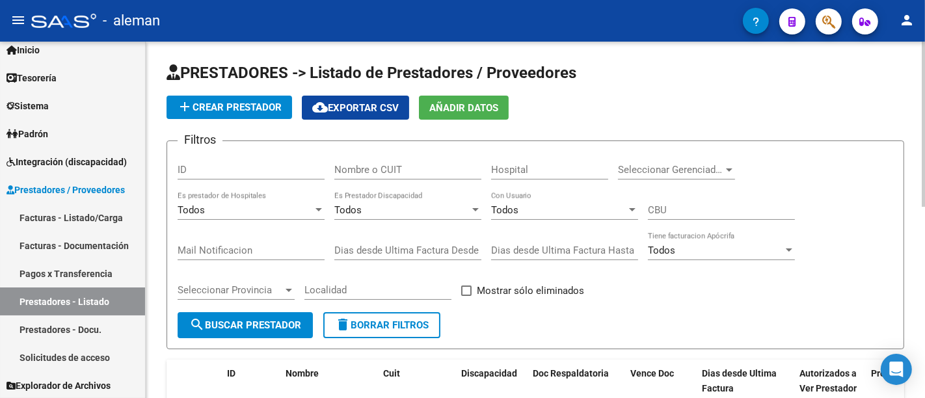
click at [415, 174] on input "Nombre o CUIT" at bounding box center [407, 170] width 147 height 12
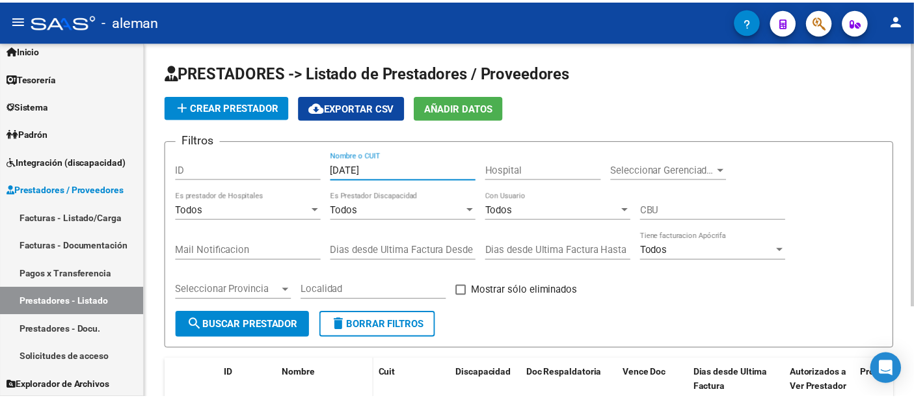
scroll to position [122, 0]
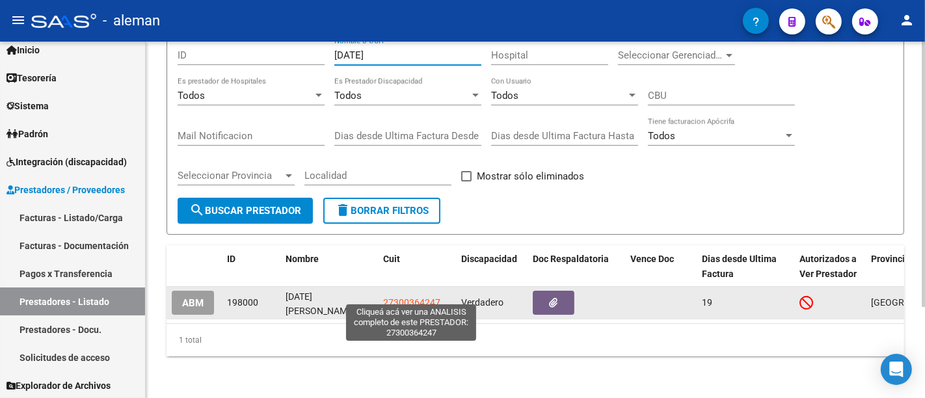
type input "nadal"
click at [411, 297] on span "27300364247" at bounding box center [411, 302] width 57 height 10
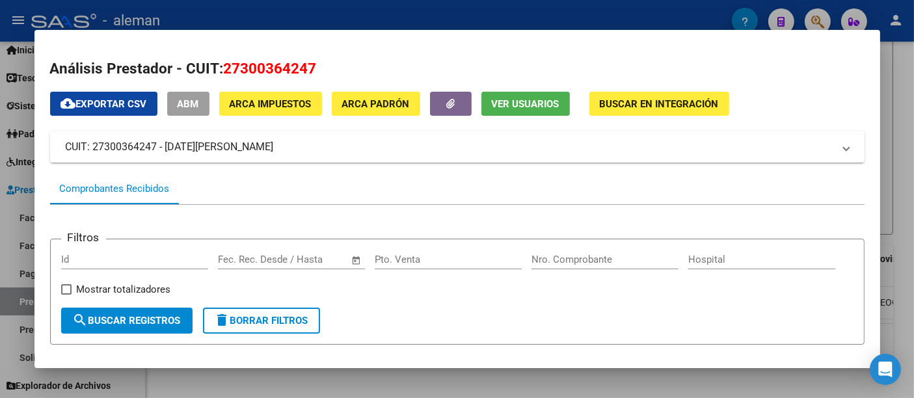
click at [535, 108] on span "Ver Usuarios" at bounding box center [526, 104] width 68 height 12
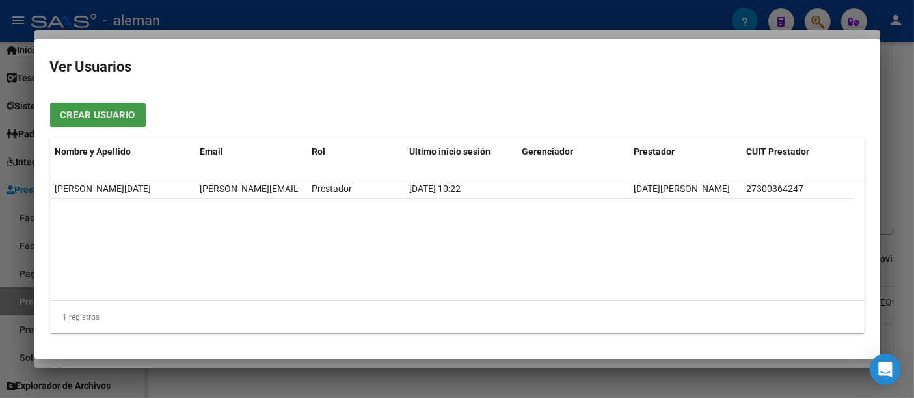
click at [891, 177] on div at bounding box center [457, 199] width 914 height 398
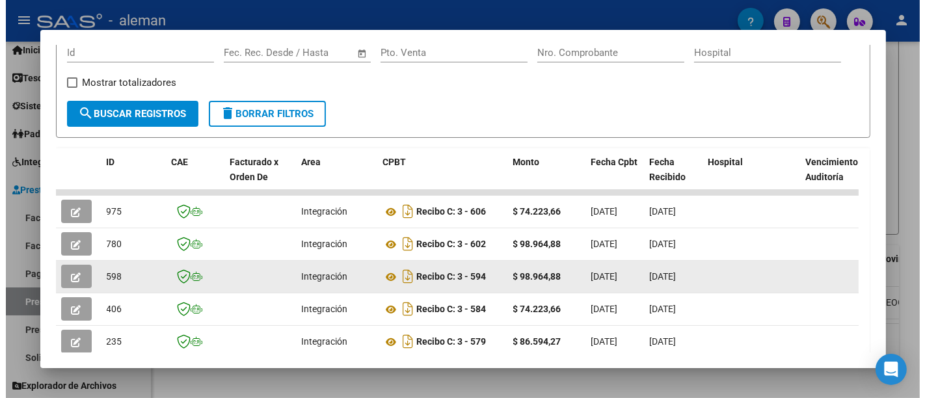
scroll to position [321, 0]
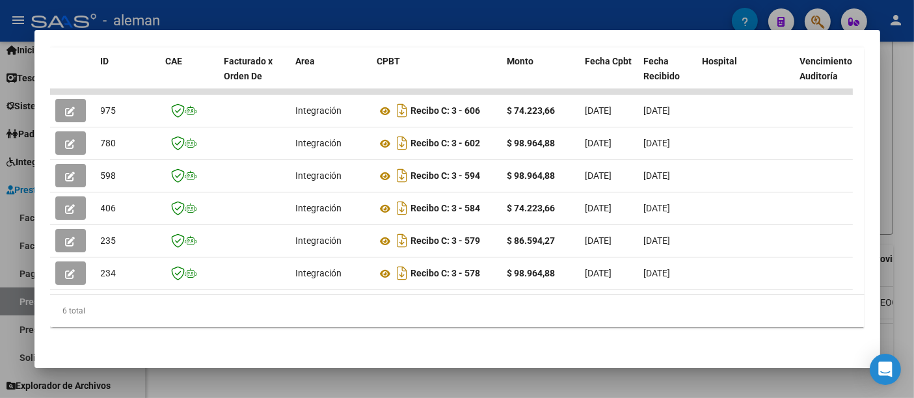
click at [344, 18] on div at bounding box center [457, 199] width 914 height 398
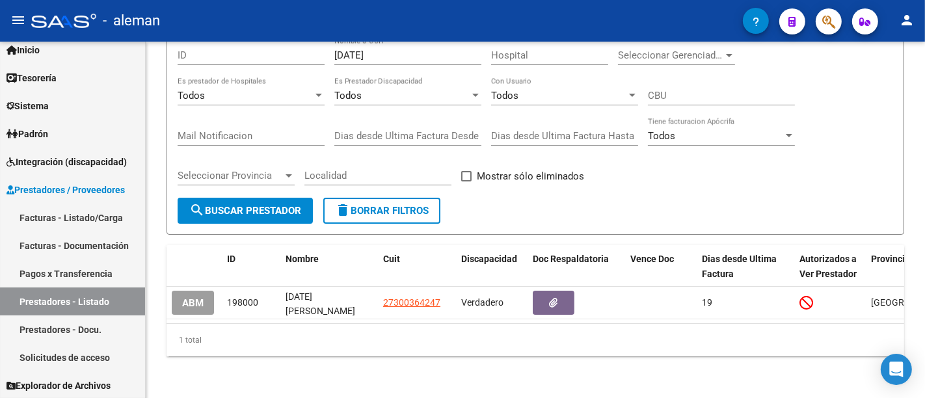
click at [895, 22] on button "person" at bounding box center [907, 21] width 26 height 26
click at [890, 87] on button "exit_to_app Salir" at bounding box center [880, 85] width 79 height 31
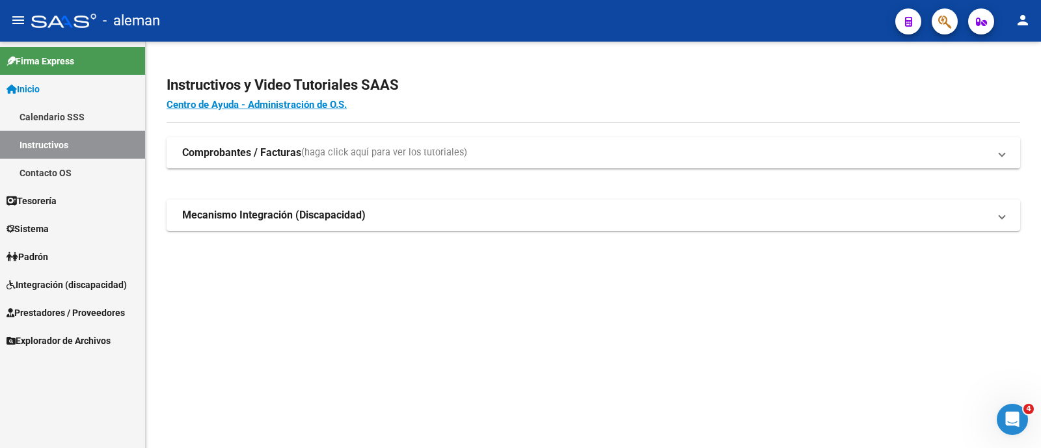
click at [61, 284] on span "Integración (discapacidad)" at bounding box center [67, 285] width 120 height 14
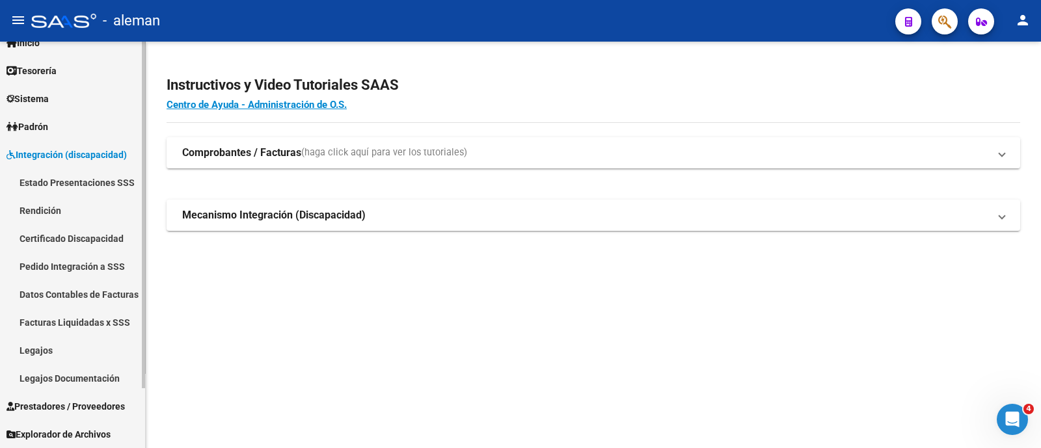
scroll to position [46, 0]
click at [63, 402] on span "Prestadores / Proveedores" at bounding box center [66, 407] width 118 height 14
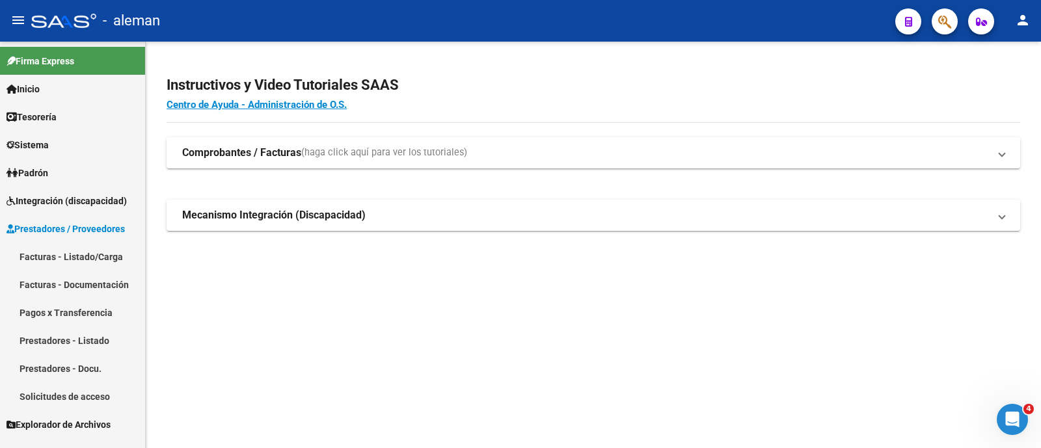
scroll to position [0, 0]
click at [55, 335] on link "Prestadores - Listado" at bounding box center [72, 341] width 145 height 28
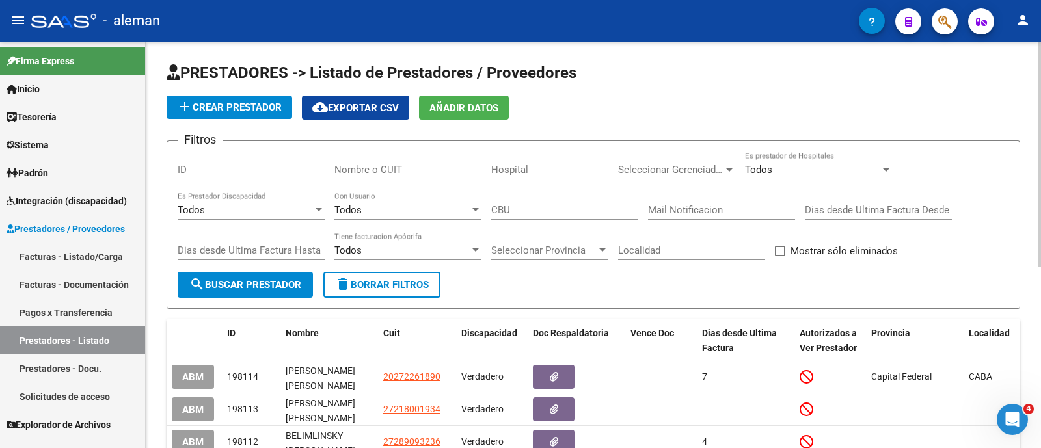
click at [377, 167] on input "Nombre o CUIT" at bounding box center [407, 170] width 147 height 12
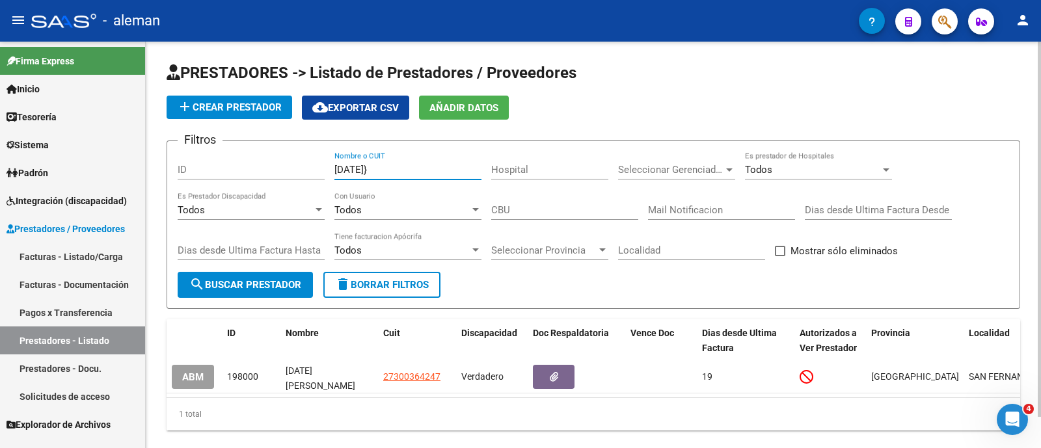
click at [398, 174] on input "nadal}" at bounding box center [407, 170] width 147 height 12
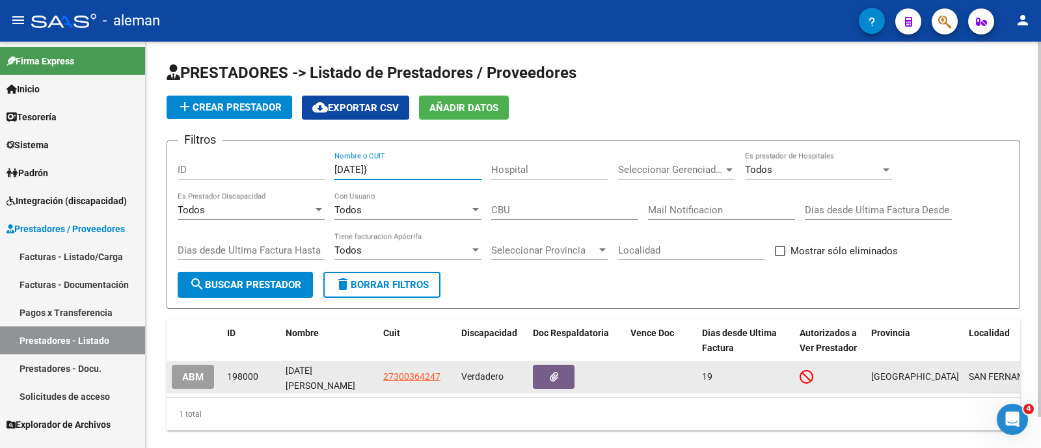
type input "nadal}"
click at [403, 375] on span "27300364247" at bounding box center [411, 377] width 57 height 10
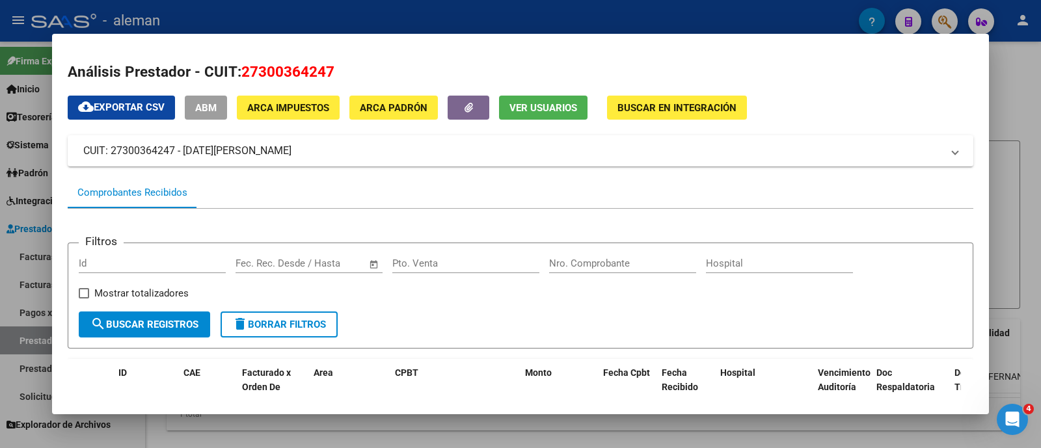
click at [535, 115] on button "Ver Usuarios" at bounding box center [543, 108] width 88 height 24
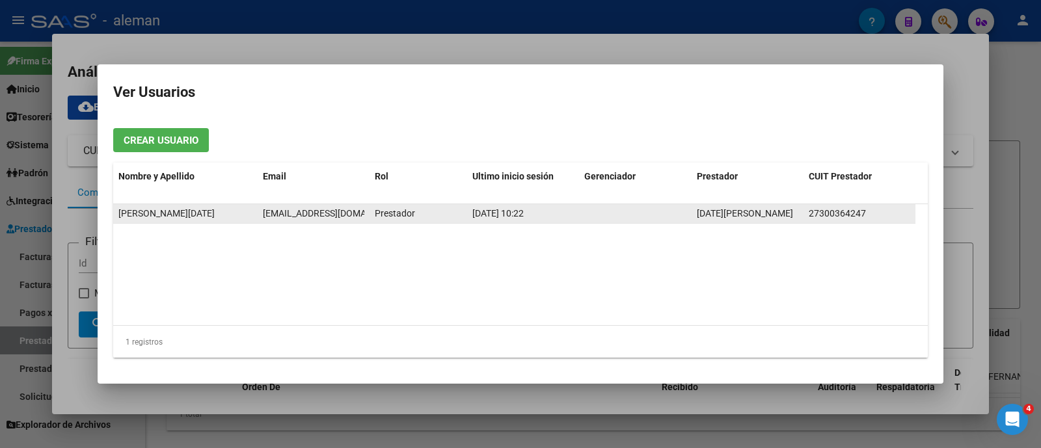
drag, startPoint x: 349, startPoint y: 213, endPoint x: 243, endPoint y: 213, distance: 106.1
click at [243, 213] on div "MARIA SOL NADAL solnadal@gmail.com Prestador 21/07/2025 10:22 NADAL MARIA SOL 2…" at bounding box center [514, 214] width 802 height 20
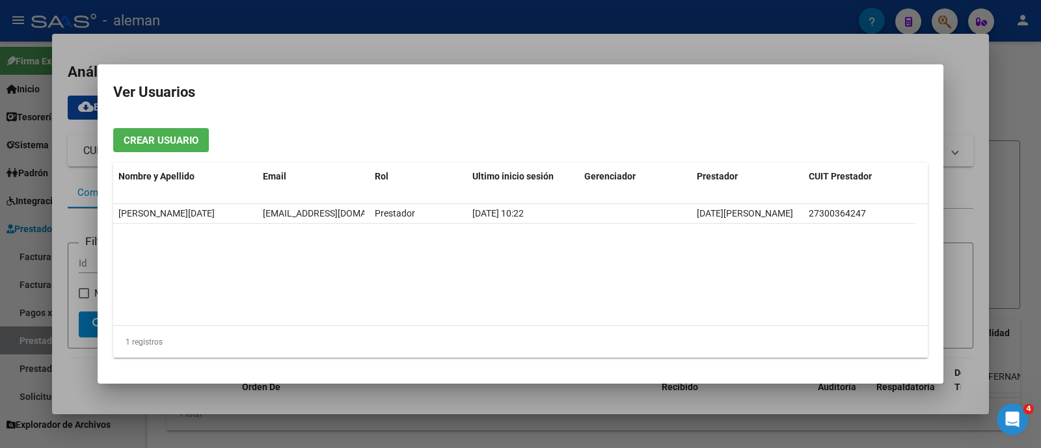
copy div "solnadal@gmail.com"
click at [1015, 182] on div at bounding box center [520, 224] width 1041 height 448
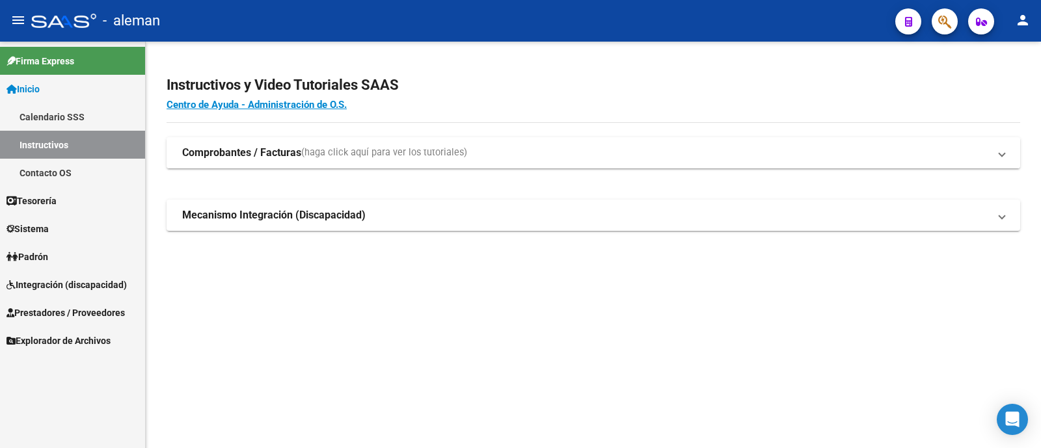
click at [226, 148] on strong "Comprobantes / Facturas" at bounding box center [241, 153] width 119 height 14
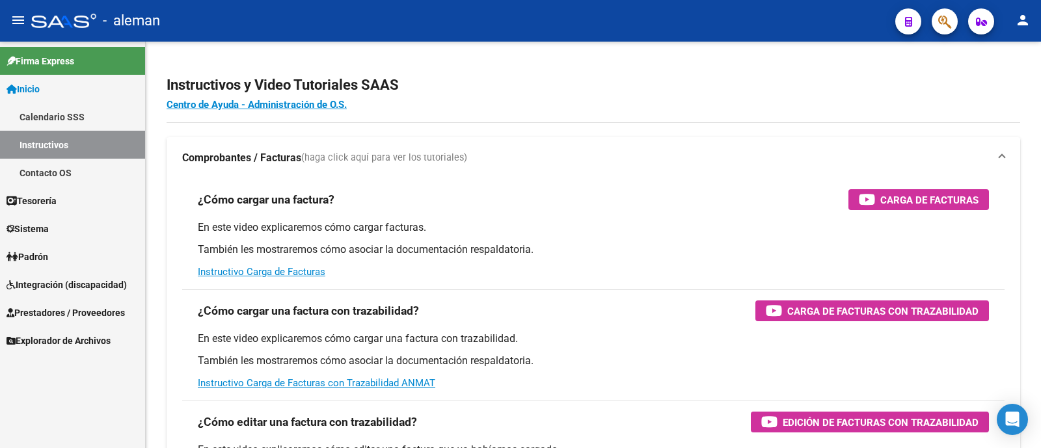
click at [51, 282] on span "Integración (discapacidad)" at bounding box center [67, 285] width 120 height 14
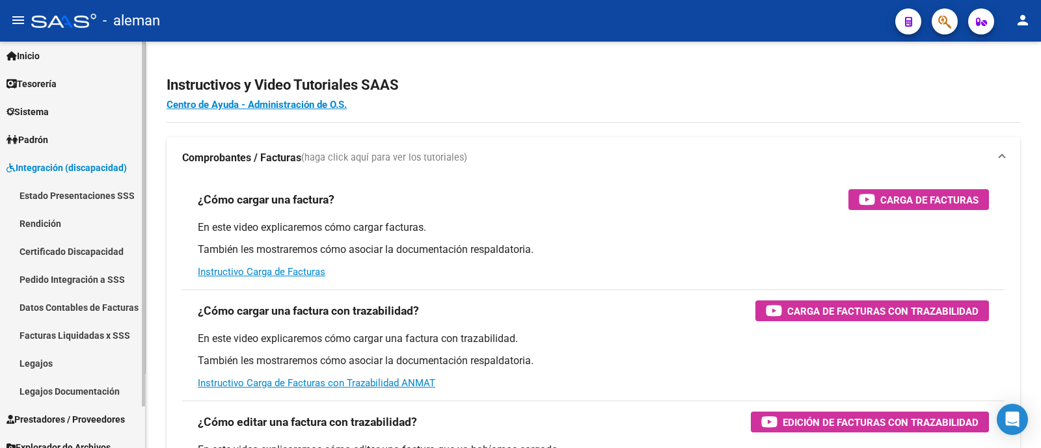
scroll to position [46, 0]
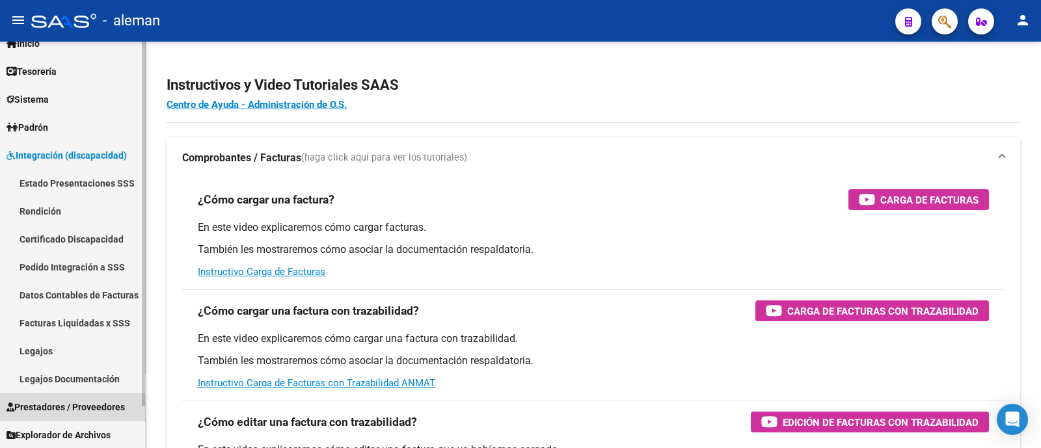
click at [66, 411] on span "Prestadores / Proveedores" at bounding box center [66, 407] width 118 height 14
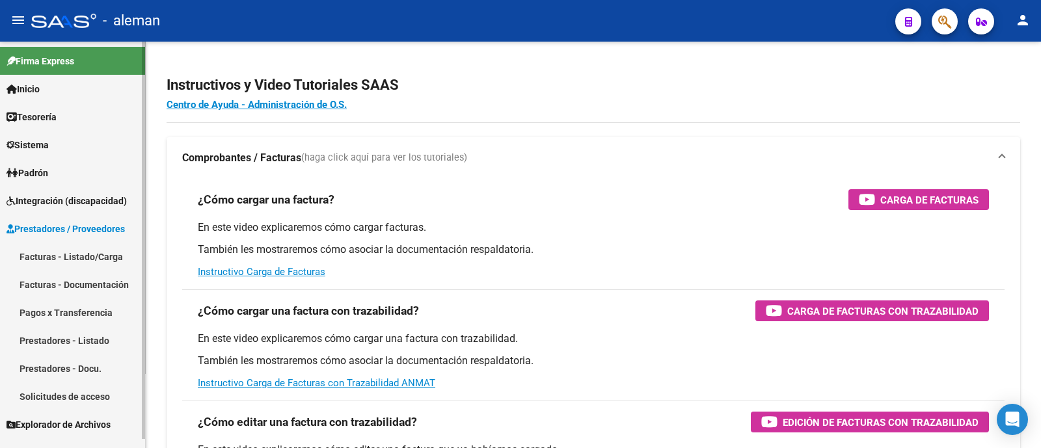
scroll to position [0, 0]
click at [107, 330] on link "Prestadores - Listado" at bounding box center [72, 341] width 145 height 28
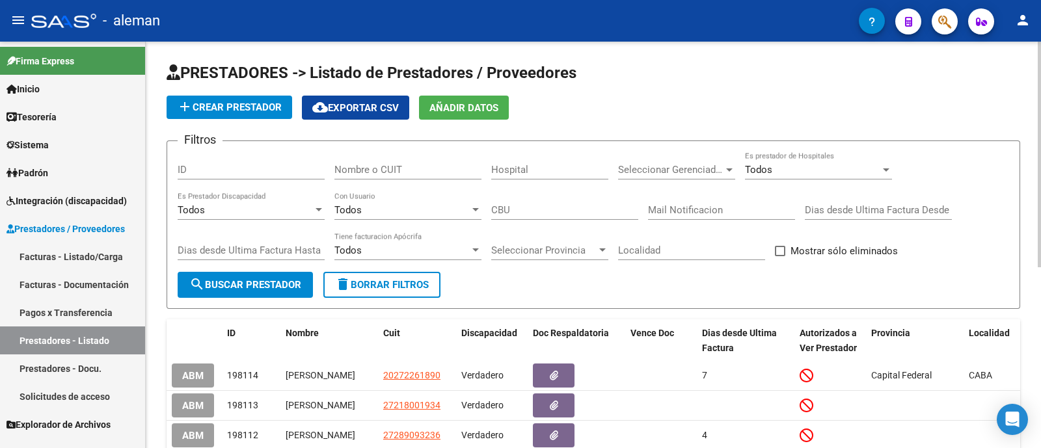
drag, startPoint x: 390, startPoint y: 161, endPoint x: 403, endPoint y: 178, distance: 21.9
click at [390, 163] on div "Nombre o CUIT" at bounding box center [407, 166] width 147 height 28
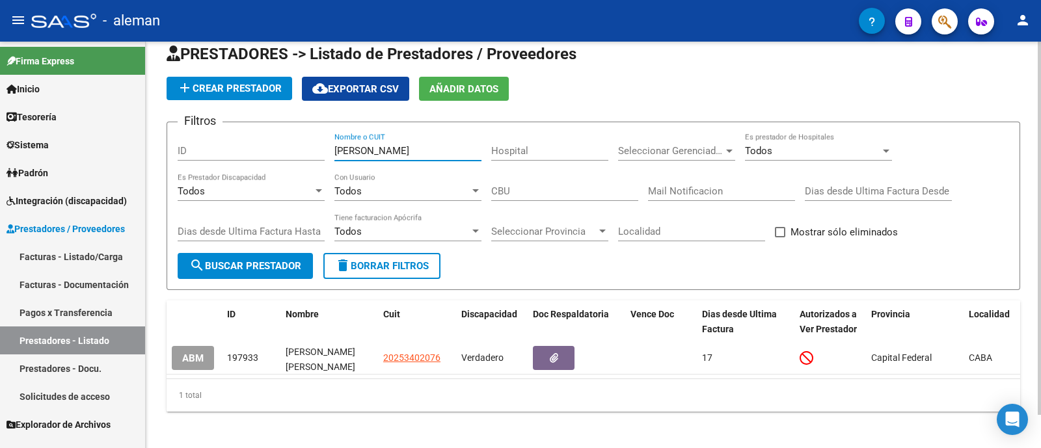
scroll to position [36, 0]
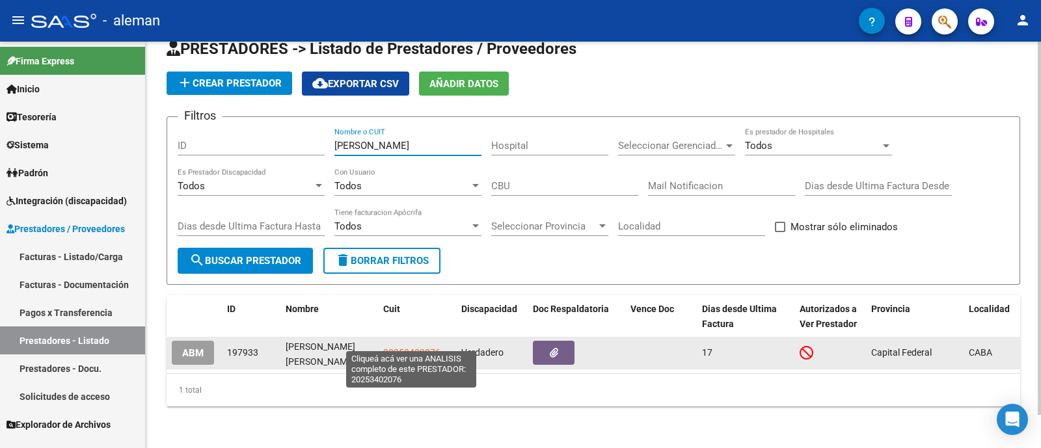
type input "[PERSON_NAME]"
click at [427, 347] on span "20253402076" at bounding box center [411, 352] width 57 height 10
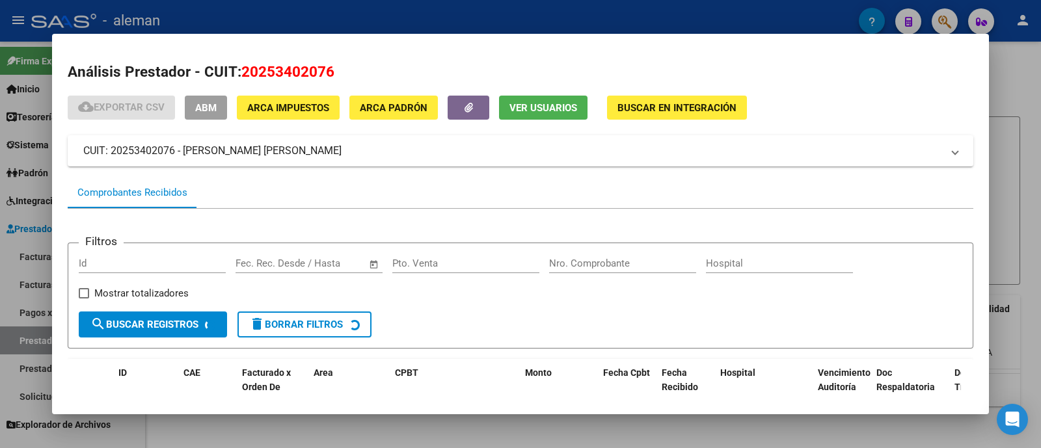
click at [551, 109] on span "Ver Usuarios" at bounding box center [543, 108] width 68 height 12
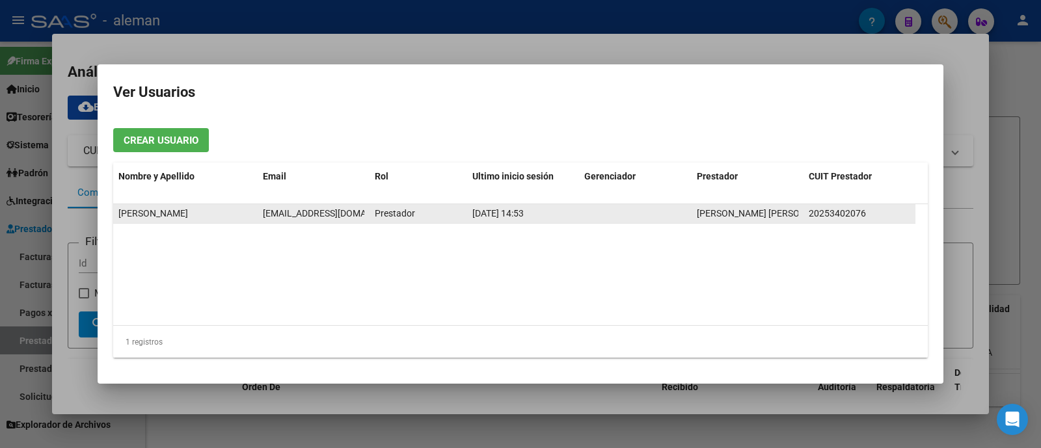
drag, startPoint x: 357, startPoint y: 215, endPoint x: 250, endPoint y: 210, distance: 106.2
click at [243, 213] on div "[PERSON_NAME] [EMAIL_ADDRESS][DOMAIN_NAME] Prestador [DATE] 14:53 [PERSON_NAME]…" at bounding box center [514, 214] width 802 height 20
copy div "[EMAIL_ADDRESS][DOMAIN_NAME]"
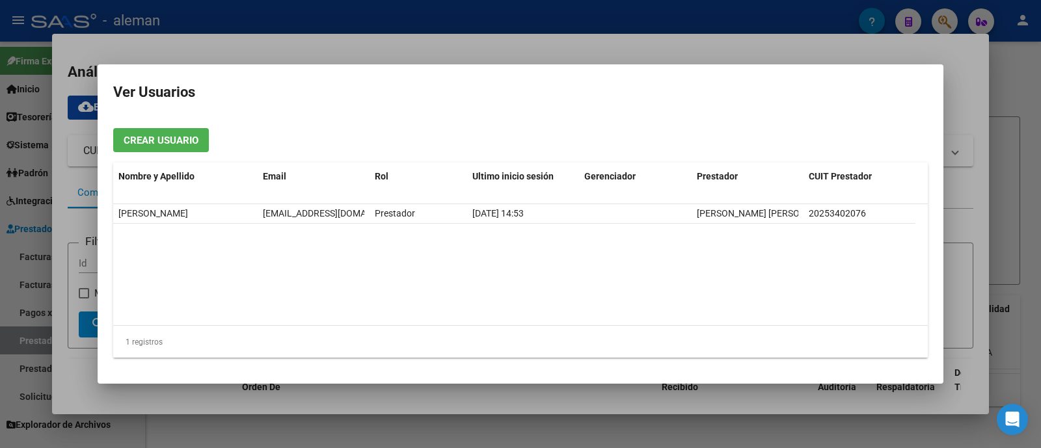
click at [1021, 269] on div at bounding box center [520, 224] width 1041 height 448
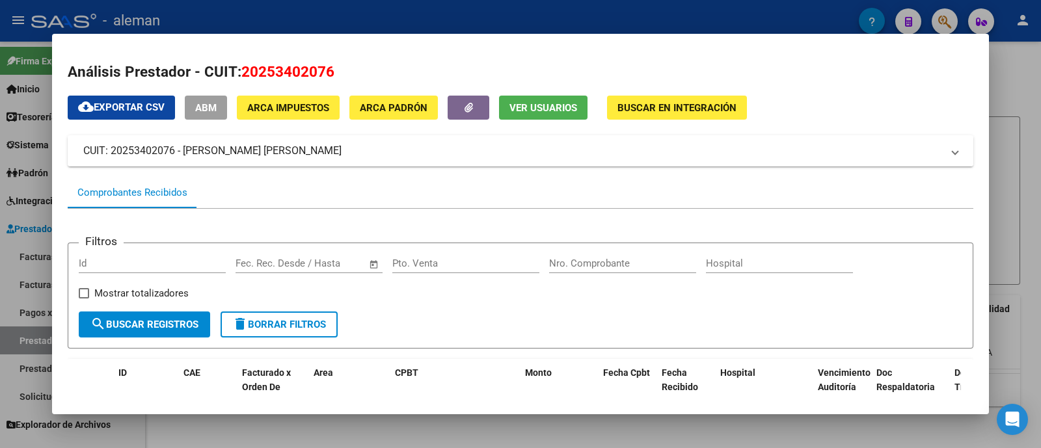
drag, startPoint x: 306, startPoint y: 152, endPoint x: 78, endPoint y: 164, distance: 228.7
click at [78, 164] on mat-expansion-panel-header "CUIT: 20253402076 - [PERSON_NAME] [PERSON_NAME]" at bounding box center [521, 150] width 906 height 31
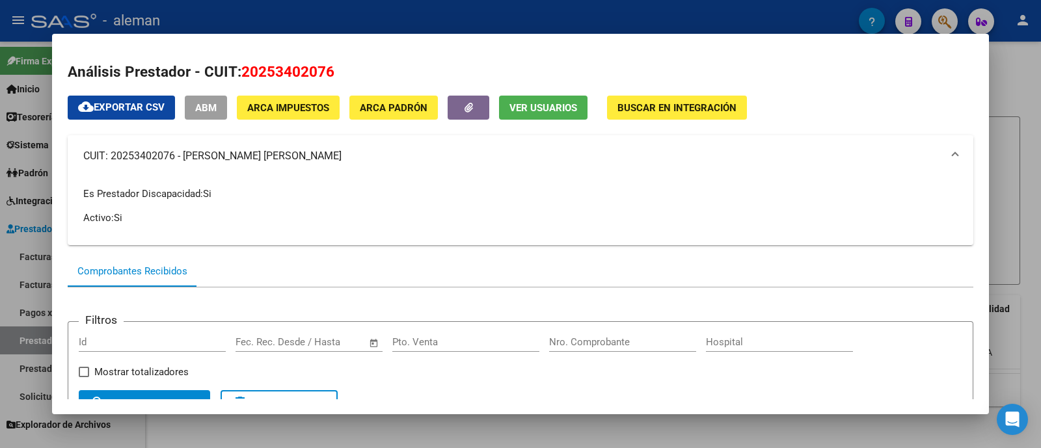
copy mat-panel-title "CUIT: 20253402076 - [PERSON_NAME] [PERSON_NAME]"
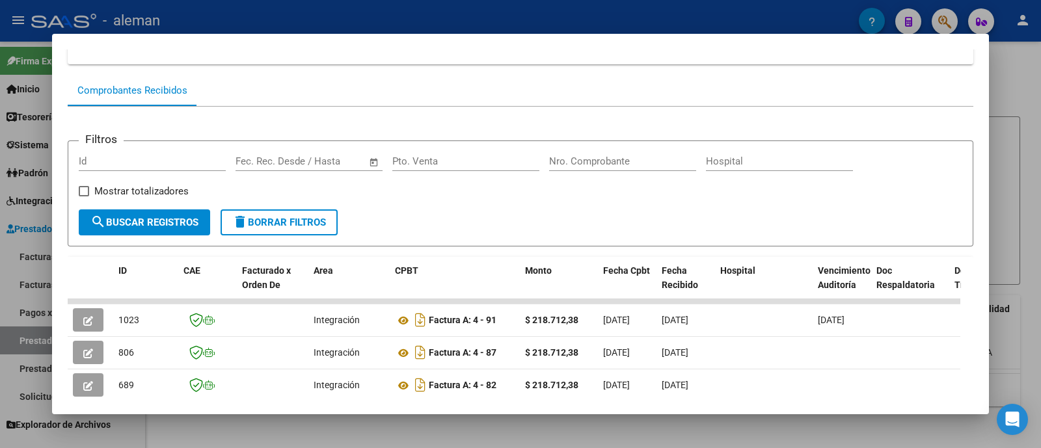
scroll to position [325, 0]
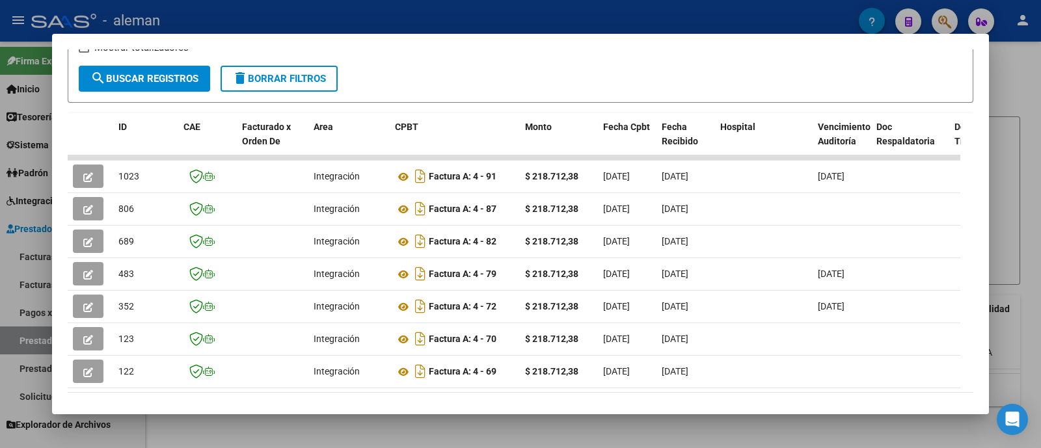
click at [1018, 167] on div at bounding box center [520, 224] width 1041 height 448
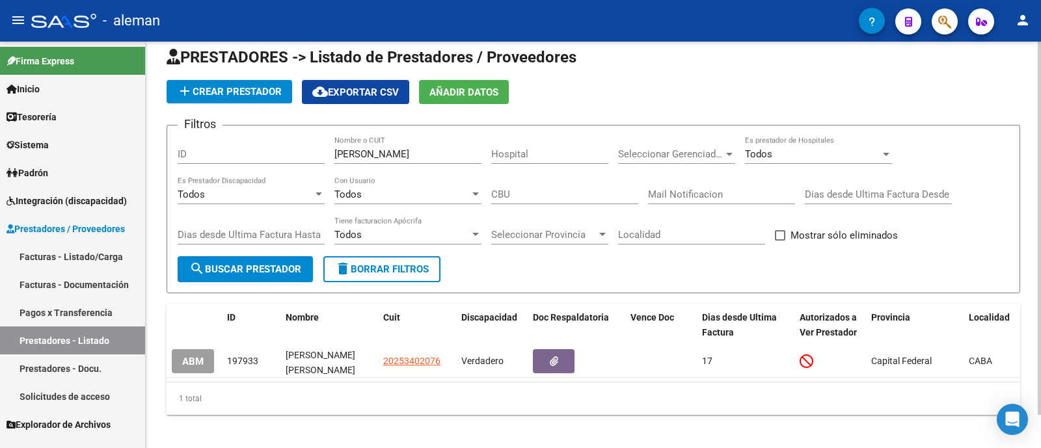
scroll to position [0, 0]
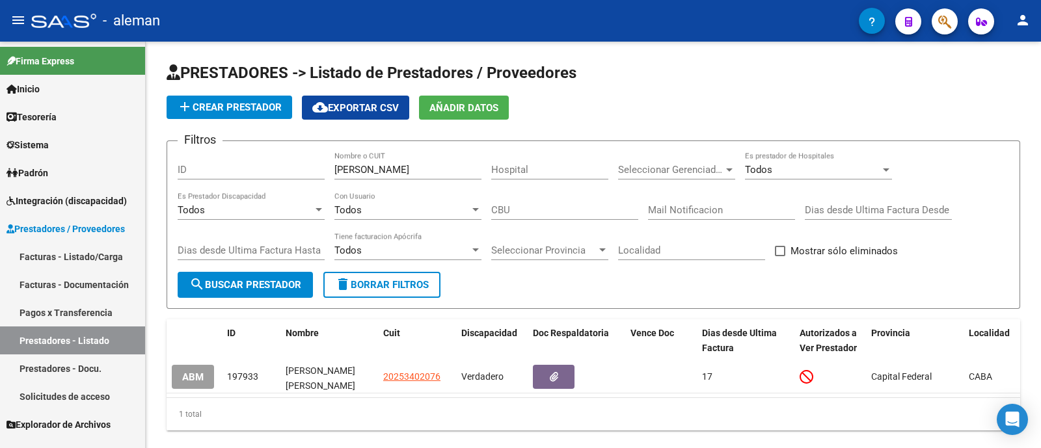
click at [80, 249] on link "Facturas - Listado/Carga" at bounding box center [72, 257] width 145 height 28
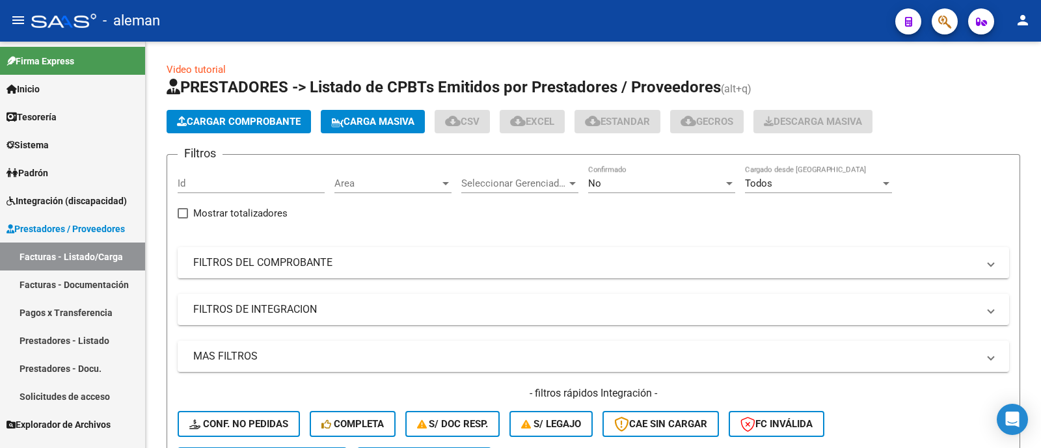
click at [72, 279] on link "Facturas - Documentación" at bounding box center [72, 285] width 145 height 28
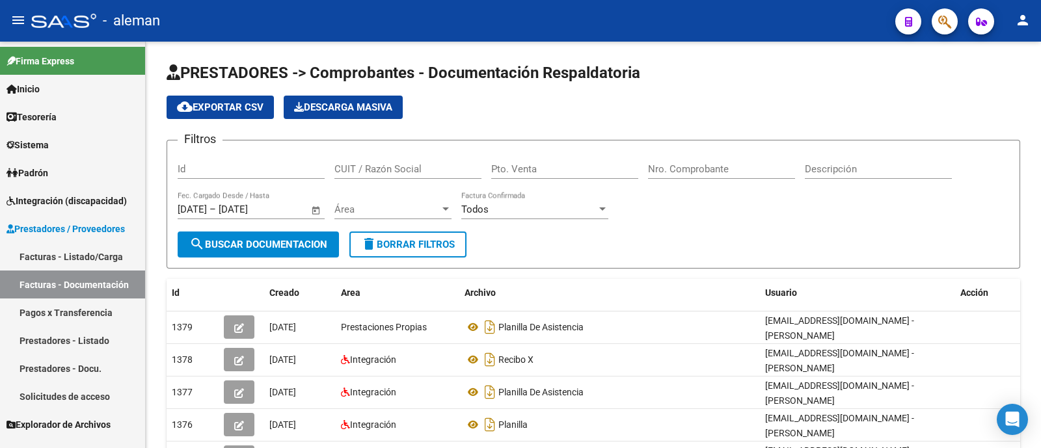
click at [81, 255] on link "Facturas - Listado/Carga" at bounding box center [72, 257] width 145 height 28
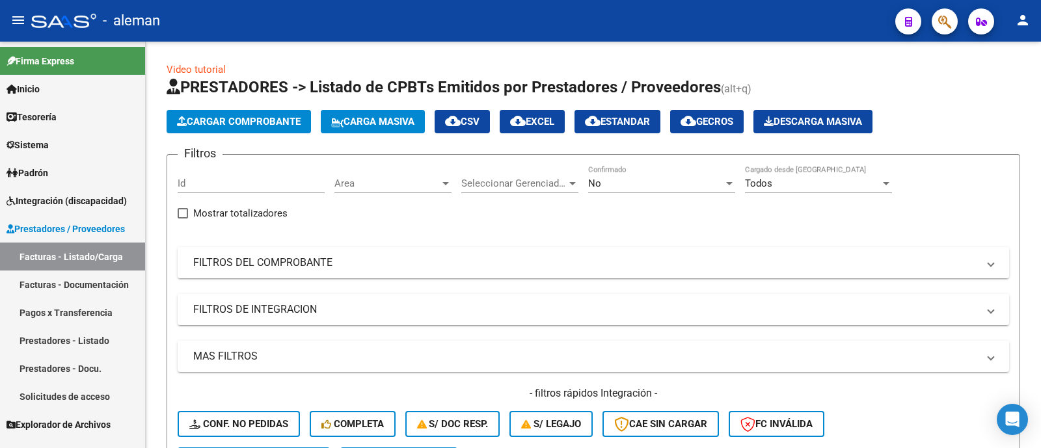
click at [80, 220] on link "Prestadores / Proveedores" at bounding box center [72, 229] width 145 height 28
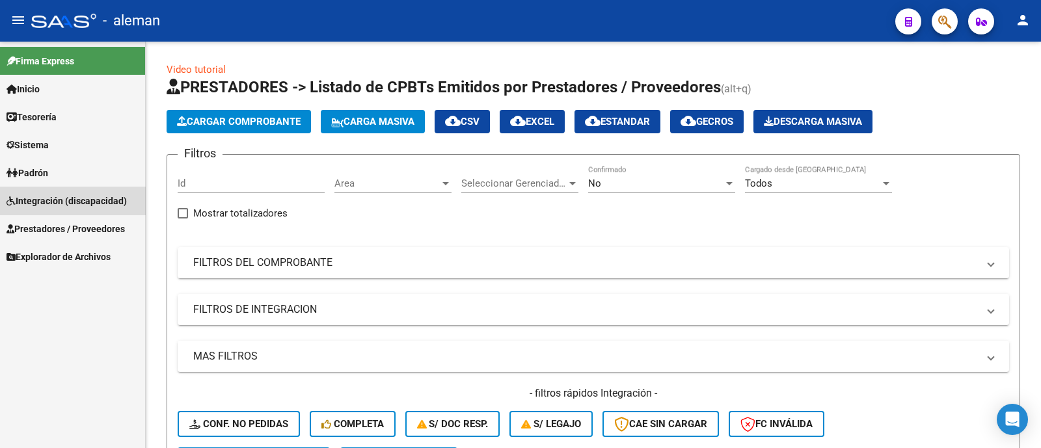
click at [76, 198] on span "Integración (discapacidad)" at bounding box center [67, 201] width 120 height 14
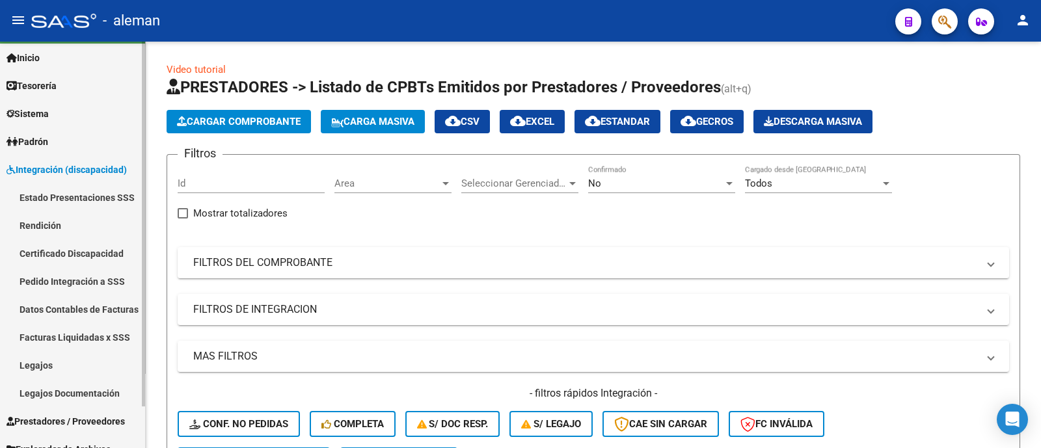
scroll to position [46, 0]
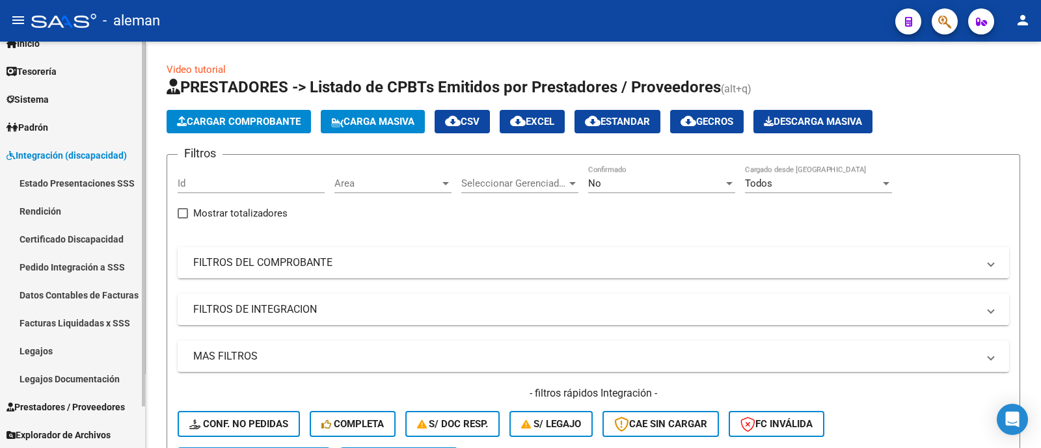
click at [69, 402] on span "Prestadores / Proveedores" at bounding box center [66, 407] width 118 height 14
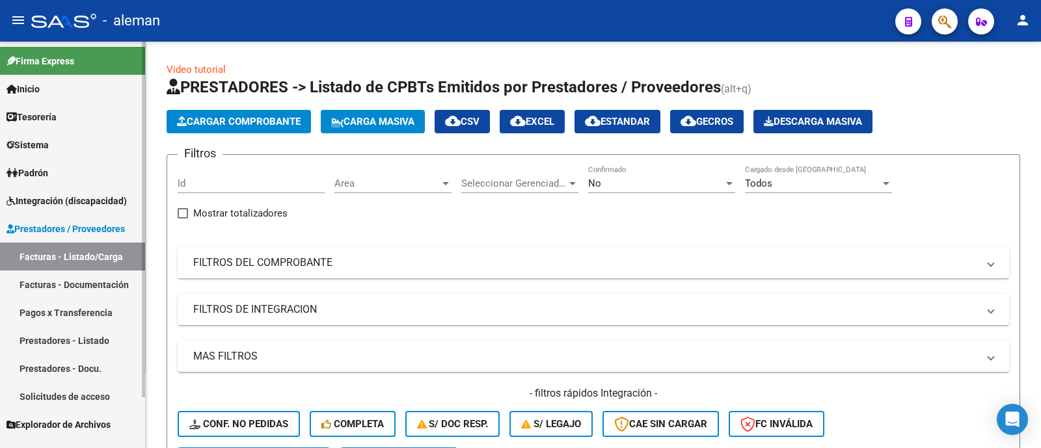
scroll to position [0, 0]
click at [99, 344] on link "Prestadores - Listado" at bounding box center [72, 341] width 145 height 28
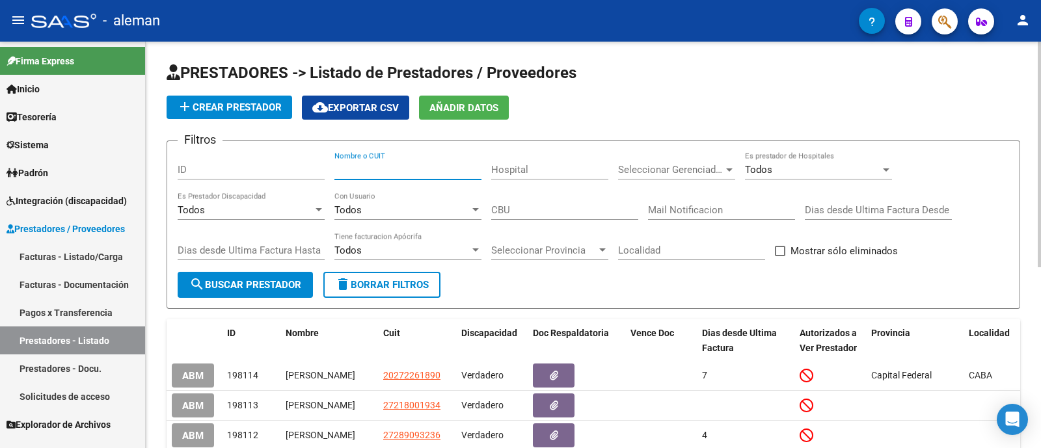
click at [432, 174] on input "Nombre o CUIT" at bounding box center [407, 170] width 147 height 12
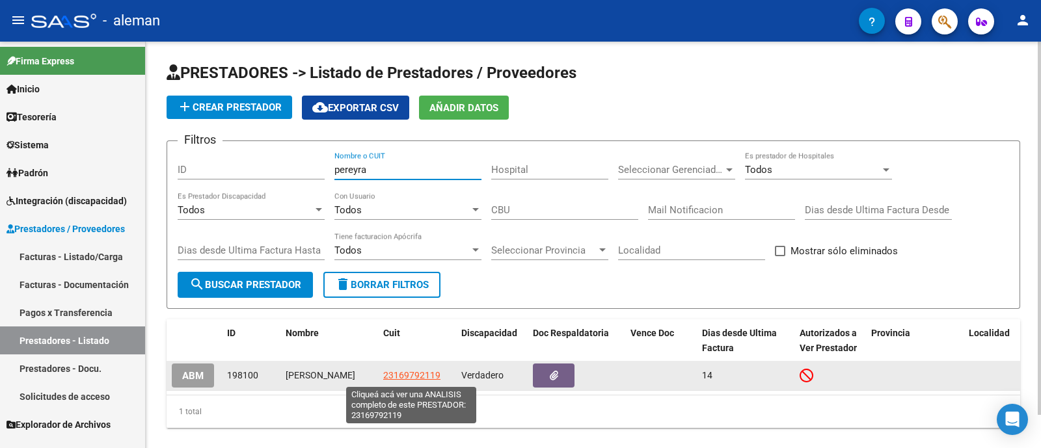
type input "pereyra"
click at [409, 381] on span "23169792119" at bounding box center [411, 375] width 57 height 10
type textarea "23169792119"
